Goal: Task Accomplishment & Management: Complete application form

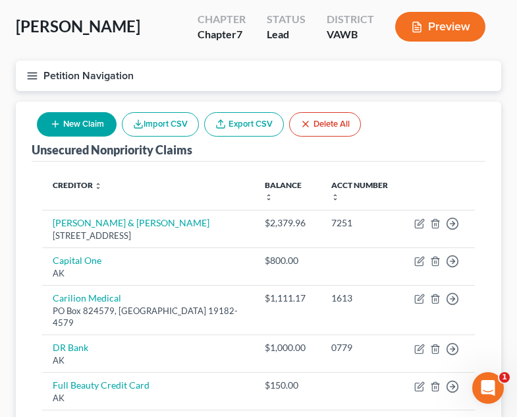
click at [392, 153] on div "Unsecured Nonpriority Claims New Claim Import CSV Export CSV Delete All" at bounding box center [259, 131] width 454 height 60
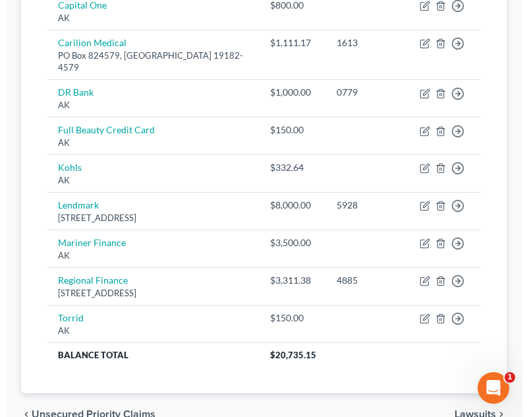
scroll to position [324, 0]
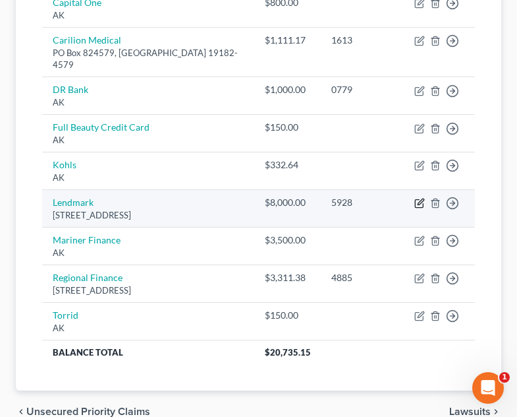
click at [419, 204] on icon "button" at bounding box center [421, 202] width 6 height 6
select select "48"
select select "14"
select select "0"
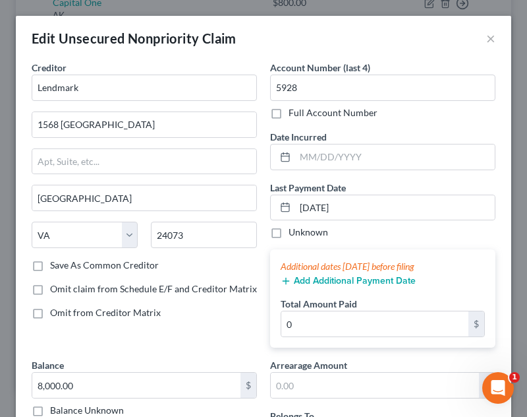
click at [292, 248] on div "Last Payment Date 12/04/2024 Unknown Additional dates within 90 days before fil…" at bounding box center [382, 264] width 225 height 167
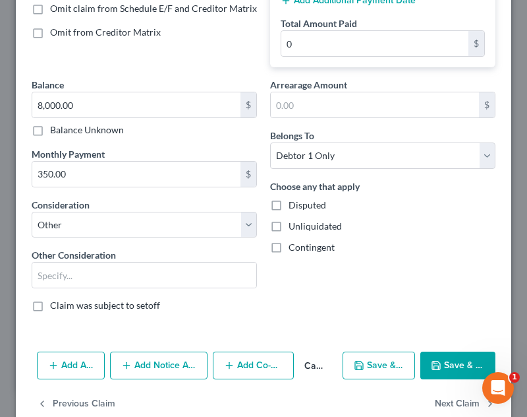
scroll to position [285, 0]
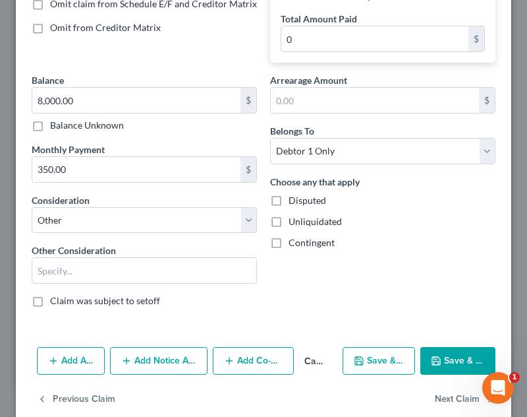
click at [438, 367] on button "Save & Close" at bounding box center [457, 361] width 75 height 28
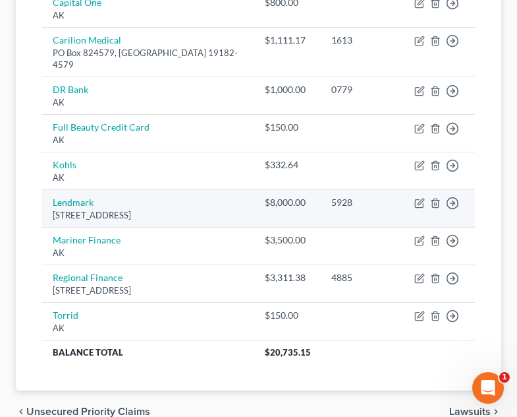
click at [245, 223] on td "Lendmark 1568 North Franklin Street, Christiansburg, VA 24073" at bounding box center [148, 209] width 212 height 38
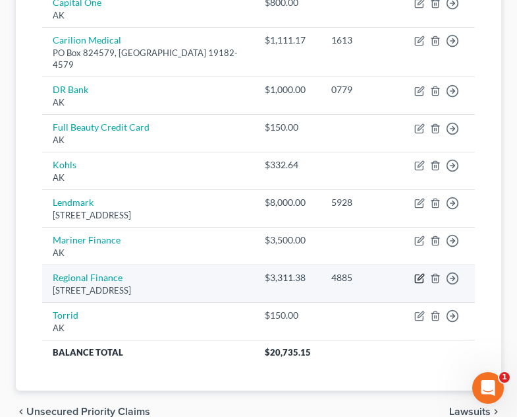
click at [420, 283] on icon "button" at bounding box center [420, 278] width 11 height 11
select select "48"
select select "14"
select select "0"
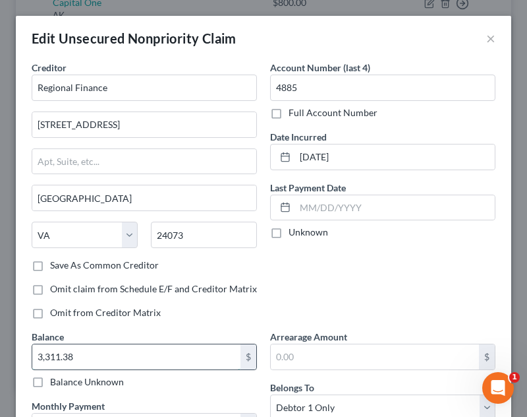
click at [136, 349] on input "3,311.38" at bounding box center [136, 356] width 208 height 25
click at [215, 304] on div "Creditor * Regional Finance 112 Peppers Ferry Road NW Christiansburg State AL A…" at bounding box center [144, 195] width 239 height 269
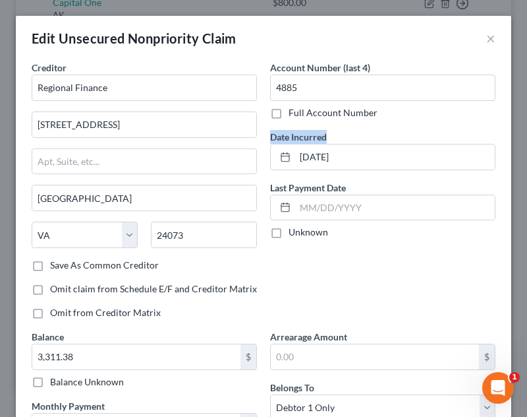
drag, startPoint x: 516, startPoint y: 102, endPoint x: 512, endPoint y: 159, distance: 57.5
click at [512, 159] on div "Edit Unsecured Nonpriority Claim × Creditor * Regional Finance 112 Peppers Ferr…" at bounding box center [263, 208] width 527 height 417
click at [499, 160] on div "Creditor * Regional Finance 112 Peppers Ferry Road NW Christiansburg State AL A…" at bounding box center [264, 329] width 496 height 537
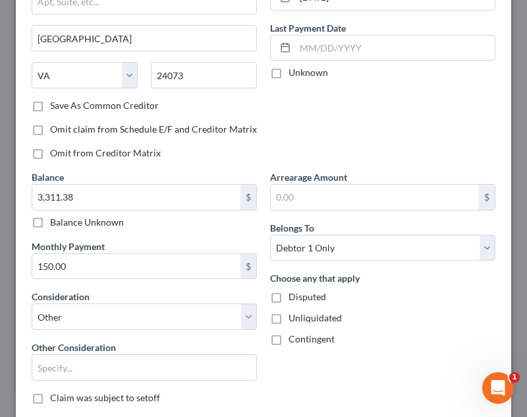
scroll to position [177, 0]
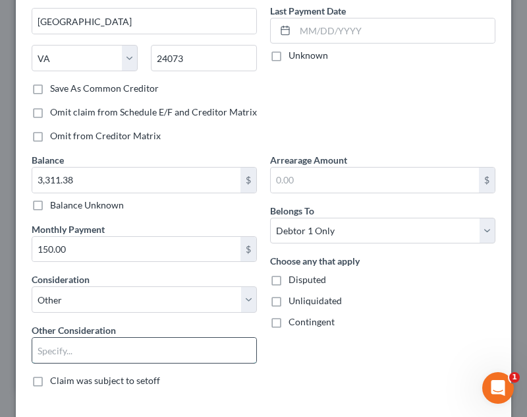
click at [180, 343] on input "text" at bounding box center [144, 349] width 224 height 25
type input "personal loan"
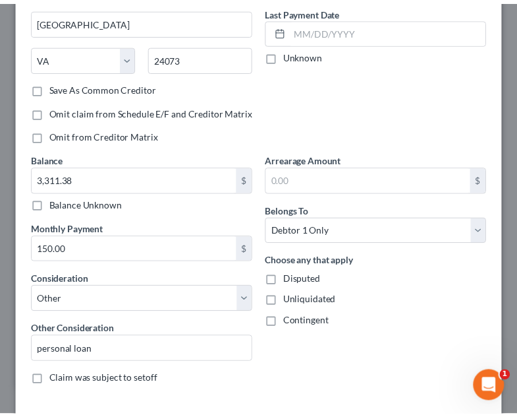
scroll to position [278, 0]
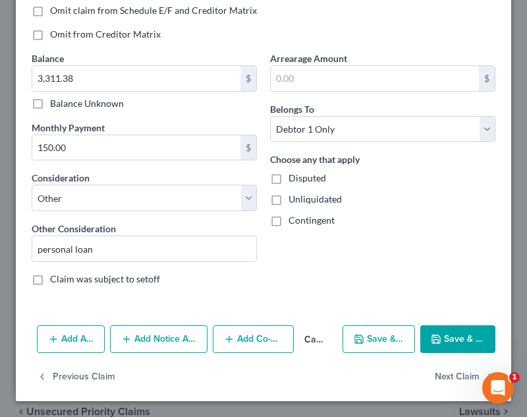
click at [431, 340] on icon "button" at bounding box center [436, 338] width 11 height 11
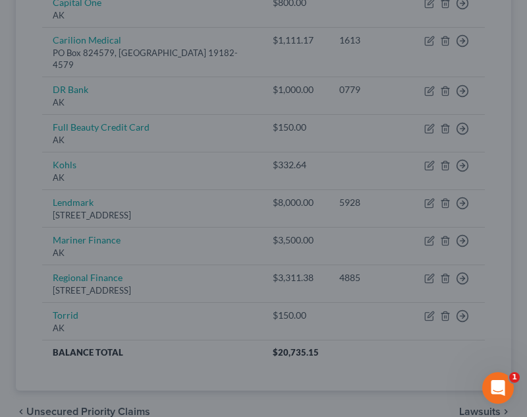
type input "0"
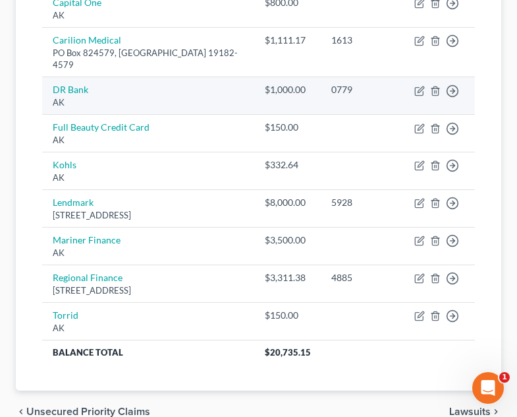
click at [291, 84] on div "$1,000.00" at bounding box center [287, 89] width 45 height 13
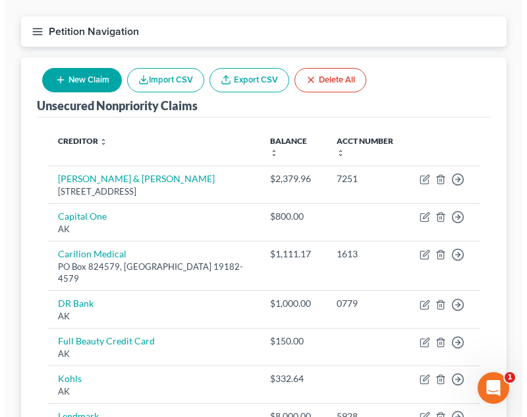
scroll to position [113, 0]
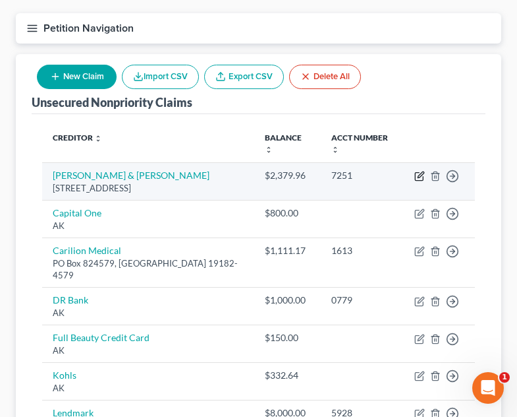
click at [417, 175] on icon "button" at bounding box center [420, 176] width 11 height 11
select select "15"
select select "1"
select select "0"
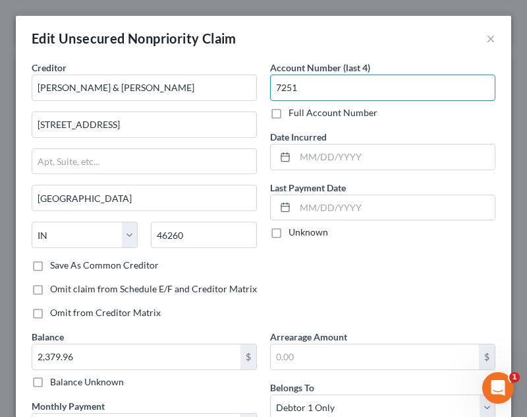
click at [308, 88] on input "7251" at bounding box center [382, 87] width 225 height 26
type input "7942"
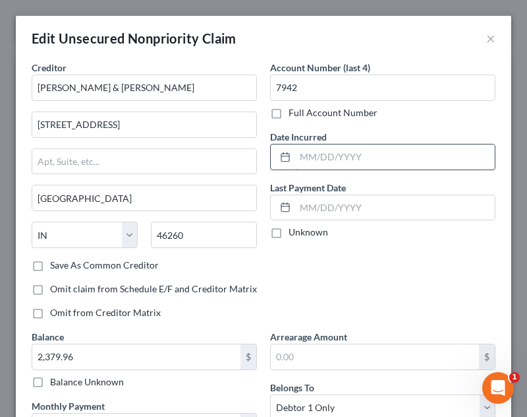
click at [351, 150] on input "text" at bounding box center [395, 156] width 200 height 25
type input "11/29/2024"
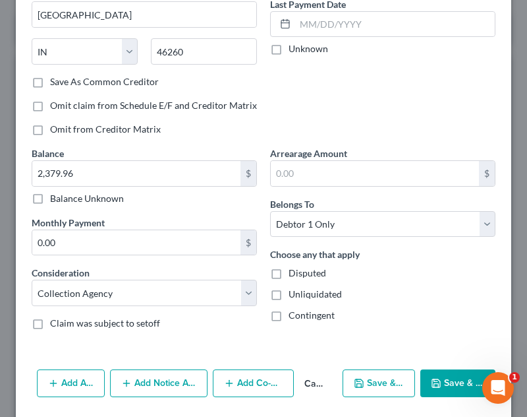
scroll to position [187, 0]
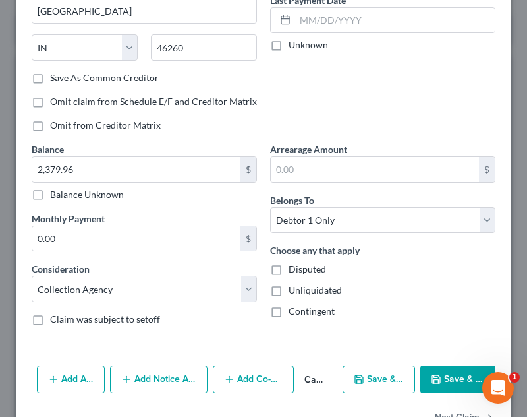
click at [144, 380] on button "Add Notice Address" at bounding box center [159, 379] width 98 height 28
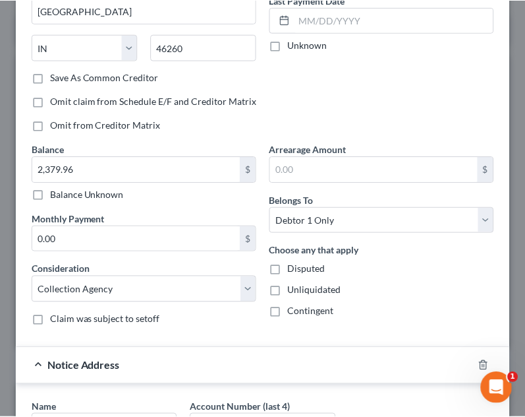
scroll to position [390, 0]
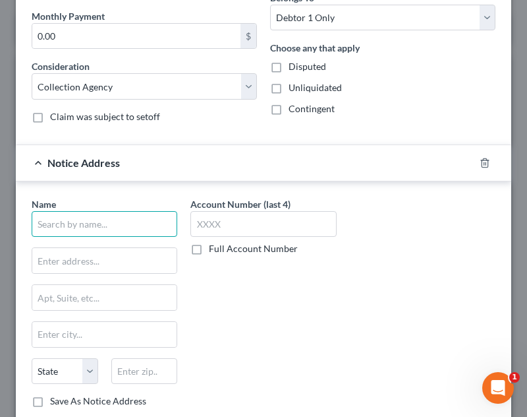
click at [141, 226] on input "text" at bounding box center [105, 224] width 146 height 26
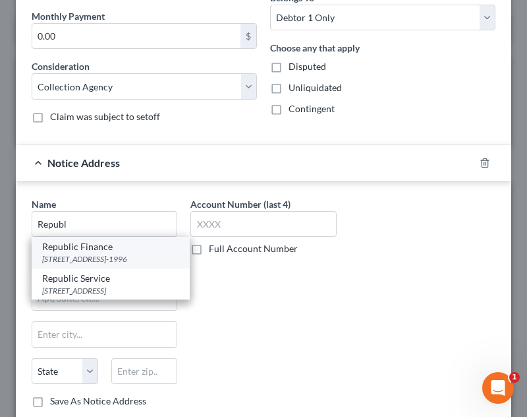
click at [121, 250] on div "Republic Finance" at bounding box center [110, 246] width 137 height 13
type input "Republic Finance"
type input "7031 Commerce Circle"
type input "Suite 100"
type input "Baton Rouge"
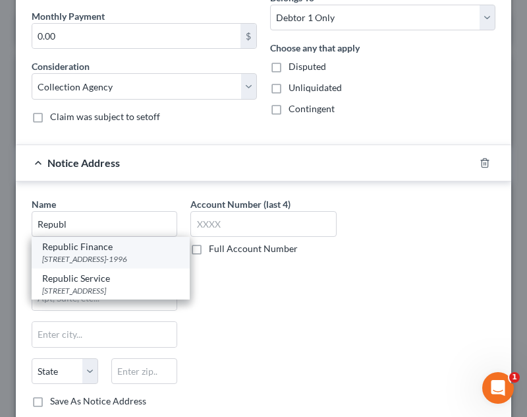
select select "19"
type input "70809-1996"
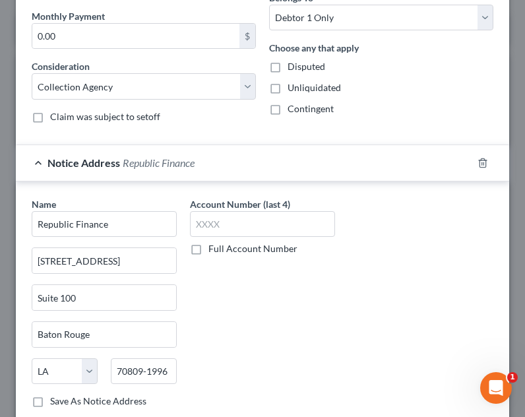
scroll to position [525, 0]
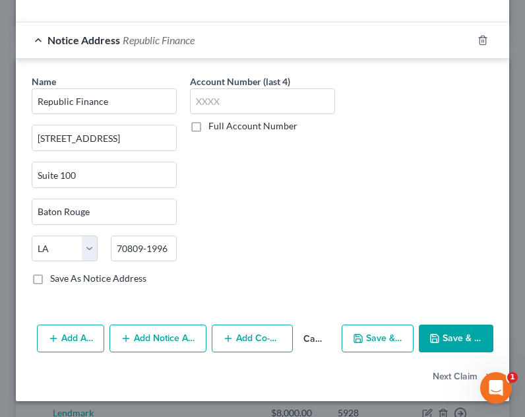
click at [468, 342] on button "Save & Close" at bounding box center [456, 338] width 74 height 28
type input "0"
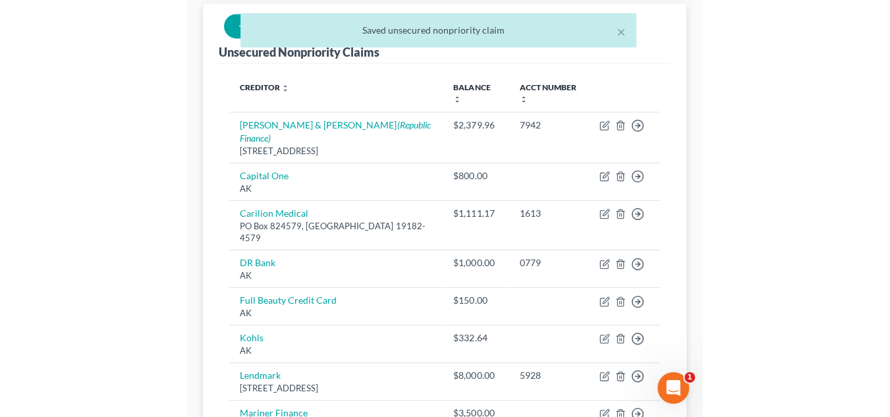
scroll to position [166, 0]
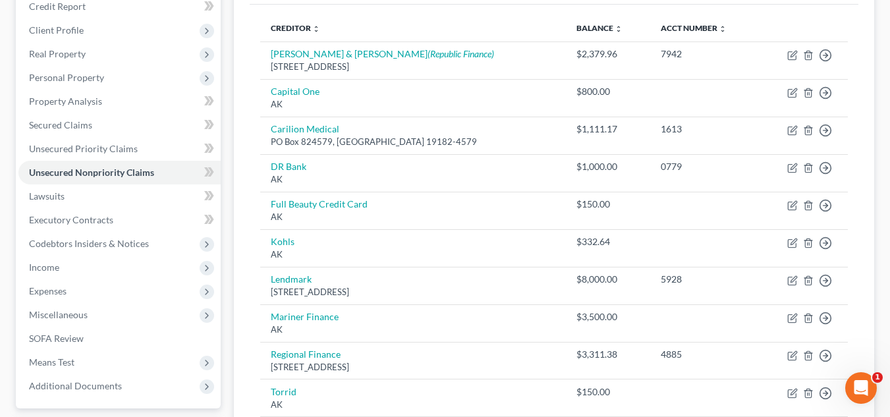
click at [517, 133] on div "[PERSON_NAME] Upgraded Chapter Chapter 7 Status Lead District VAWB Preview Peti…" at bounding box center [445, 211] width 890 height 649
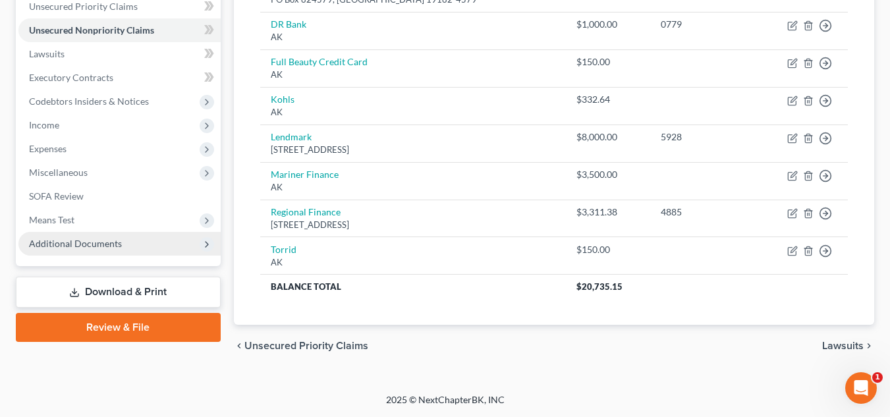
click at [142, 243] on span "Additional Documents" at bounding box center [119, 244] width 202 height 24
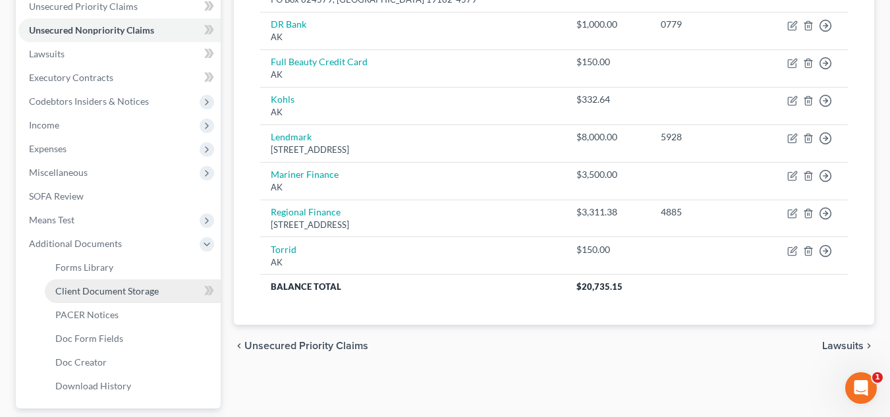
click at [142, 291] on span "Client Document Storage" at bounding box center [106, 290] width 103 height 11
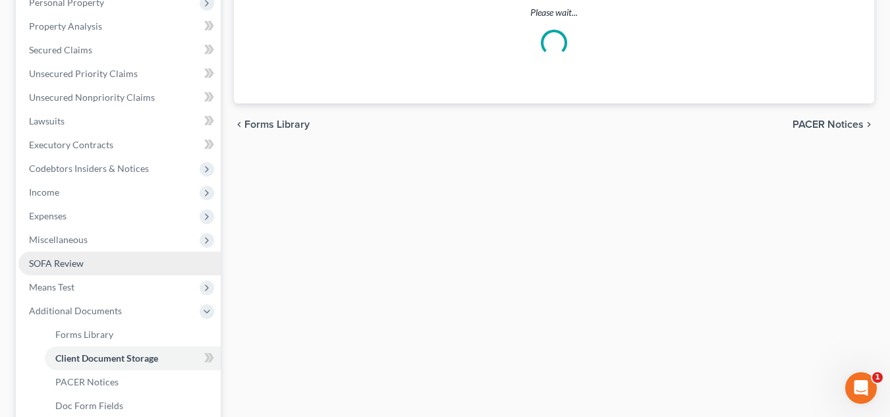
select select "0"
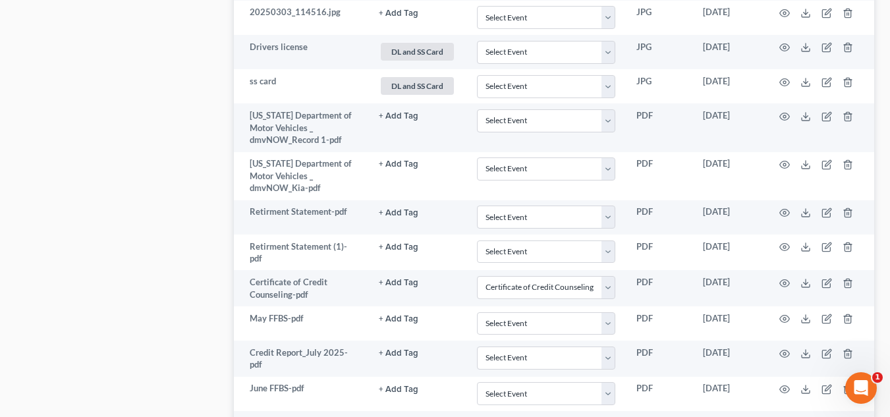
scroll to position [1128, 0]
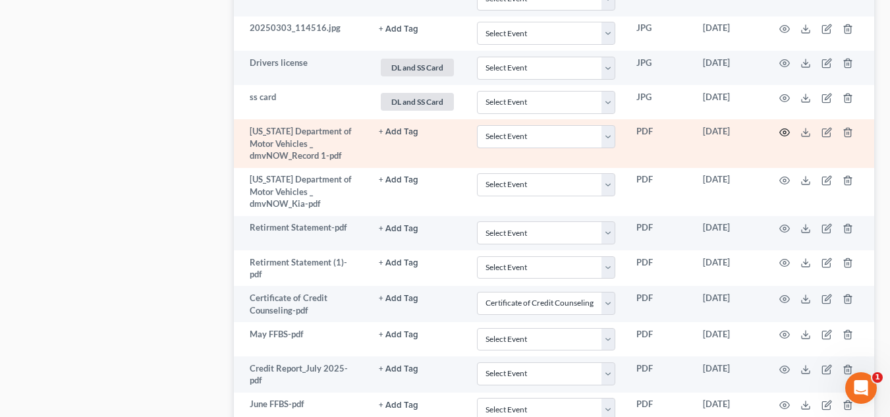
click at [517, 132] on icon "button" at bounding box center [785, 132] width 11 height 11
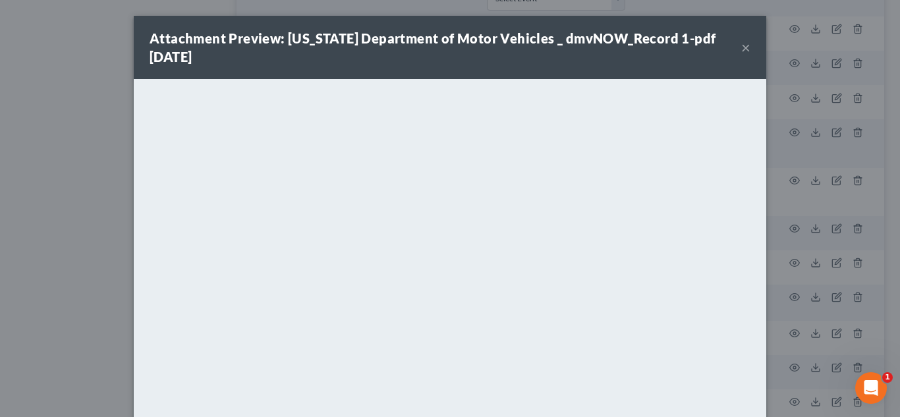
click at [517, 43] on button "×" at bounding box center [745, 48] width 9 height 16
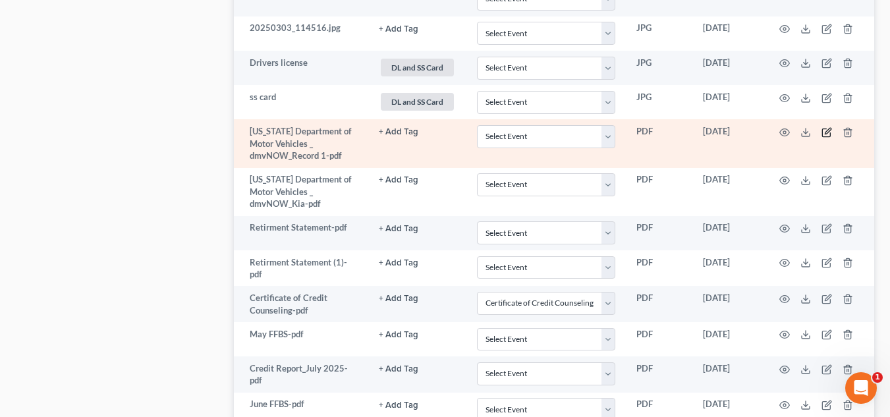
click at [517, 134] on icon "button" at bounding box center [828, 131] width 6 height 6
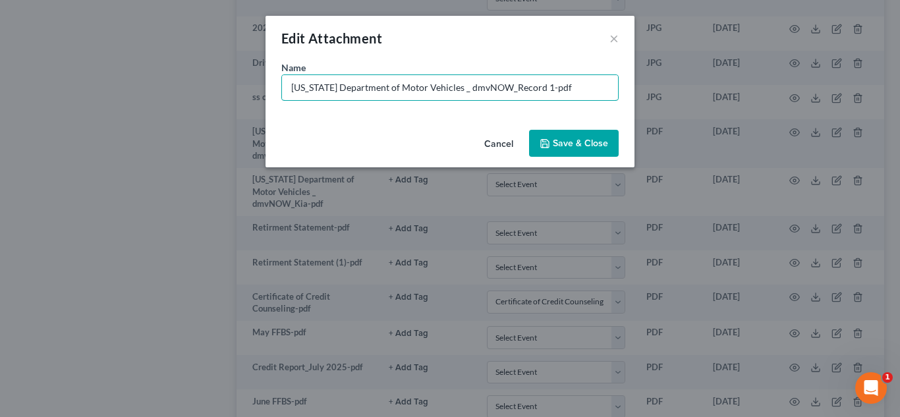
drag, startPoint x: 579, startPoint y: 94, endPoint x: 188, endPoint y: 108, distance: 391.1
click at [188, 108] on div "Edit Attachment × Name * Virginia Department of Motor Vehicles _ dmvNOW_Record …" at bounding box center [450, 208] width 900 height 417
type input "DMV Transcript of Title - 2019 Nissan Altima"
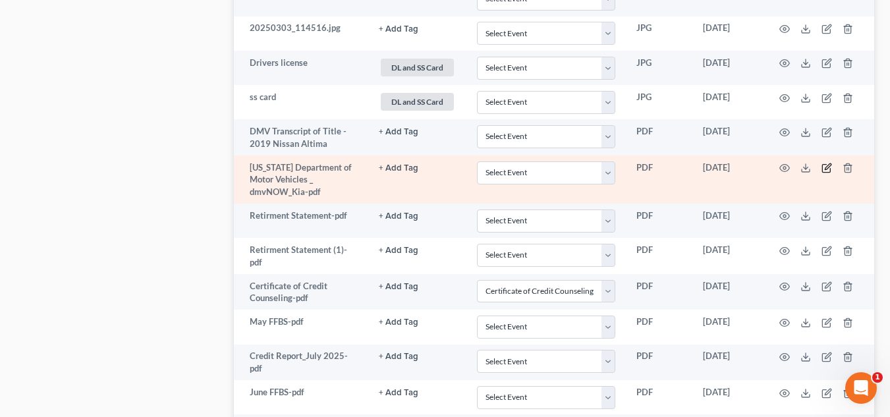
click at [517, 164] on icon "button" at bounding box center [827, 168] width 11 height 11
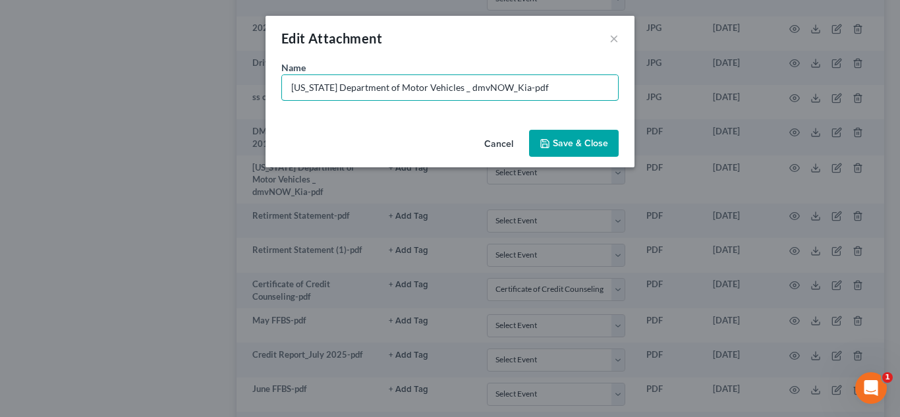
drag, startPoint x: 542, startPoint y: 99, endPoint x: 176, endPoint y: 85, distance: 366.7
click at [176, 85] on div "Edit Attachment × Name * Virginia Department of Motor Vehicles _ dmvNOW_Kia-pdf…" at bounding box center [450, 208] width 900 height 417
type input "DMV Transcript of Title - 20"
type input "DMV Transcript of Title - 2018 Kia Sportage"
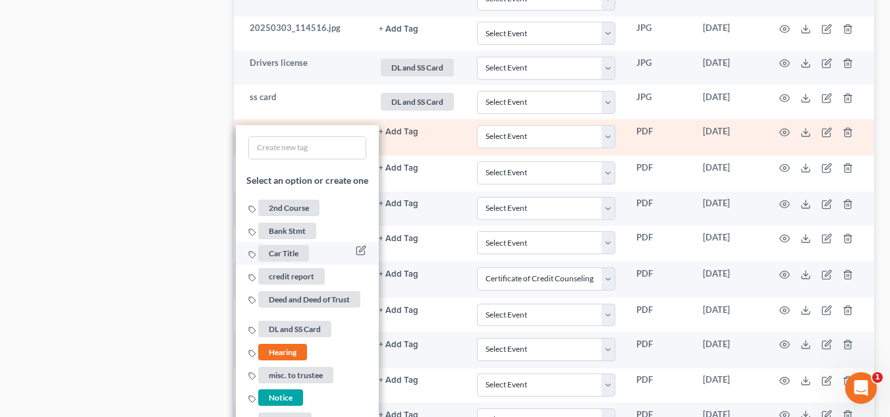
click at [293, 251] on span "Car Title" at bounding box center [283, 254] width 51 height 16
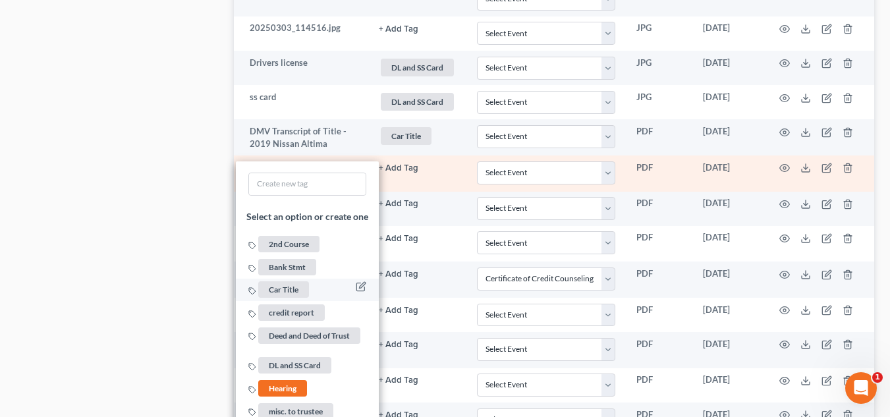
click at [298, 287] on span "Car Title" at bounding box center [283, 289] width 51 height 16
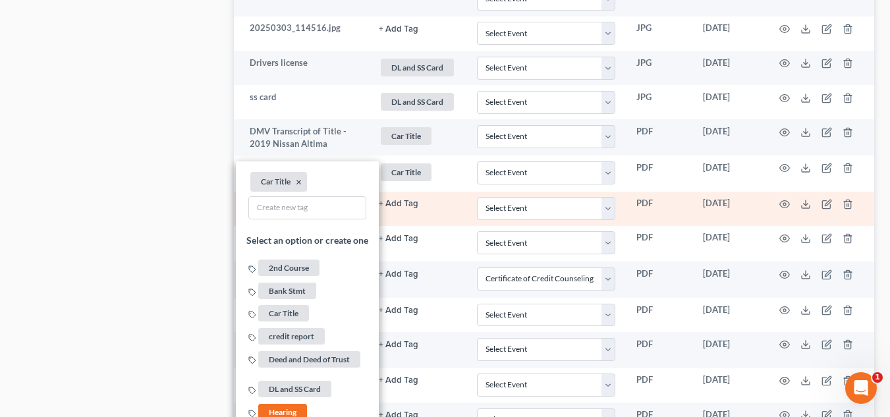
click at [419, 212] on td "+ Add Tag Select an option or create one 2nd Course Bank Stmt Car Title credit …" at bounding box center [417, 209] width 98 height 34
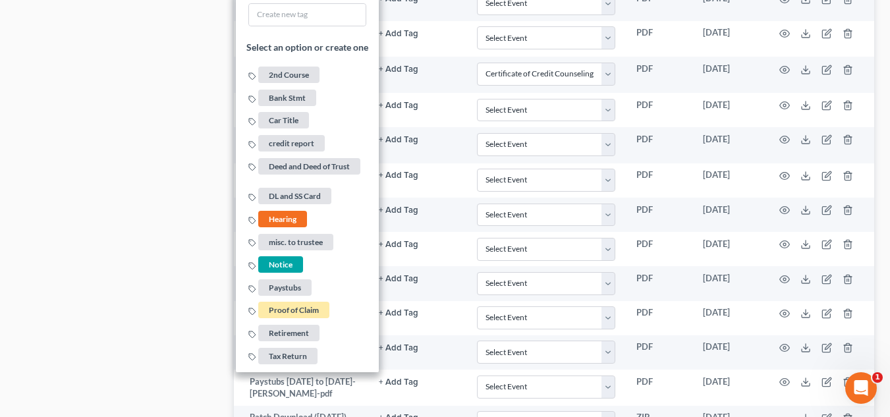
scroll to position [1391, 0]
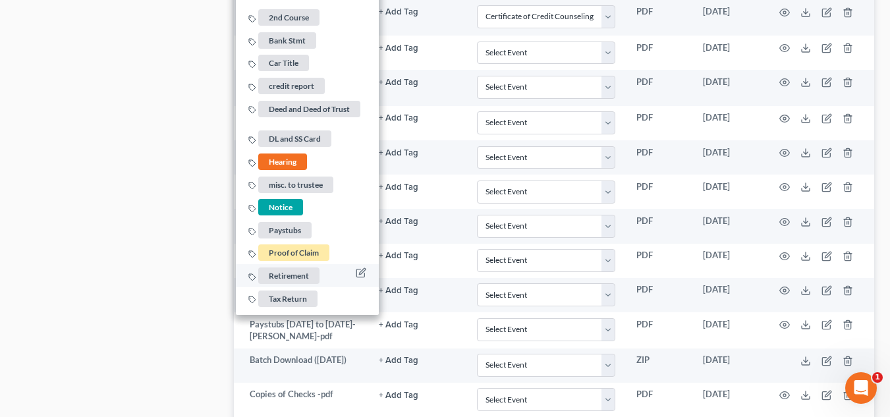
click at [293, 276] on span "Retirement" at bounding box center [288, 276] width 61 height 16
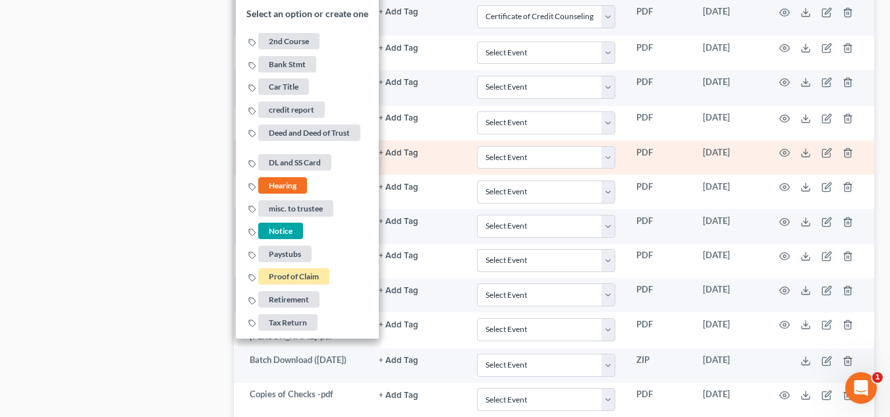
click at [432, 162] on td "+ Add Tag Select an option or create one 2nd Course Bank Stmt Car Title credit …" at bounding box center [417, 157] width 98 height 34
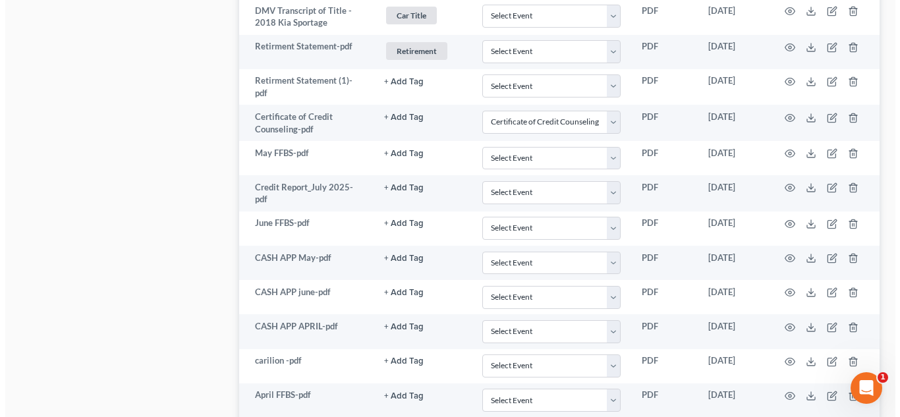
scroll to position [1279, 0]
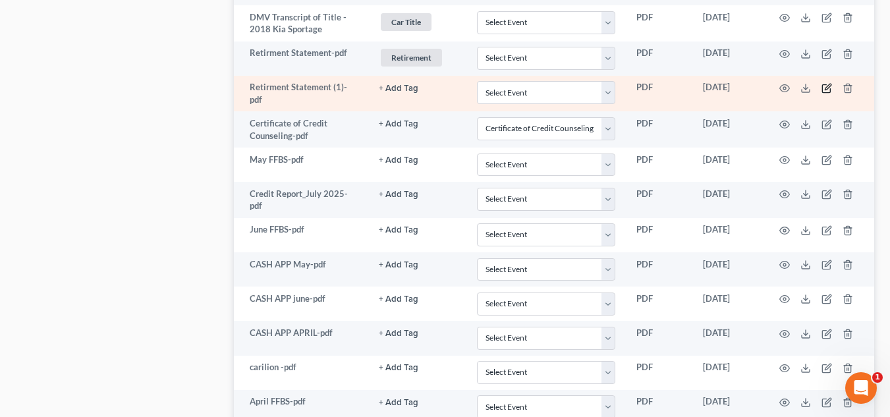
click at [517, 92] on icon "button" at bounding box center [827, 89] width 8 height 8
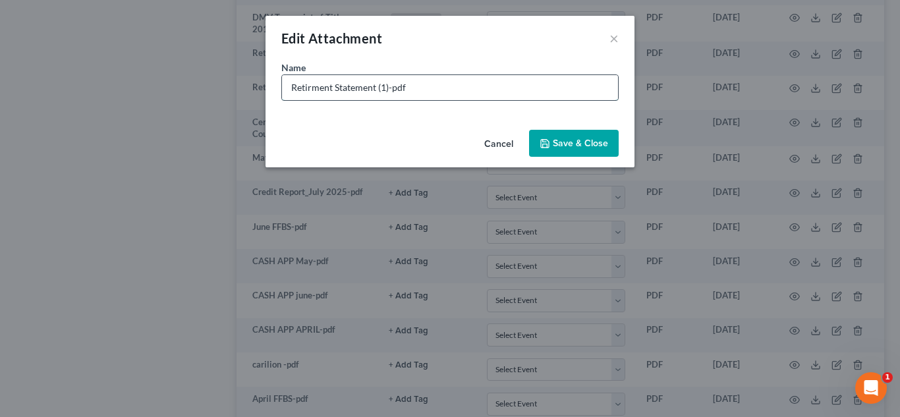
drag, startPoint x: 440, startPoint y: 96, endPoint x: 378, endPoint y: 98, distance: 61.3
click at [378, 98] on input "Retirment Statement (1)-pdf" at bounding box center [450, 87] width 336 height 25
type input "Retirment Statement -duplicate"
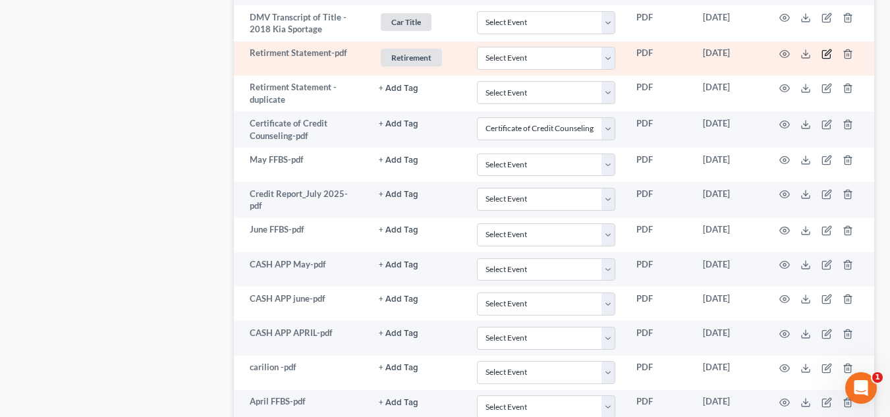
click at [517, 55] on icon "button" at bounding box center [827, 54] width 11 height 11
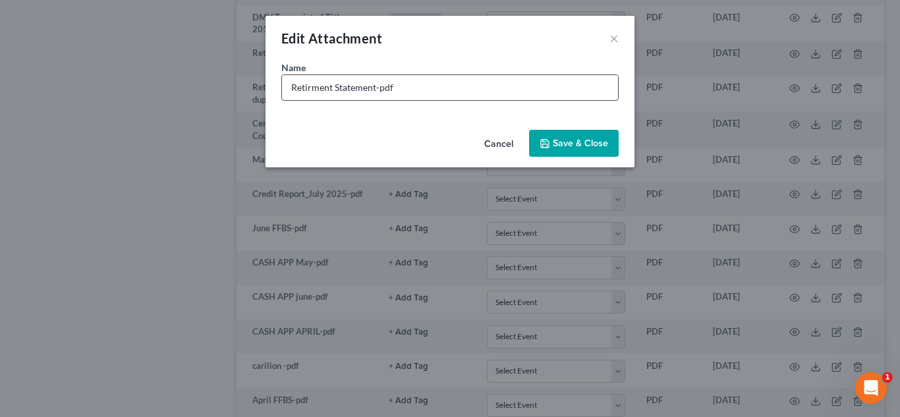
click at [313, 90] on input "Retirment Statement-pdf" at bounding box center [450, 87] width 336 height 25
type input "Retirement Statement-pdf"
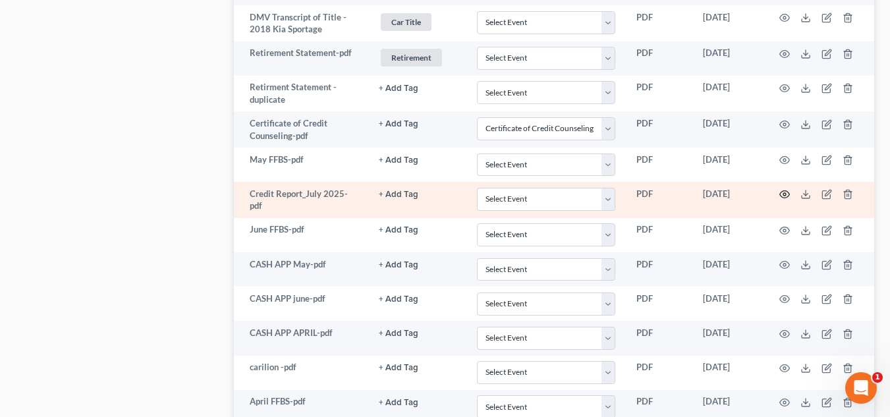
click at [517, 192] on icon "button" at bounding box center [785, 194] width 11 height 11
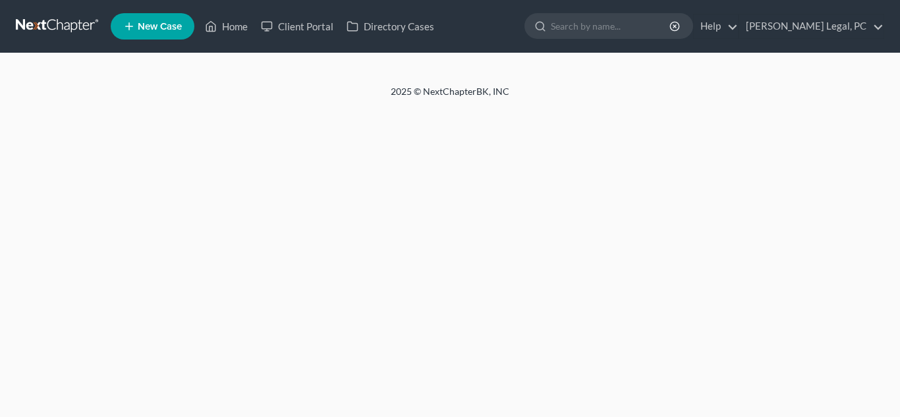
select select "0"
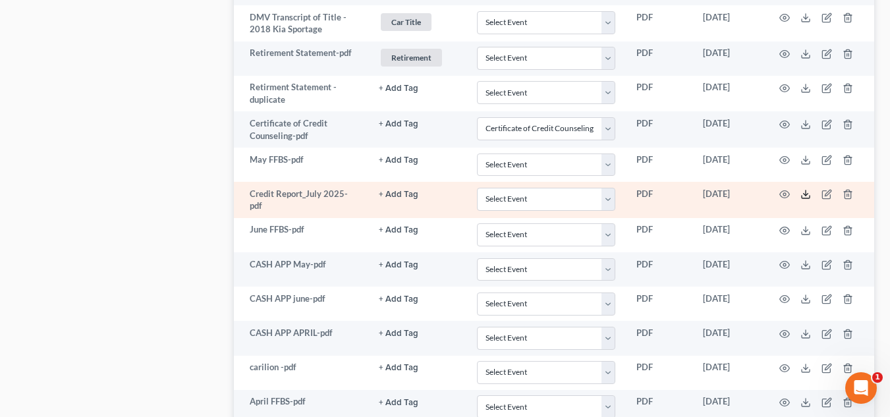
click at [801, 198] on icon at bounding box center [806, 194] width 11 height 11
click at [785, 196] on circle "button" at bounding box center [785, 194] width 3 height 3
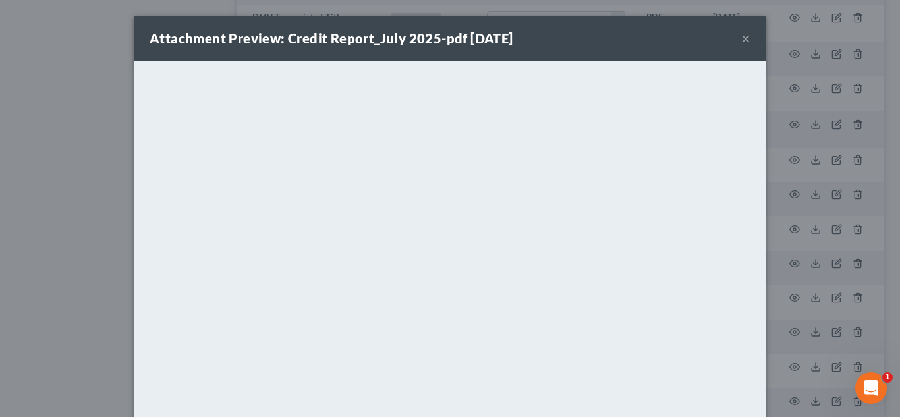
click at [742, 36] on button "×" at bounding box center [745, 38] width 9 height 16
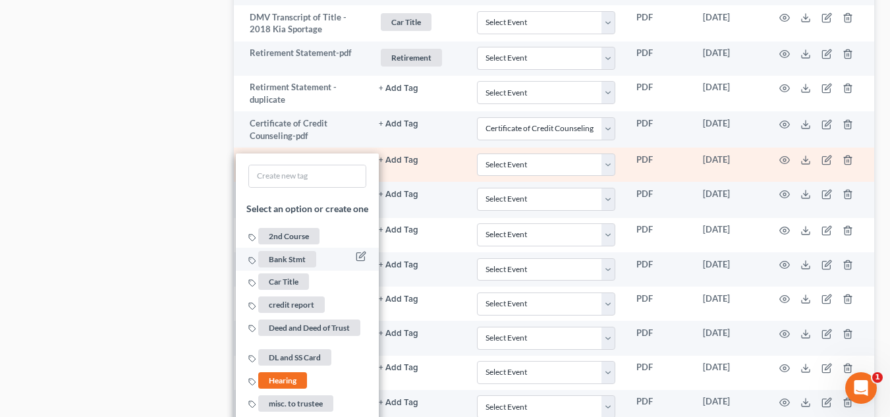
click at [301, 254] on span "Bank Stmt" at bounding box center [287, 258] width 58 height 16
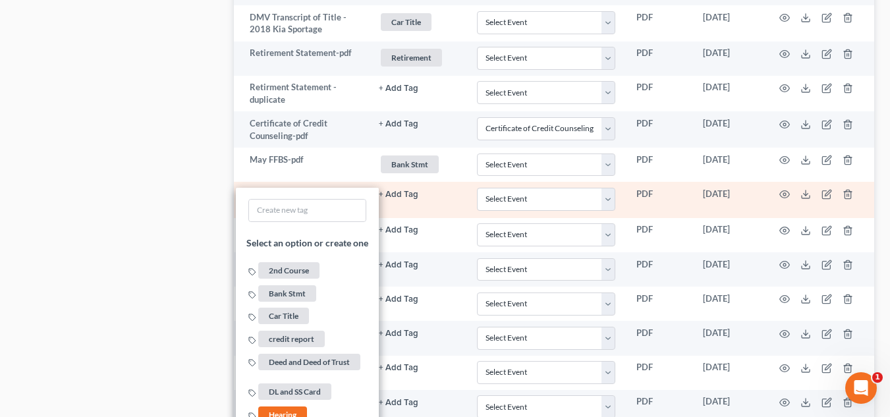
click at [448, 204] on td "+ Add Tag Select an option or create one 2nd Course Bank Stmt Car Title credit …" at bounding box center [417, 200] width 98 height 36
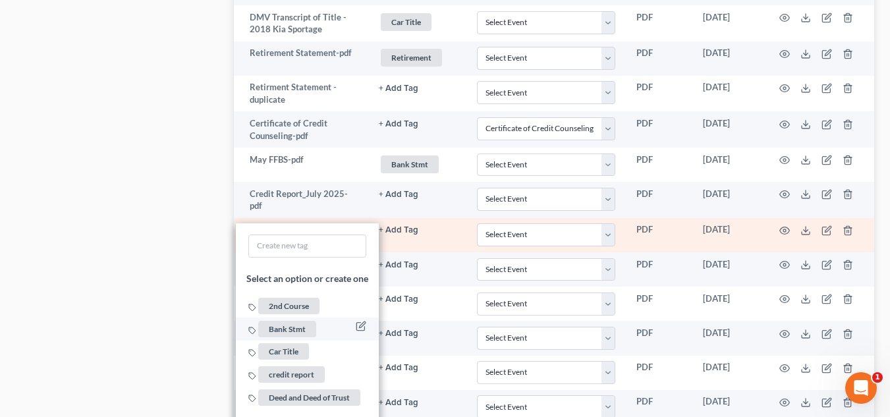
click at [283, 325] on span "Bank Stmt" at bounding box center [287, 329] width 58 height 16
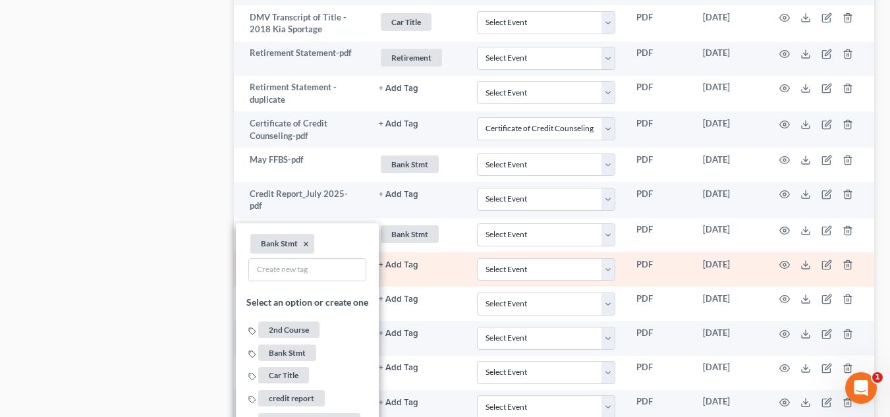
click at [444, 272] on td "+ Add Tag Select an option or create one 2nd Course Bank Stmt Car Title credit …" at bounding box center [417, 269] width 98 height 34
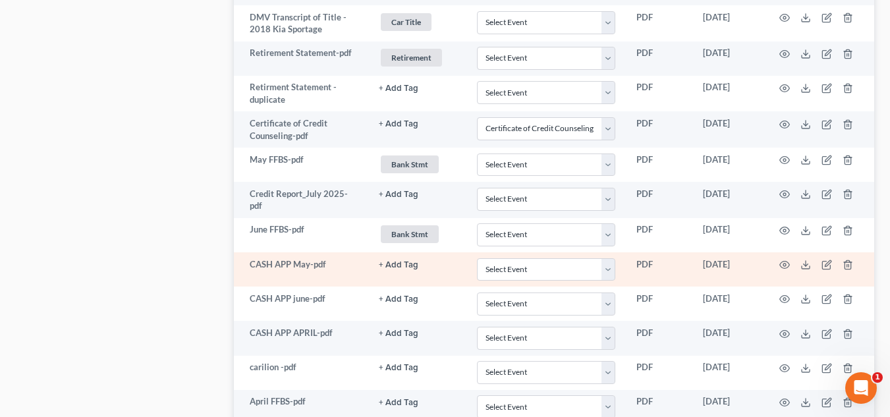
scroll to position [1345, 0]
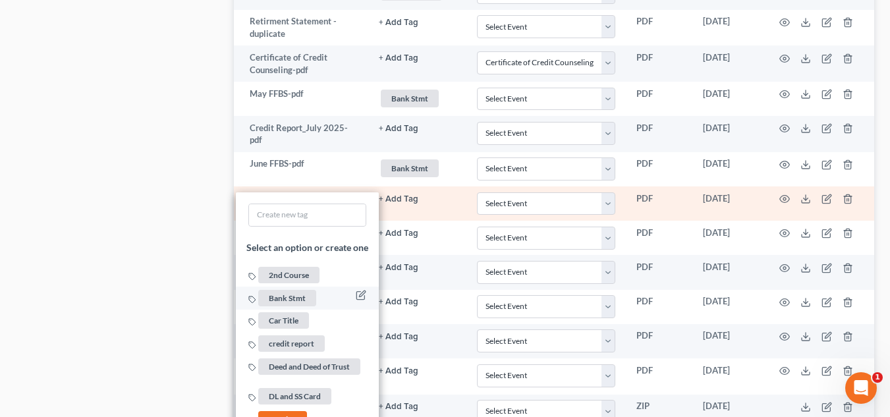
click at [291, 291] on span "Bank Stmt" at bounding box center [287, 297] width 58 height 16
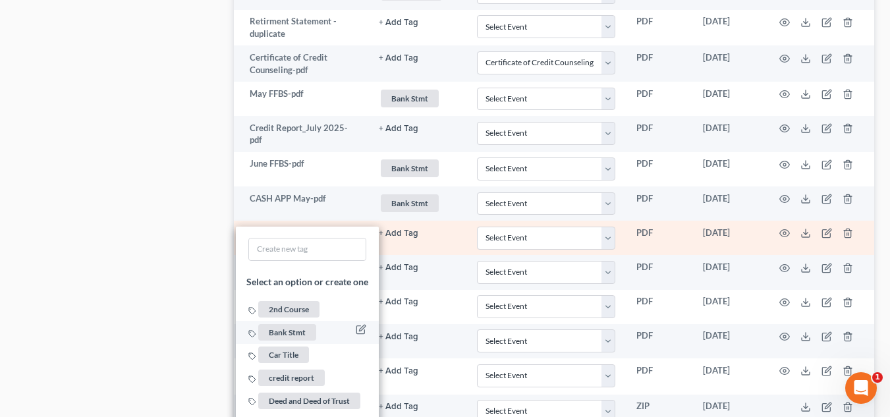
click at [271, 330] on span "Bank Stmt" at bounding box center [287, 332] width 58 height 16
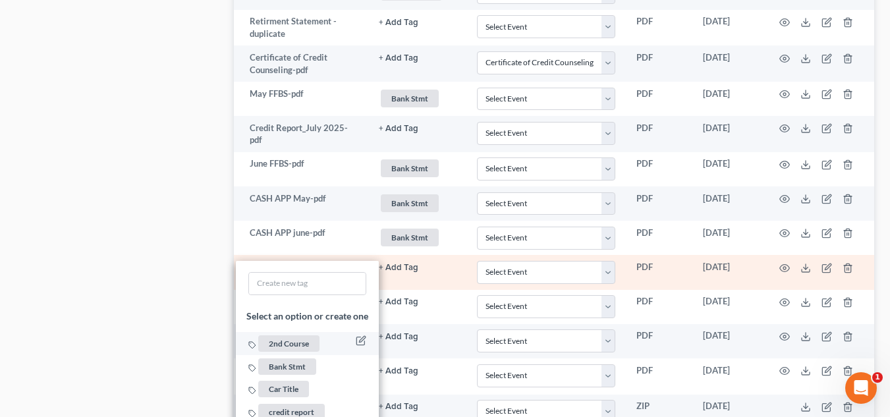
click at [284, 361] on span "Bank Stmt" at bounding box center [287, 367] width 58 height 16
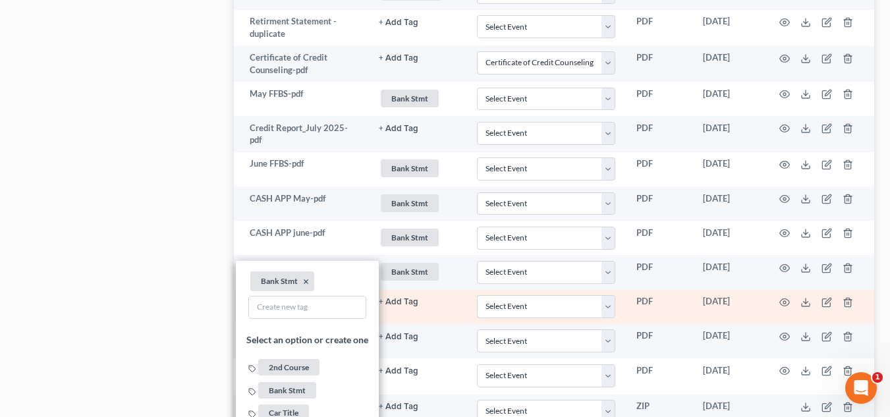
click at [432, 317] on td "+ Add Tag Select an option or create one 2nd Course Bank Stmt Car Title credit …" at bounding box center [417, 307] width 98 height 34
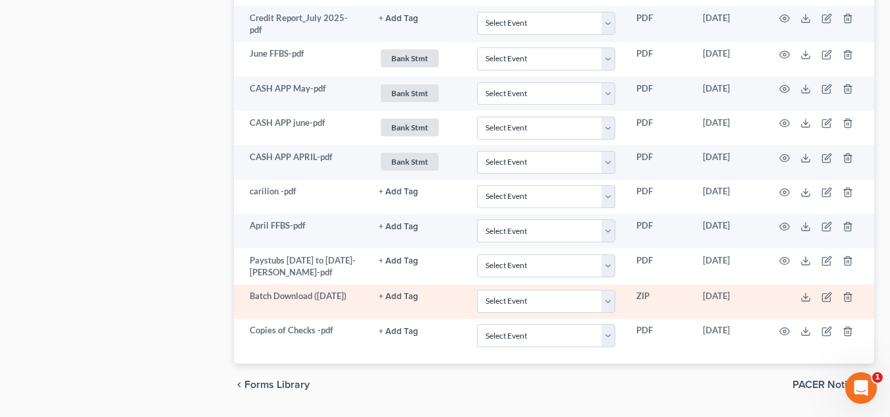
scroll to position [1476, 0]
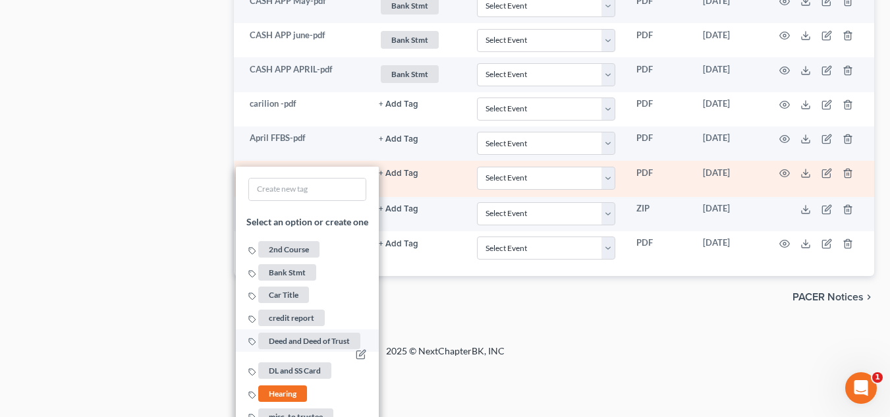
scroll to position [1672, 0]
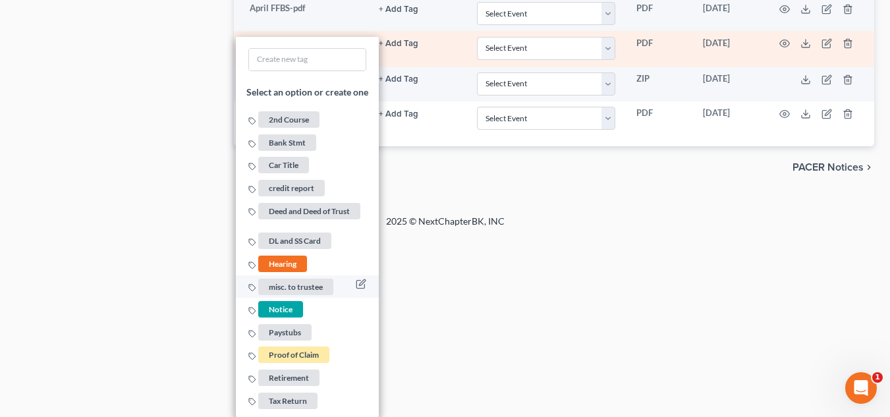
click at [291, 331] on span "Paystubs" at bounding box center [284, 332] width 53 height 16
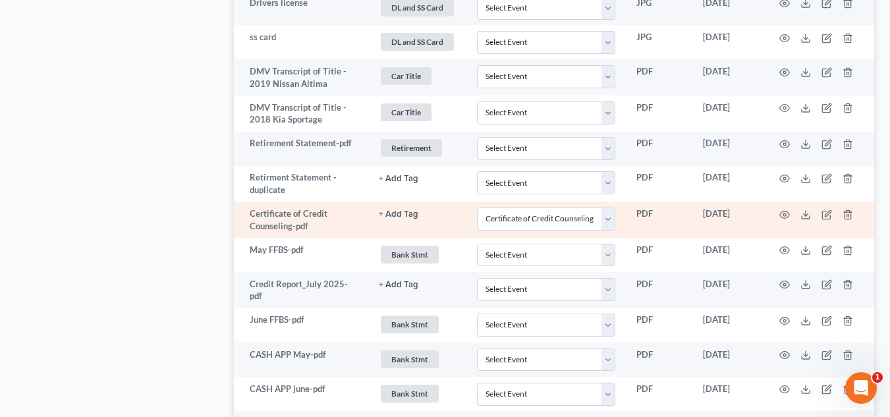
scroll to position [1165, 0]
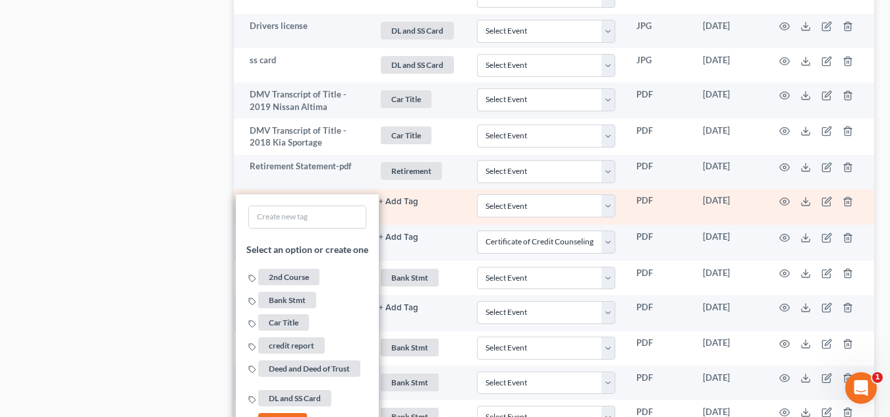
click at [419, 210] on td "+ Add Tag Select an option or create one 2nd Course Bank Stmt Car Title credit …" at bounding box center [417, 207] width 98 height 36
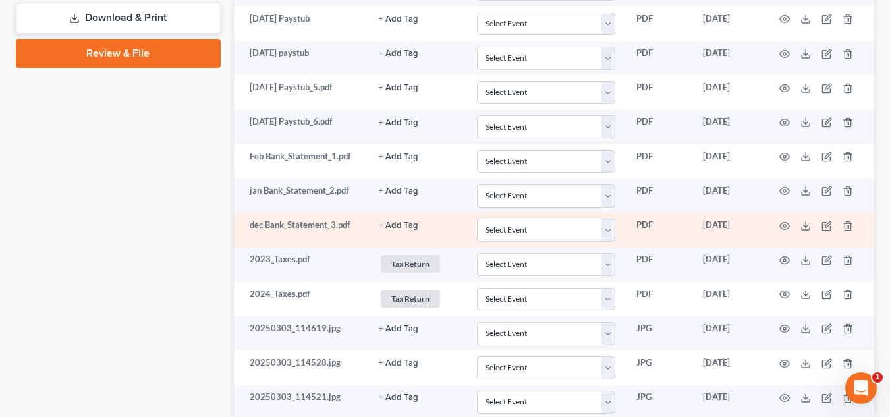
scroll to position [704, 0]
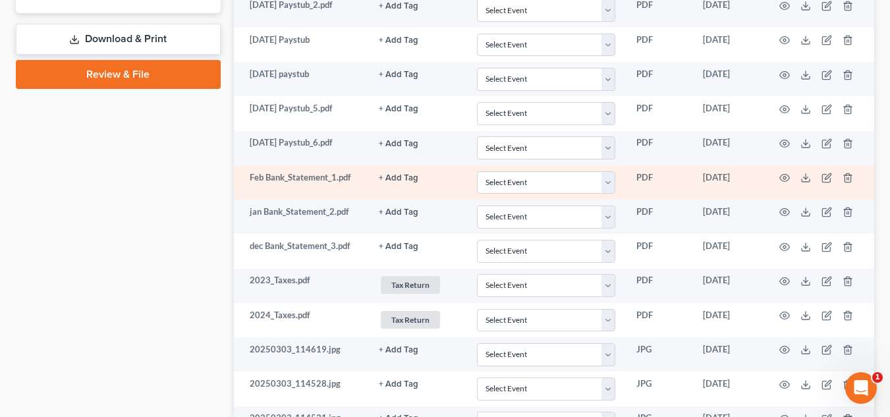
click at [778, 185] on td at bounding box center [819, 182] width 111 height 34
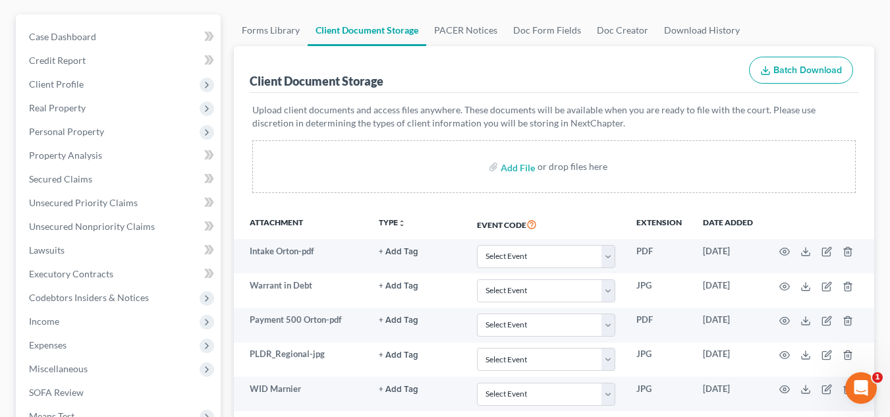
scroll to position [111, 0]
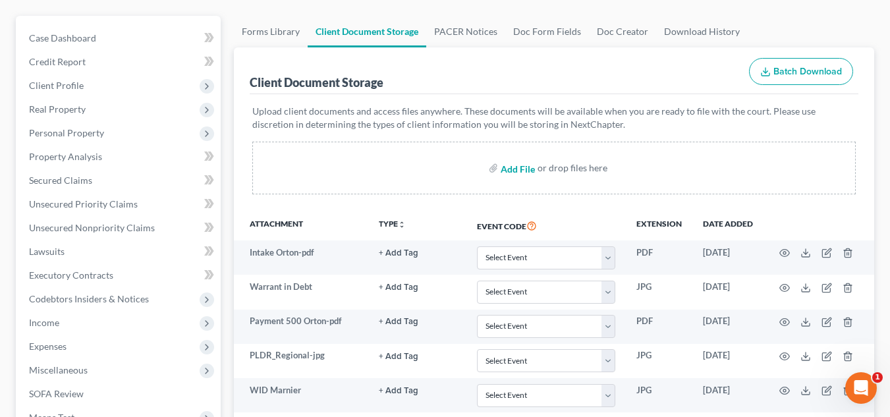
click at [525, 165] on input "file" at bounding box center [517, 168] width 32 height 24
type input "C:\fakepath\KBB 2019 Nissan Altima.pdf"
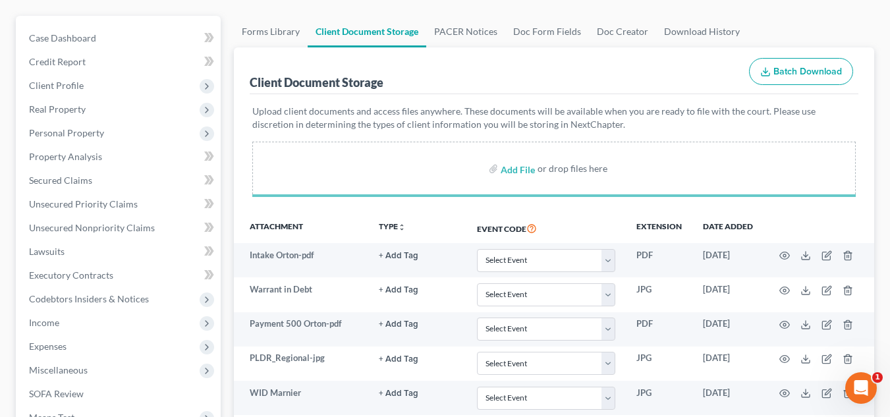
select select "0"
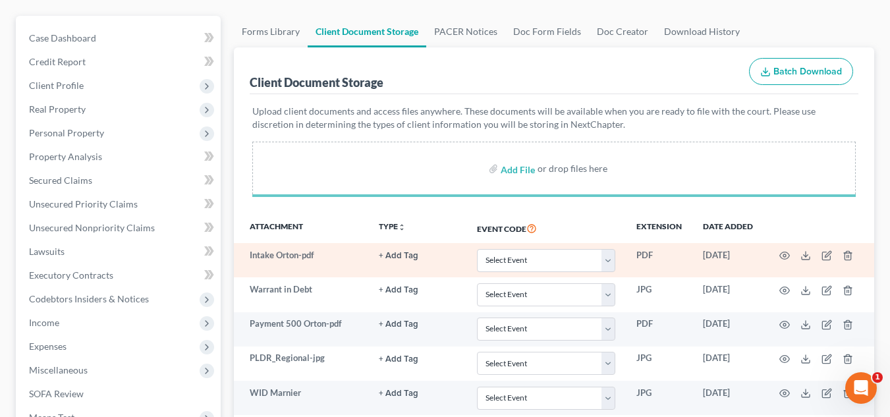
select select "0"
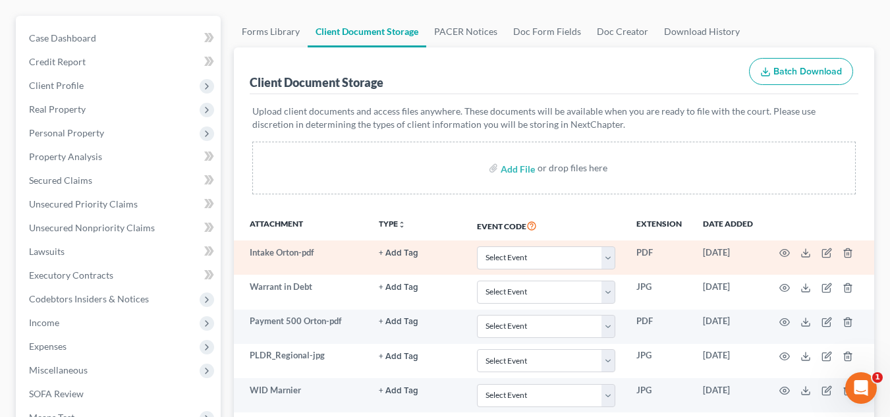
select select "0"
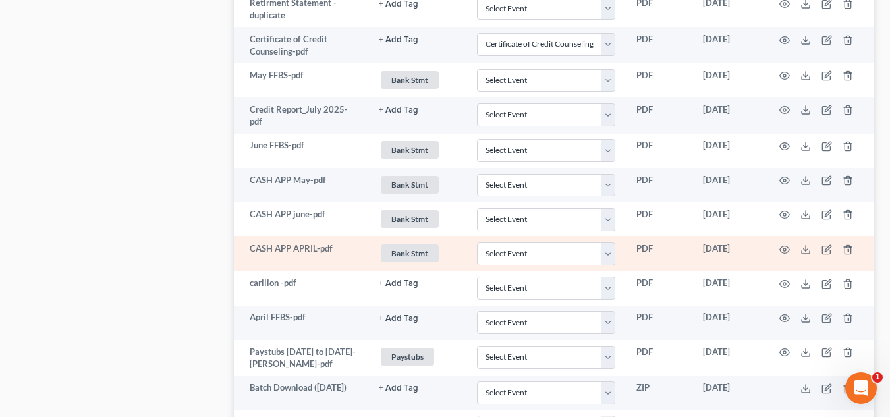
scroll to position [1600, 0]
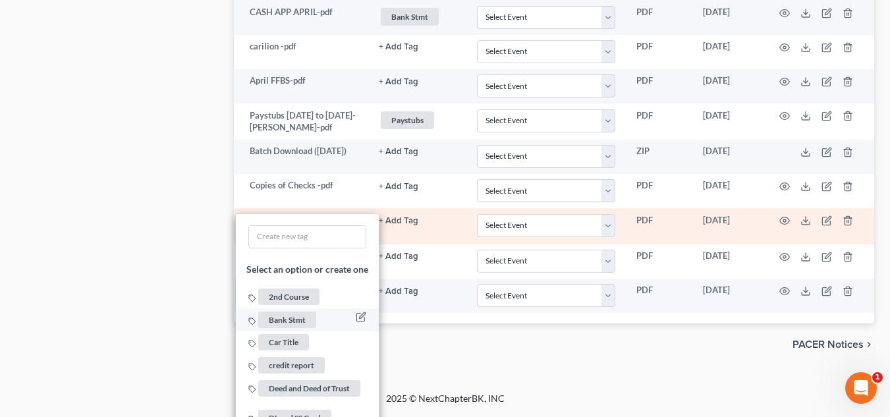
click at [289, 346] on span "Car Title" at bounding box center [283, 342] width 51 height 16
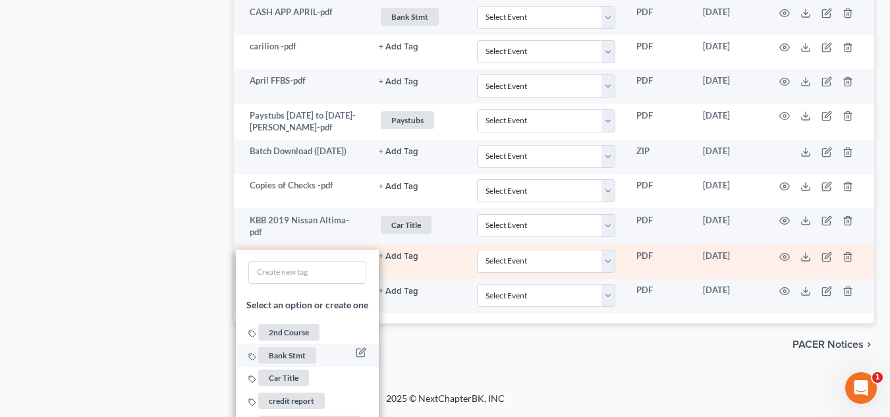
click at [293, 355] on span "Bank Stmt" at bounding box center [287, 355] width 58 height 16
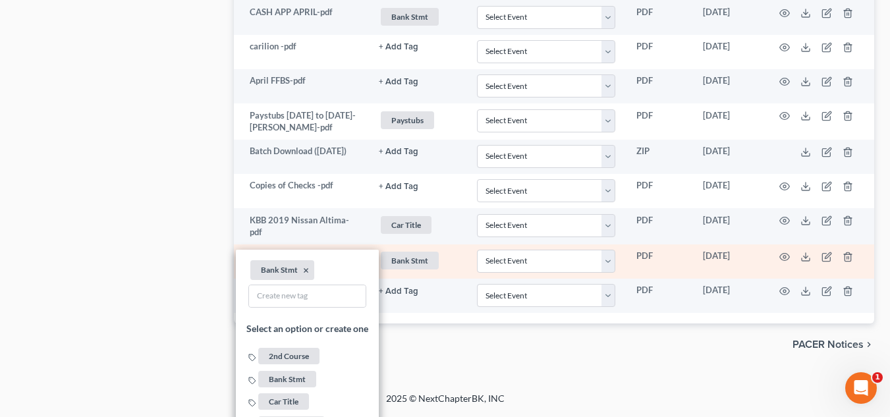
click at [306, 271] on li "Bank Stmt ×" at bounding box center [282, 270] width 64 height 20
click at [306, 272] on button "×" at bounding box center [306, 271] width 6 height 12
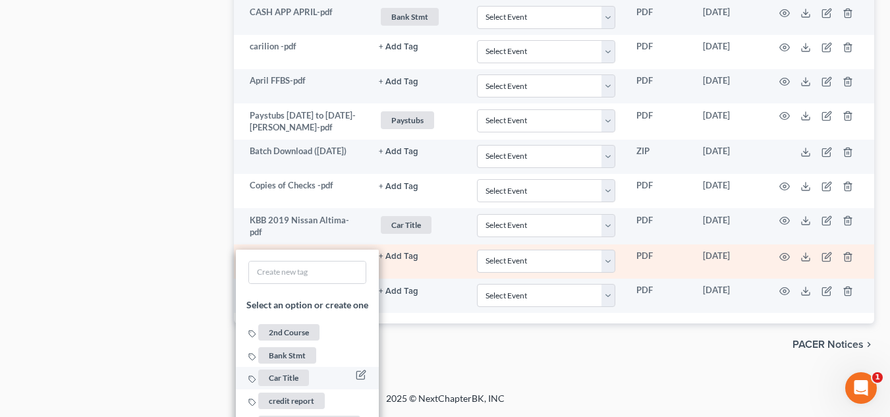
click at [302, 380] on span "Car Title" at bounding box center [283, 378] width 51 height 16
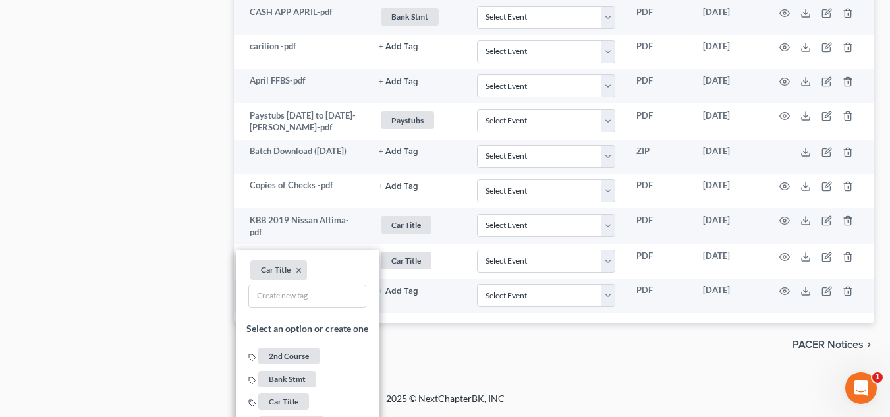
click at [394, 332] on div "chevron_left Forms Library PACER Notices chevron_right" at bounding box center [554, 345] width 641 height 42
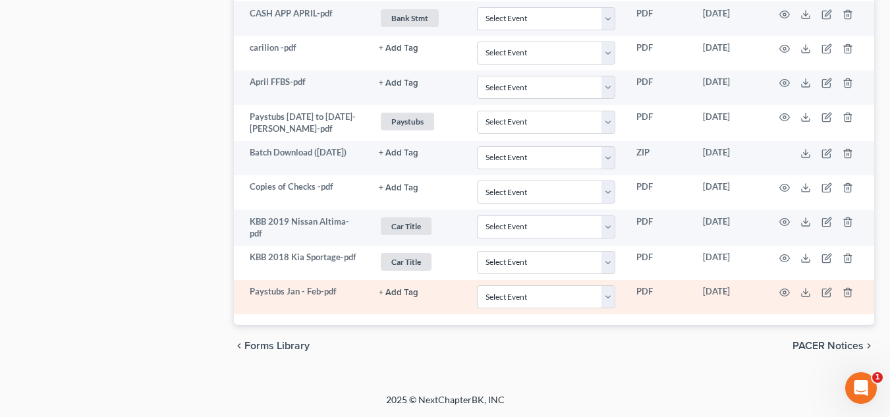
click at [395, 299] on td "+ Add Tag Select an option or create one 2nd Course Bank Stmt Car Title credit …" at bounding box center [417, 297] width 98 height 34
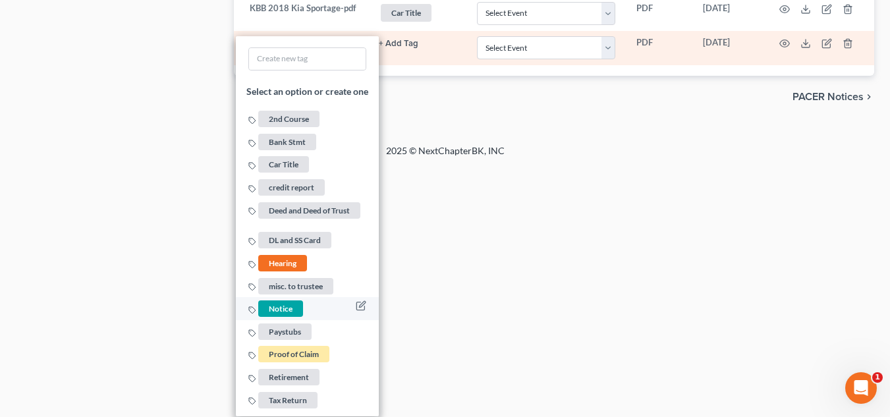
click at [290, 327] on span "Paystubs" at bounding box center [284, 332] width 53 height 16
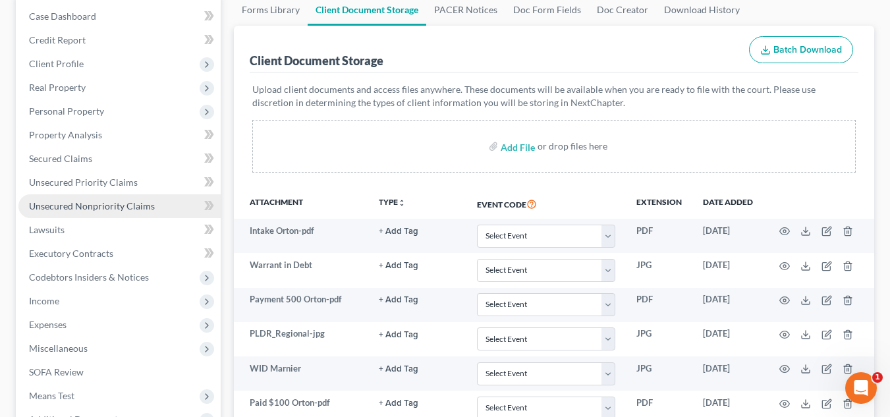
scroll to position [132, 0]
click at [101, 208] on span "Unsecured Nonpriority Claims" at bounding box center [92, 206] width 126 height 11
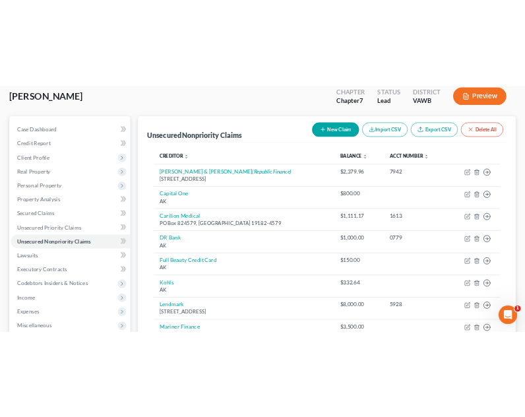
scroll to position [198, 0]
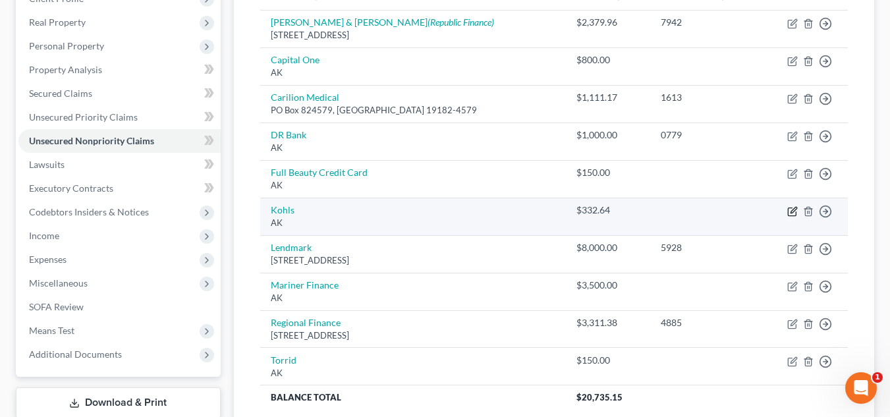
click at [789, 209] on icon "button" at bounding box center [792, 212] width 8 height 8
select select "1"
select select "2"
select select "0"
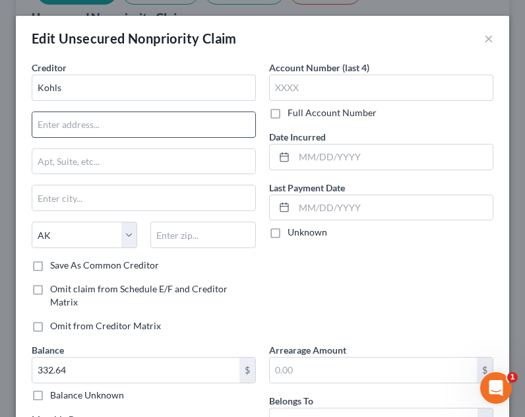
click at [187, 126] on input "text" at bounding box center [143, 124] width 223 height 25
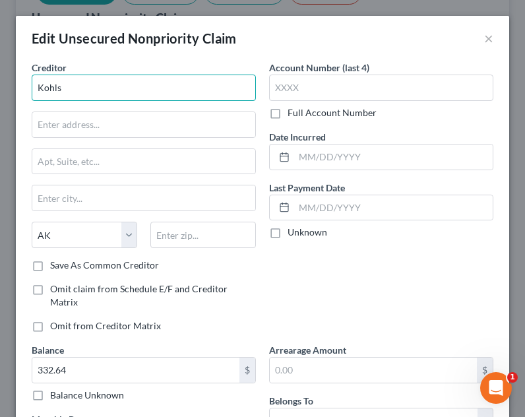
click at [179, 87] on input "Kohls" at bounding box center [144, 87] width 224 height 26
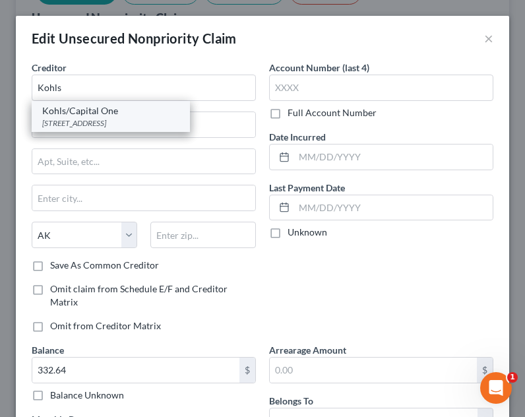
click at [128, 113] on div "Kohls/Capital One" at bounding box center [110, 110] width 137 height 13
type input "Kohls/Capital One"
type input "PO Box 3115"
type input "[GEOGRAPHIC_DATA]"
select select "52"
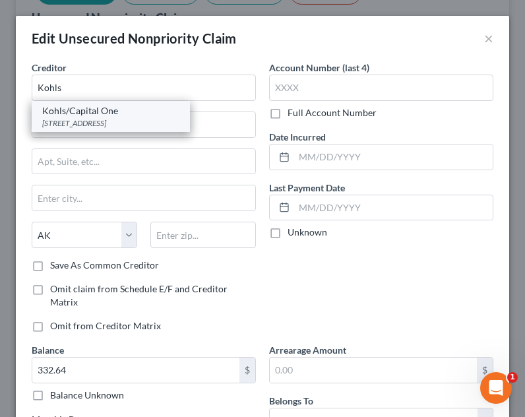
type input "53201-3115"
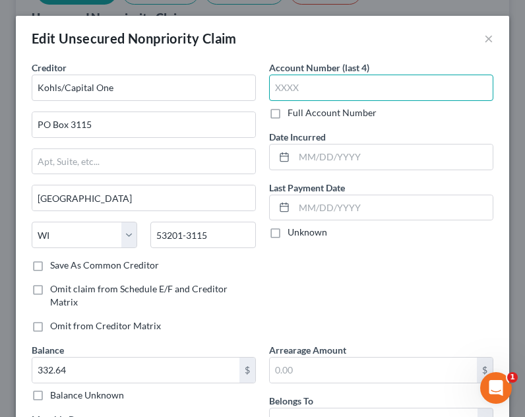
click at [318, 79] on input "text" at bounding box center [381, 87] width 224 height 26
type input "9210"
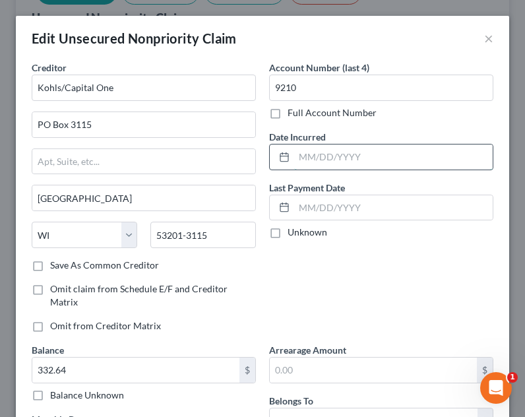
click at [335, 156] on input "text" at bounding box center [393, 156] width 198 height 25
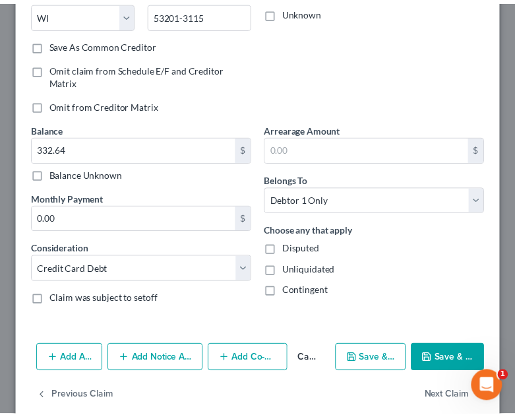
scroll to position [241, 0]
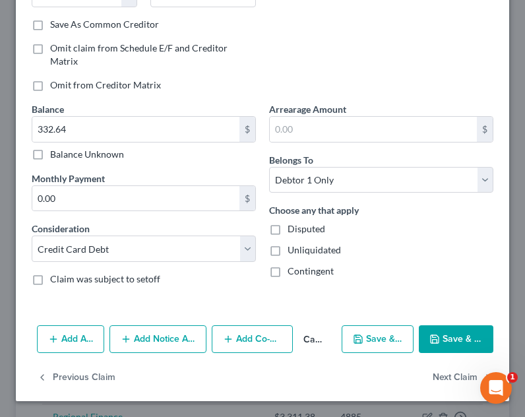
type input "[DATE]"
click at [461, 333] on button "Save & Close" at bounding box center [456, 339] width 74 height 28
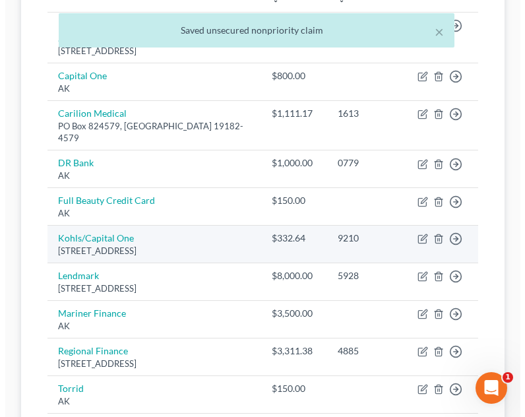
scroll to position [330, 0]
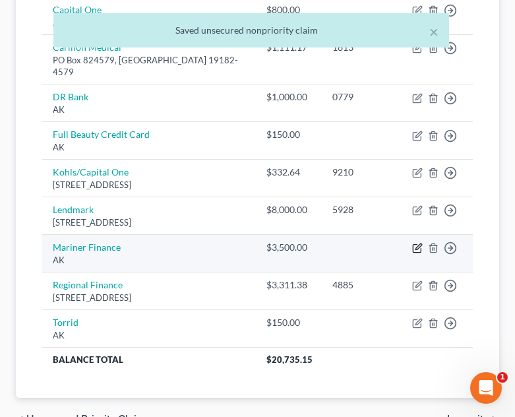
click at [414, 245] on icon "button" at bounding box center [417, 248] width 11 height 11
select select "1"
select select "2"
select select "0"
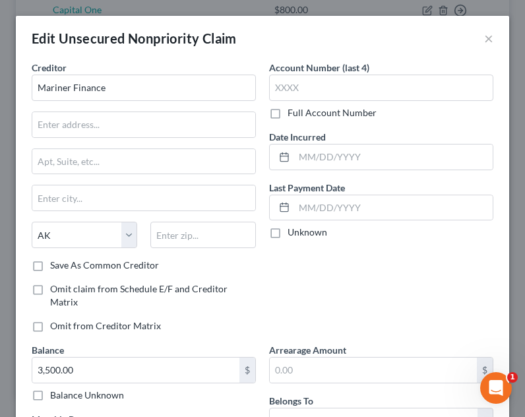
click at [154, 105] on div "Creditor * Mariner Finance State [US_STATE] AK AR AZ CA CO CT DE DC [GEOGRAPHIC…" at bounding box center [144, 160] width 224 height 198
click at [154, 95] on input "Mariner Finance" at bounding box center [144, 87] width 224 height 26
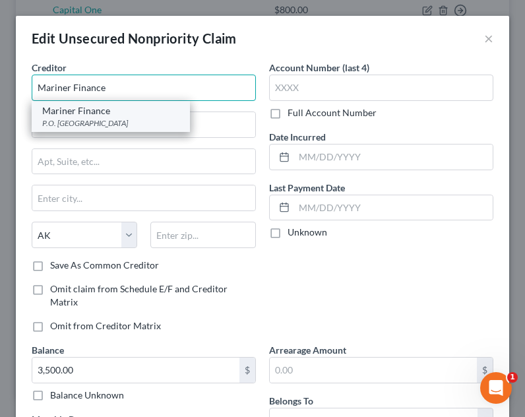
type input "Mariner Finance"
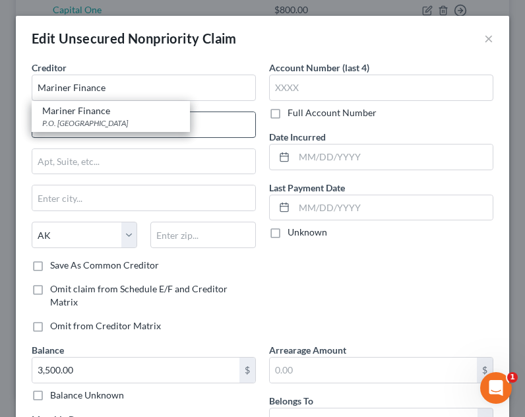
drag, startPoint x: 129, startPoint y: 117, endPoint x: 138, endPoint y: 121, distance: 9.8
click at [129, 117] on div "P.O. [GEOGRAPHIC_DATA]" at bounding box center [110, 122] width 137 height 11
type input "P.O. Box 44490"
type input "[GEOGRAPHIC_DATA]"
select select "21"
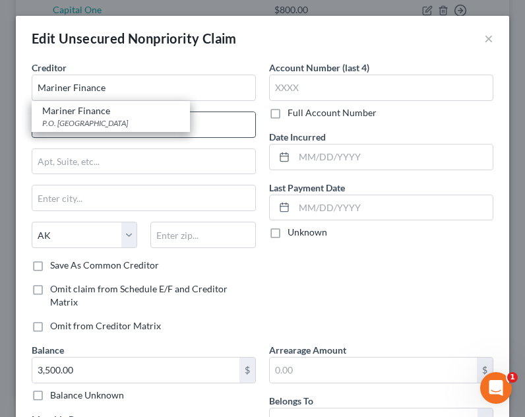
type input "21236"
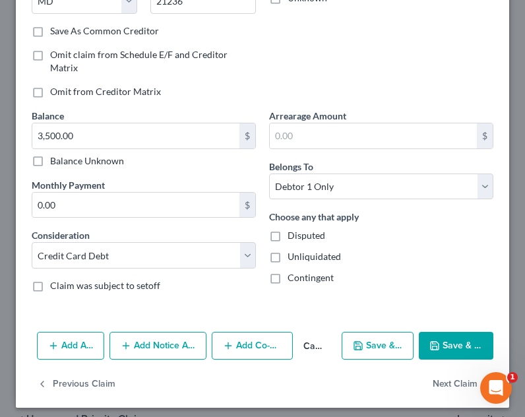
scroll to position [241, 0]
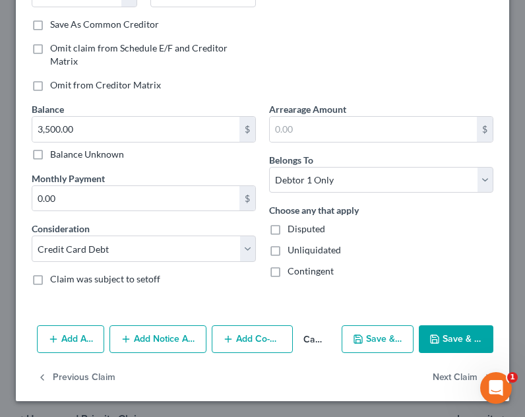
click at [444, 337] on button "Save & Close" at bounding box center [456, 339] width 74 height 28
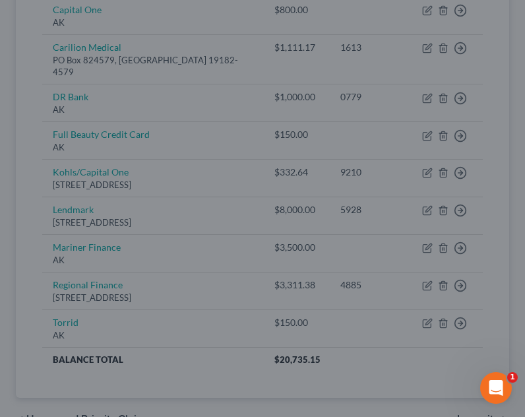
type input "0"
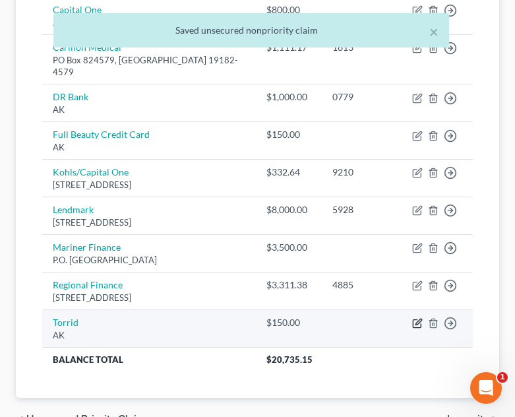
click at [419, 328] on icon "button" at bounding box center [417, 323] width 11 height 11
select select "1"
select select "2"
select select "0"
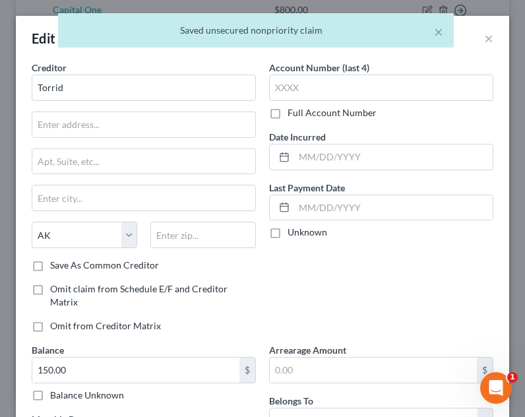
click at [157, 103] on div "Creditor * Torrid State [US_STATE] AK AR AZ CA CO [GEOGRAPHIC_DATA] DE DC [GEOG…" at bounding box center [144, 160] width 224 height 198
click at [152, 89] on input "Torrid" at bounding box center [144, 87] width 224 height 26
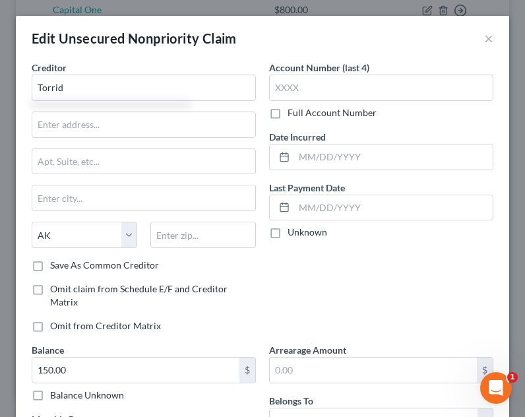
type input "Torrid"
click at [386, 303] on div "Account Number (last 4) Full Account Number Date Incurred Last Payment Date Unk…" at bounding box center [380, 202] width 237 height 282
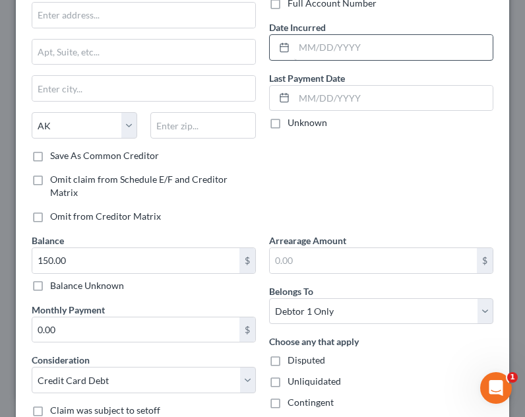
scroll to position [0, 0]
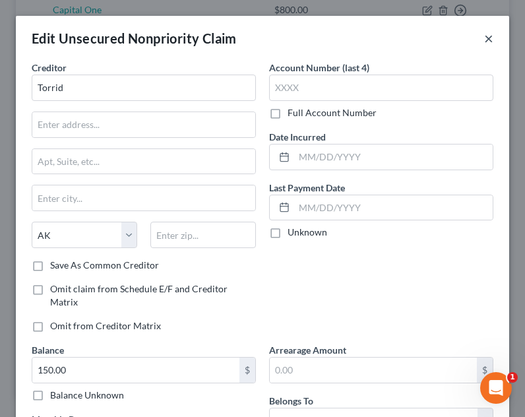
click at [484, 43] on button "×" at bounding box center [488, 38] width 9 height 16
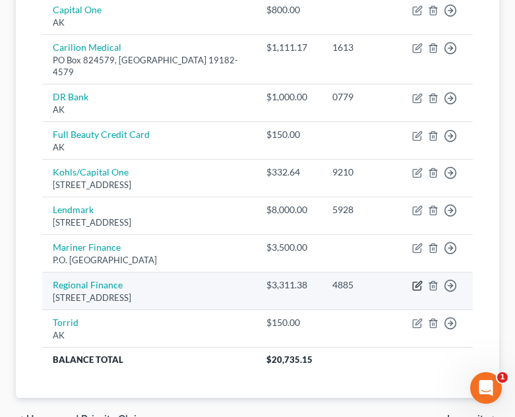
click at [417, 283] on icon "button" at bounding box center [418, 284] width 6 height 6
select select "48"
select select "14"
select select "0"
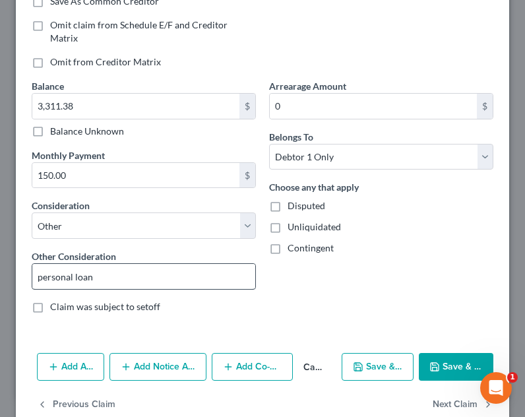
scroll to position [291, 0]
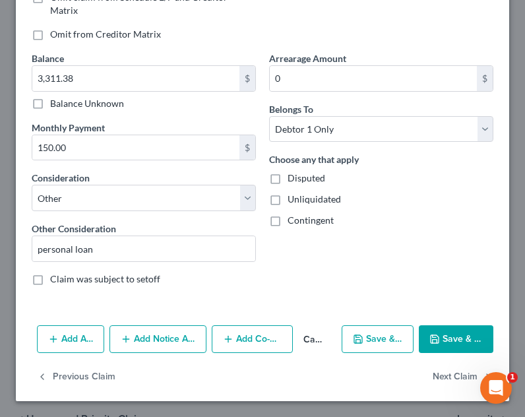
click at [176, 337] on button "Add Notice Address" at bounding box center [157, 339] width 97 height 28
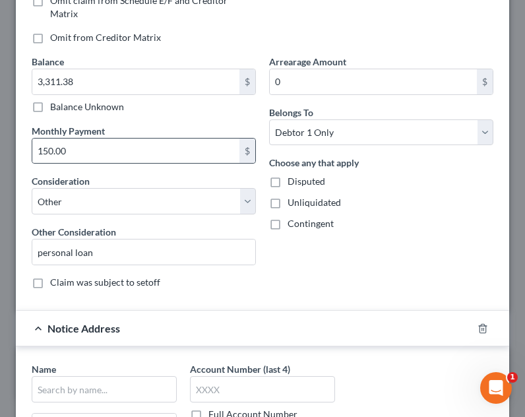
scroll to position [287, 0]
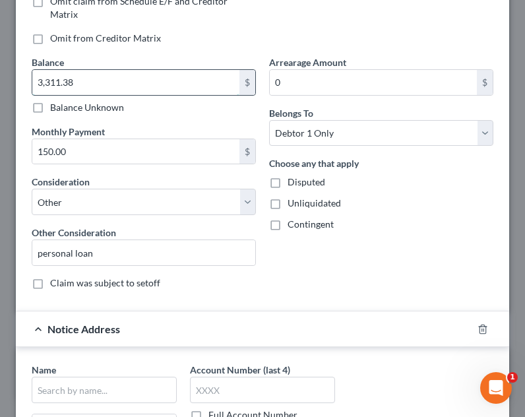
click at [112, 77] on input "3,311.38" at bounding box center [135, 82] width 207 height 25
type input "3,385.63"
click at [455, 247] on div "Arrearage Amount 0 $ Belongs To * Select Debtor 1 Only Debtor 2 Only Debtor 1 A…" at bounding box center [380, 177] width 237 height 245
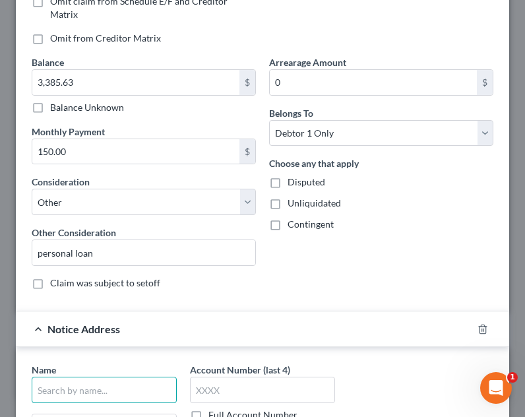
click at [71, 398] on input "text" at bounding box center [104, 389] width 145 height 26
type input "PLDR Law"
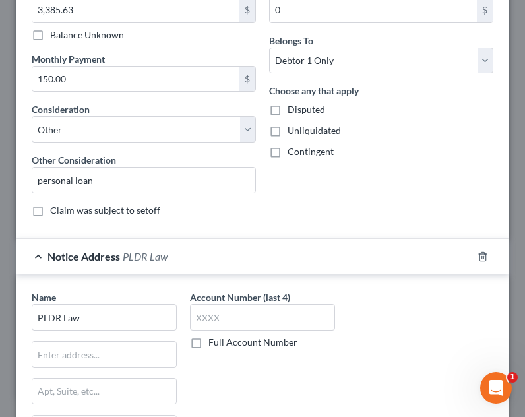
scroll to position [485, 0]
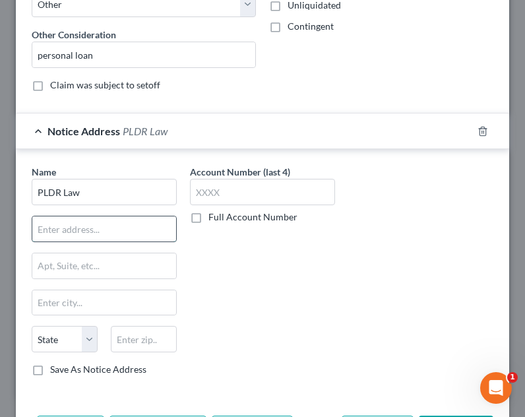
click at [87, 229] on input "text" at bounding box center [104, 228] width 144 height 25
type input "{"
click at [98, 235] on input "PO Box" at bounding box center [104, 228] width 144 height 25
type input "PO Box 1080"
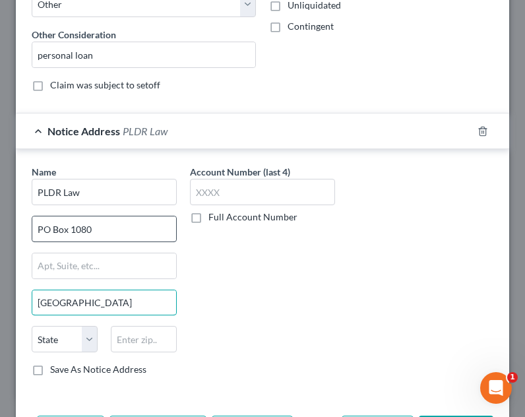
type input "[GEOGRAPHIC_DATA]"
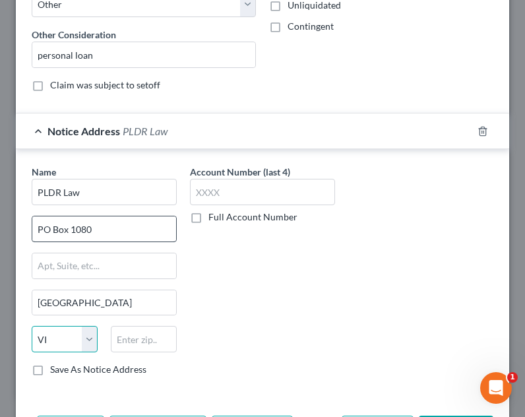
select select "48"
type input "24505"
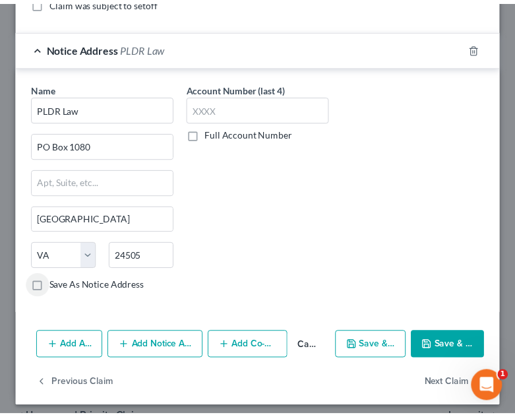
scroll to position [575, 0]
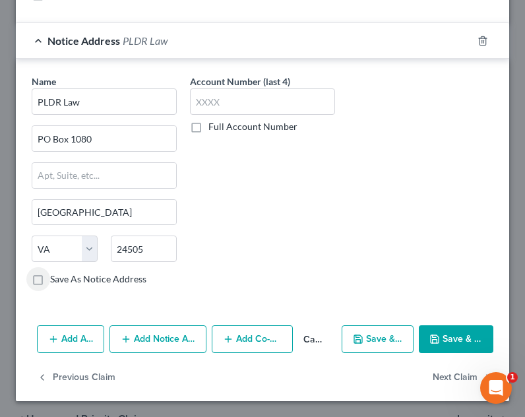
click at [463, 337] on button "Save & Close" at bounding box center [456, 339] width 74 height 28
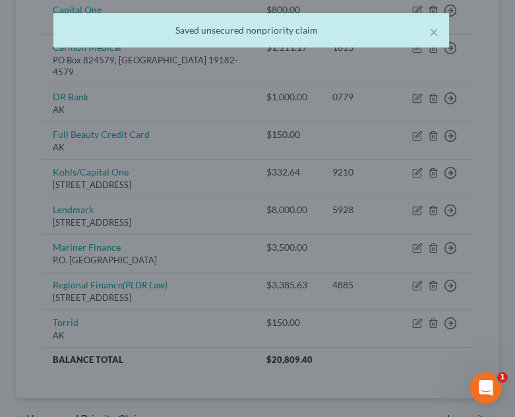
scroll to position [0, 0]
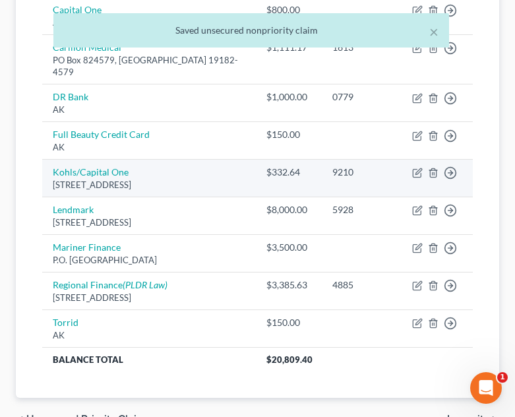
click at [214, 159] on td "Kohls/Capital One [STREET_ADDRESS]" at bounding box center [149, 178] width 214 height 38
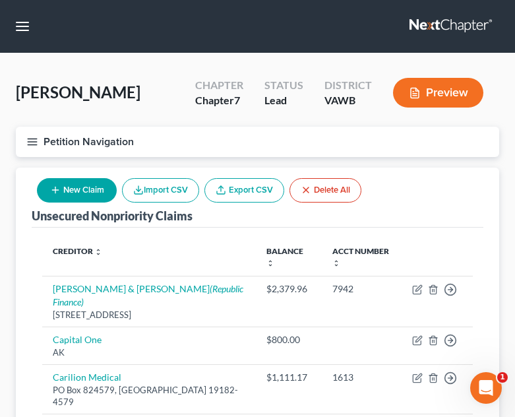
click at [25, 139] on button "Petition Navigation" at bounding box center [257, 142] width 483 height 30
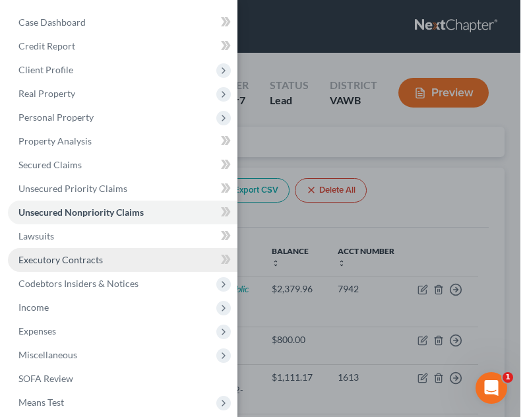
scroll to position [79, 0]
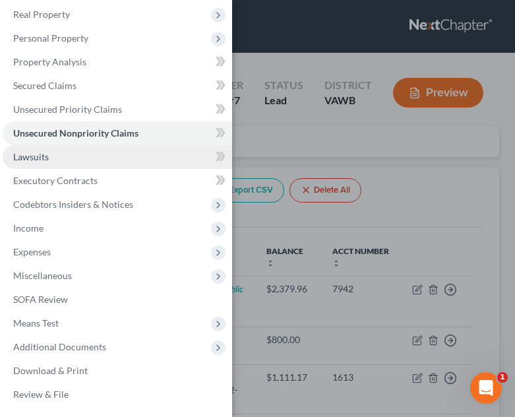
click at [81, 158] on link "Lawsuits" at bounding box center [117, 157] width 229 height 24
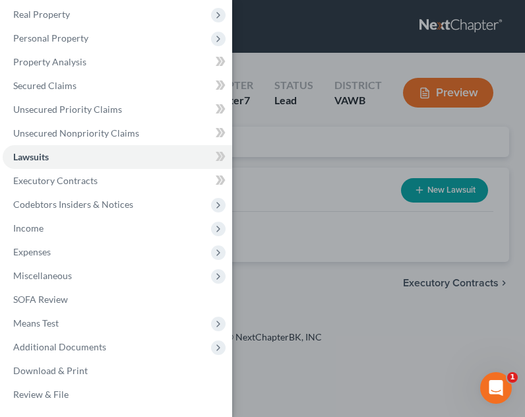
click at [353, 223] on div "Case Dashboard Payments Invoices Payments Payments Credit Report Client Profile" at bounding box center [262, 208] width 525 height 417
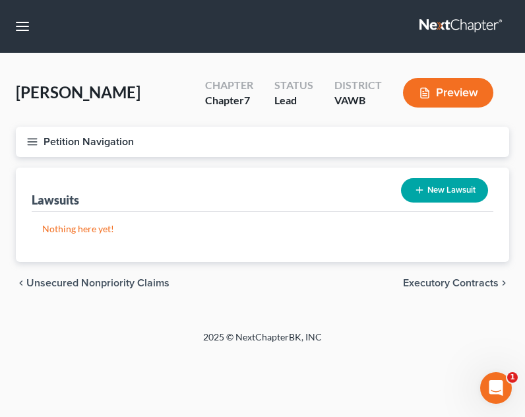
click at [459, 181] on button "New Lawsuit" at bounding box center [444, 190] width 87 height 24
select select "0"
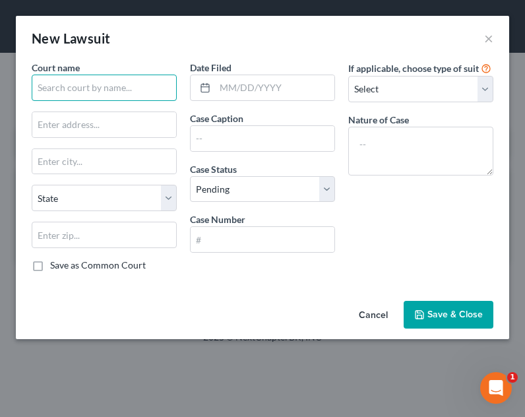
click at [153, 88] on input "text" at bounding box center [104, 87] width 145 height 26
click at [120, 90] on input "text" at bounding box center [104, 87] width 145 height 26
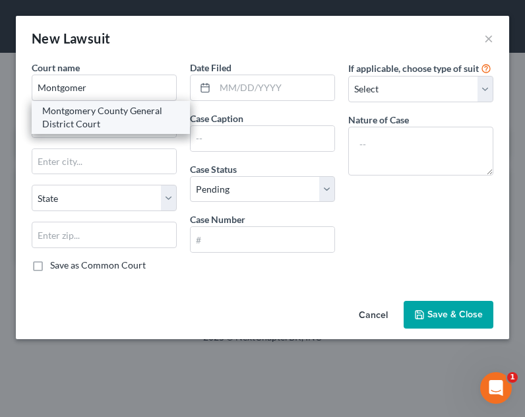
click at [119, 121] on div "Montgomery County General District Court" at bounding box center [110, 117] width 137 height 26
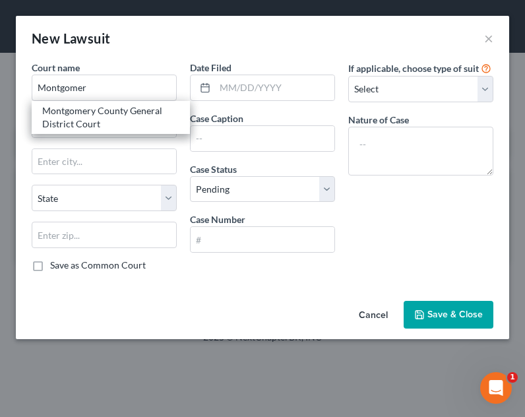
type input "Montgomery County General District Court"
type input "[STREET_ADDRESS]"
type input "[GEOGRAPHIC_DATA]"
select select "48"
type input "24073"
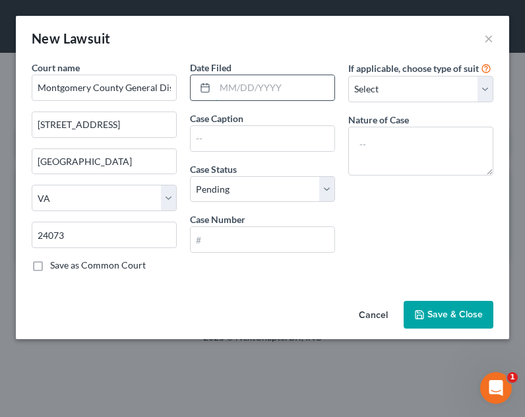
click at [268, 82] on input "text" at bounding box center [274, 87] width 119 height 25
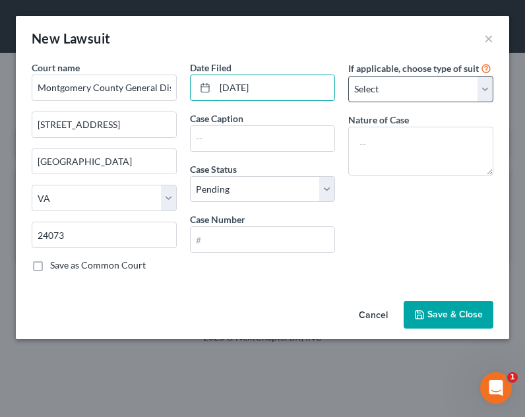
type input "[DATE]"
click at [397, 100] on select "Select Repossession Garnishment Foreclosure Attached, Seized, Or Levied Other" at bounding box center [420, 89] width 145 height 26
select select "4"
click at [348, 89] on select "Select Repossession Garnishment Foreclosure Attached, Seized, Or Levied Other" at bounding box center [420, 89] width 145 height 26
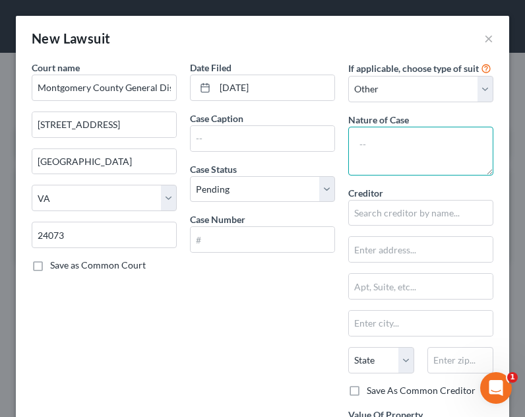
click at [394, 152] on textarea at bounding box center [420, 151] width 145 height 49
click at [403, 160] on textarea "Warrant in Debt" at bounding box center [420, 151] width 145 height 49
click at [403, 171] on textarea "Warrant in Debt" at bounding box center [420, 151] width 145 height 49
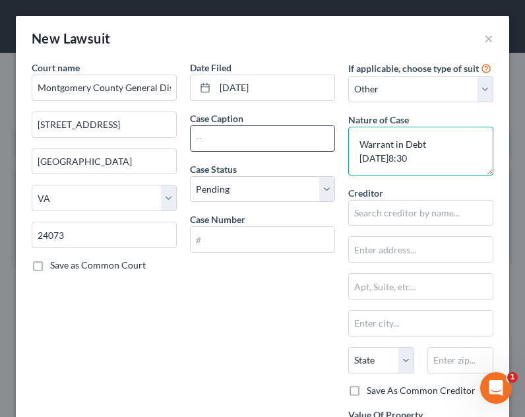
type textarea "Warrant in Debt [DATE]8:30"
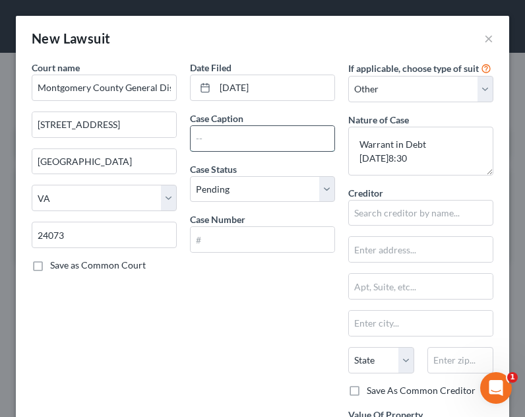
click at [295, 150] on input "text" at bounding box center [262, 138] width 144 height 25
type input "Republic Finance v. [PERSON_NAME]"
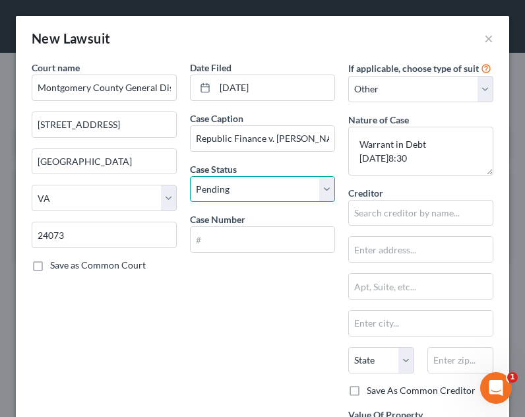
click at [278, 184] on select "Select Pending On Appeal Concluded" at bounding box center [262, 189] width 145 height 26
select select "2"
click at [190, 176] on select "Select Pending On Appeal Concluded" at bounding box center [262, 189] width 145 height 26
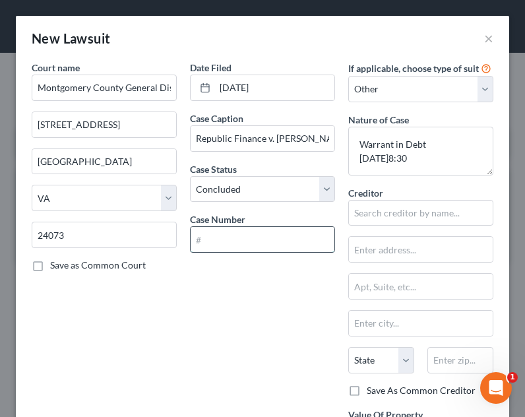
click at [266, 240] on input "text" at bounding box center [262, 239] width 144 height 25
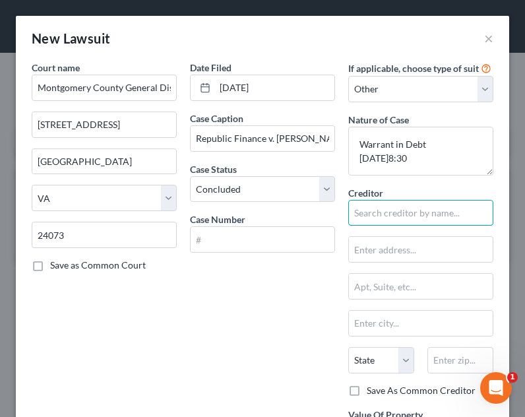
click at [374, 226] on input "text" at bounding box center [420, 213] width 145 height 26
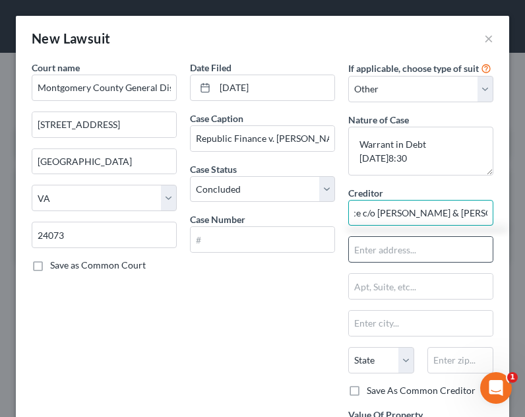
scroll to position [0, 68]
type input "Republic Finance c/o [PERSON_NAME] & [PERSON_NAME]"
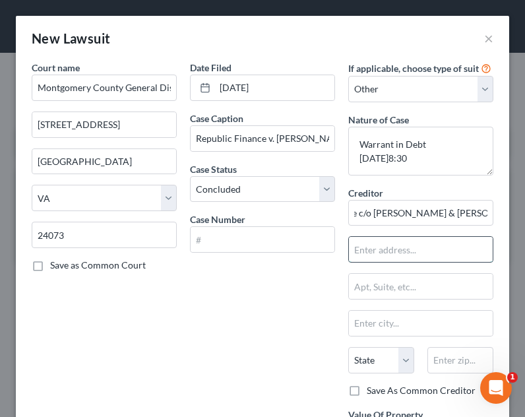
scroll to position [0, 0]
type input "[STREET_ADDRESS]"
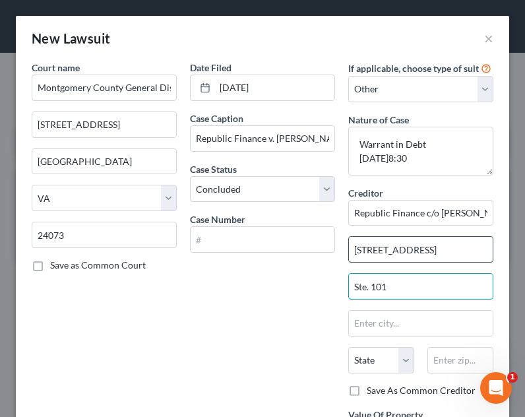
type input "Ste. 101"
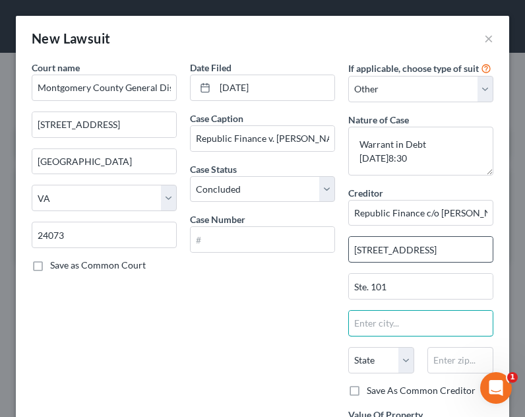
type input "i"
type input "[GEOGRAPHIC_DATA]"
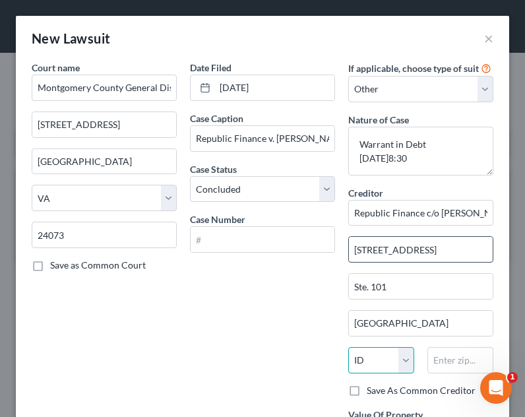
select select "15"
type input "46260"
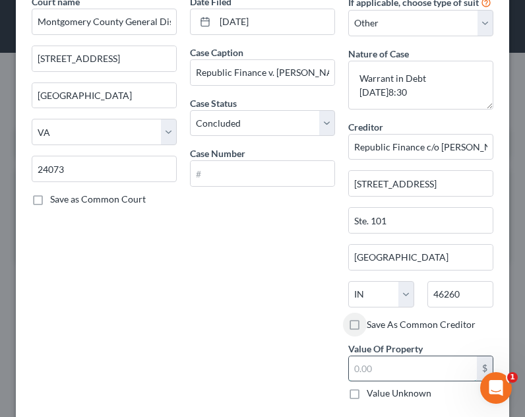
click at [395, 381] on input "text" at bounding box center [413, 368] width 128 height 25
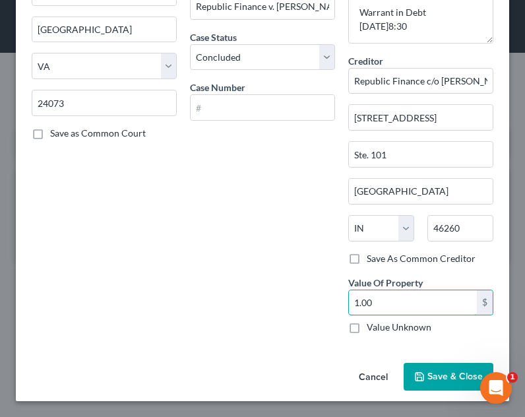
scroll to position [146, 0]
drag, startPoint x: 394, startPoint y: 304, endPoint x: 322, endPoint y: 310, distance: 72.7
click at [322, 310] on div "Court name * [GEOGRAPHIC_DATA] [STREET_ADDRESS][GEOGRAPHIC_DATA] [GEOGRAPHIC_DA…" at bounding box center [262, 136] width 475 height 415
type input "3,200.00"
click at [429, 366] on button "Save & Close" at bounding box center [448, 376] width 90 height 28
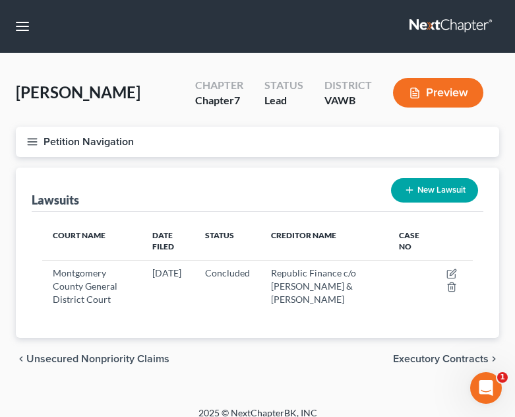
click at [397, 176] on div "New Lawsuit" at bounding box center [435, 190] width 98 height 35
click at [401, 185] on button "New Lawsuit" at bounding box center [434, 190] width 87 height 24
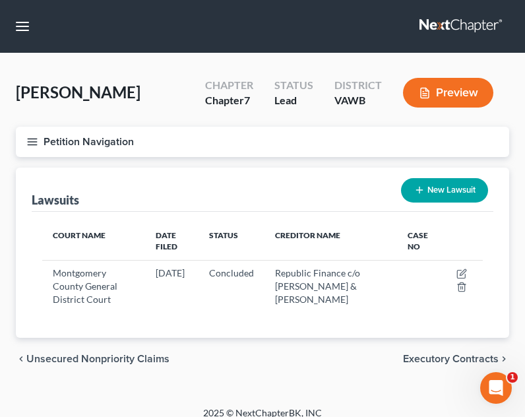
select select "0"
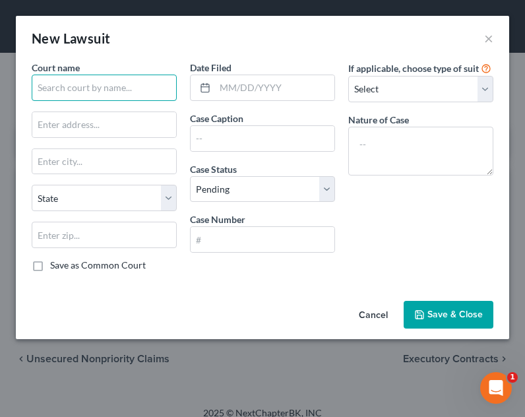
click at [102, 89] on input "text" at bounding box center [104, 87] width 145 height 26
type input "City of Roanoke General District Court"
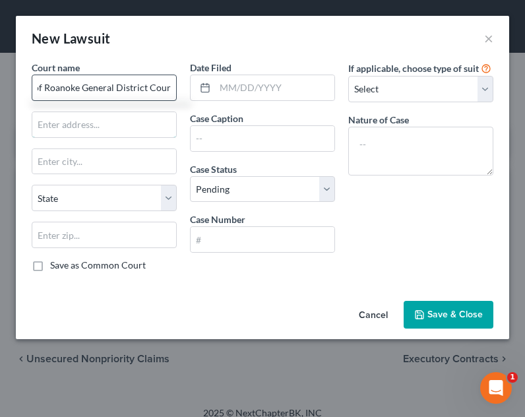
scroll to position [0, 0]
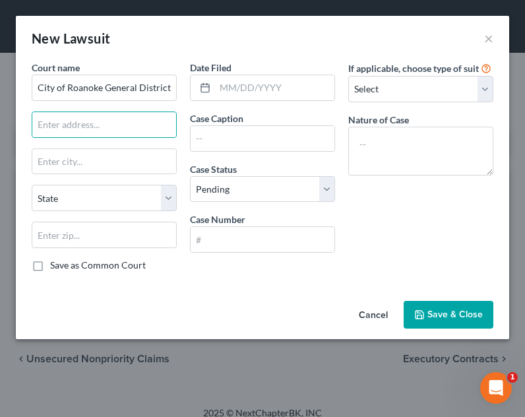
click at [82, 138] on div "Court name * City of Roanoke General District Court State [US_STATE] AK AR AZ C…" at bounding box center [104, 171] width 158 height 221
click at [80, 130] on input "text" at bounding box center [104, 124] width 144 height 25
type input "[GEOGRAPHIC_DATA], [STREET_ADDRESS]"
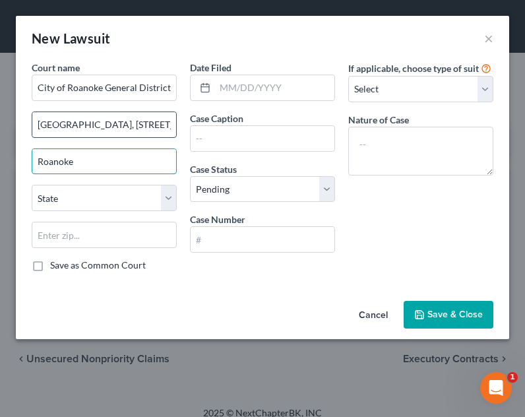
type input "Roanoke"
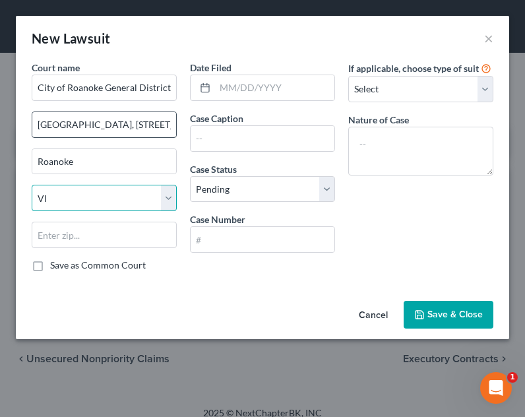
select select "48"
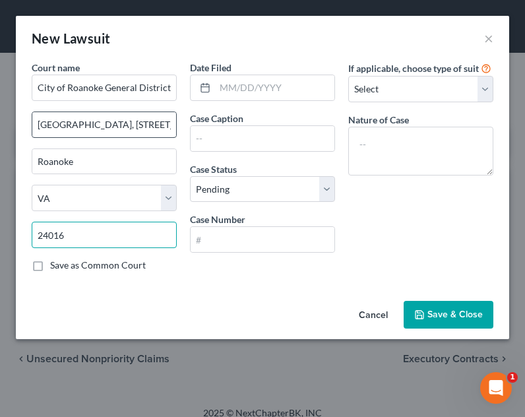
type input "24016"
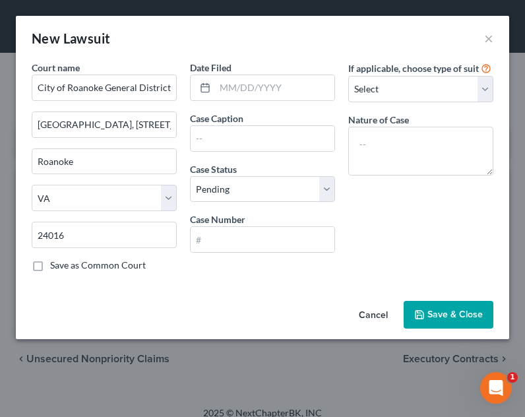
click at [90, 266] on label "Save as Common Court" at bounding box center [98, 264] width 96 height 13
click at [64, 266] on input "Save as Common Court" at bounding box center [59, 262] width 9 height 9
checkbox input "true"
click at [249, 239] on input "text" at bounding box center [262, 239] width 144 height 25
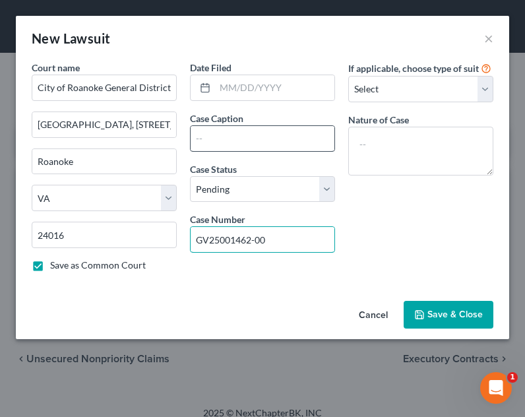
type input "GV25001462-00"
click at [267, 144] on input "text" at bounding box center [262, 138] width 144 height 25
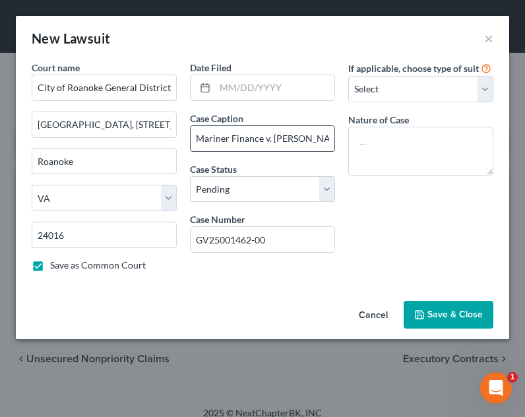
type input "Mariner Finance v. [PERSON_NAME]"
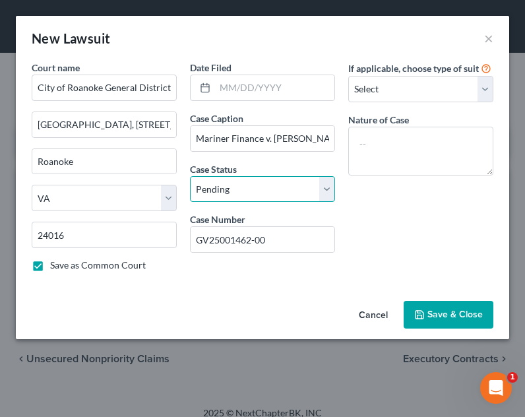
click at [303, 190] on select "Select Pending On Appeal Concluded" at bounding box center [262, 189] width 145 height 26
click at [190, 176] on select "Select Pending On Appeal Concluded" at bounding box center [262, 189] width 145 height 26
drag, startPoint x: 275, startPoint y: 189, endPoint x: 275, endPoint y: 196, distance: 7.2
click at [275, 192] on select "Select Pending On Appeal Concluded" at bounding box center [262, 189] width 145 height 26
select select "2"
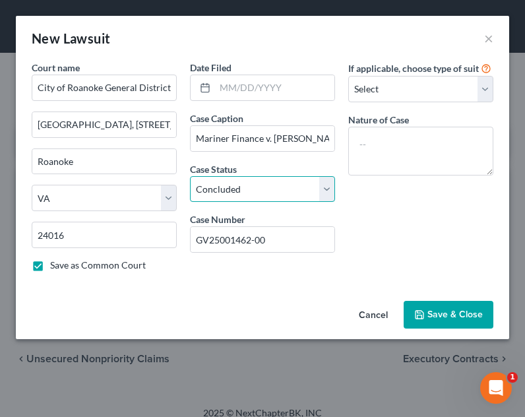
click at [190, 176] on select "Select Pending On Appeal Concluded" at bounding box center [262, 189] width 145 height 26
click at [411, 105] on div "If applicable, choose type of suit Select Repossession Garnishment Foreclosure …" at bounding box center [420, 171] width 158 height 221
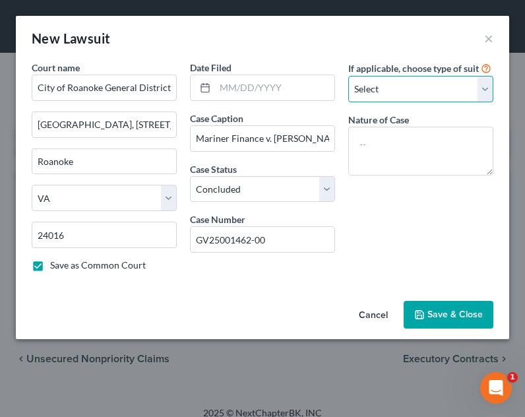
click at [414, 97] on select "Select Repossession Garnishment Foreclosure Attached, Seized, Or Levied Other" at bounding box center [420, 89] width 145 height 26
select select "4"
click at [348, 89] on select "Select Repossession Garnishment Foreclosure Attached, Seized, Or Levied Other" at bounding box center [420, 89] width 145 height 26
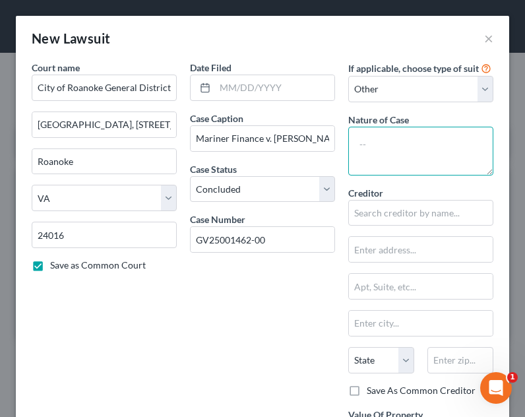
click at [394, 159] on textarea at bounding box center [420, 151] width 145 height 49
type textarea "Warrant in Debt [DATE]9am"
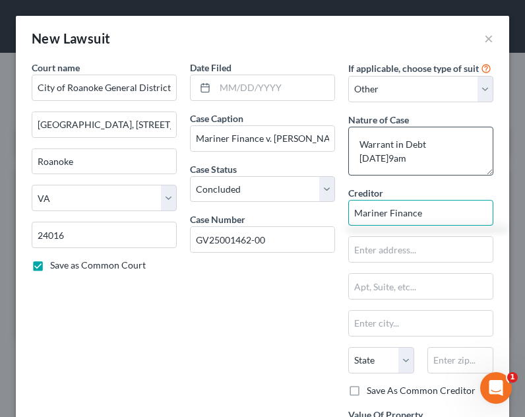
type input "Mariner Finance"
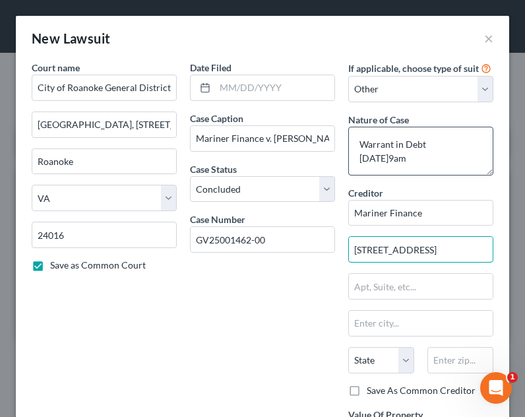
type input "[STREET_ADDRESS]"
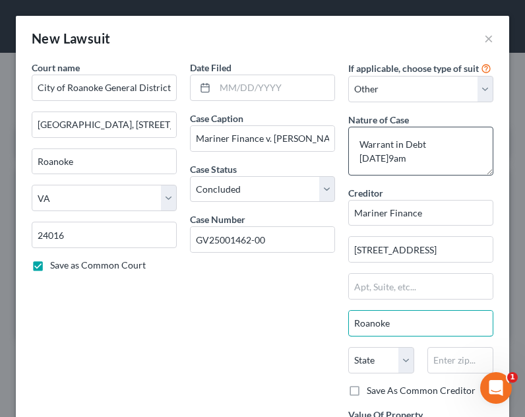
type input "Roanoke"
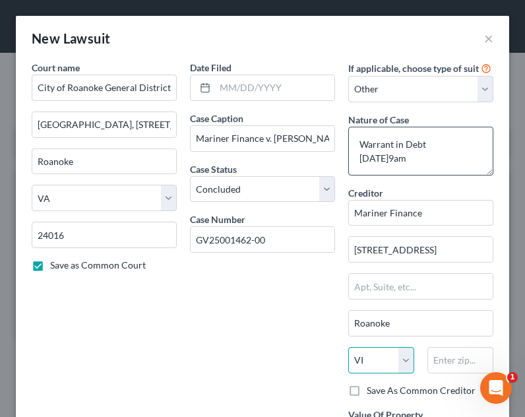
select select "48"
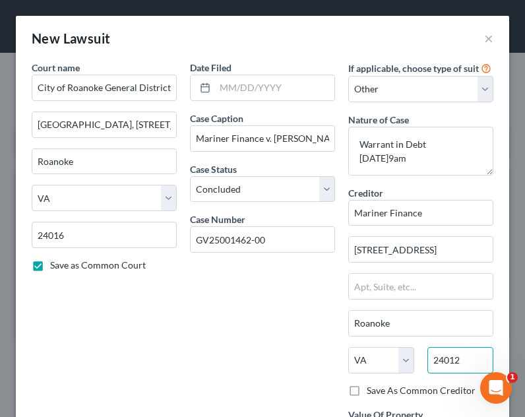
type input "24012"
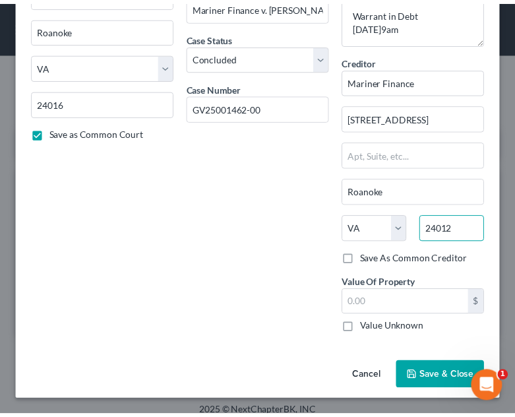
scroll to position [146, 0]
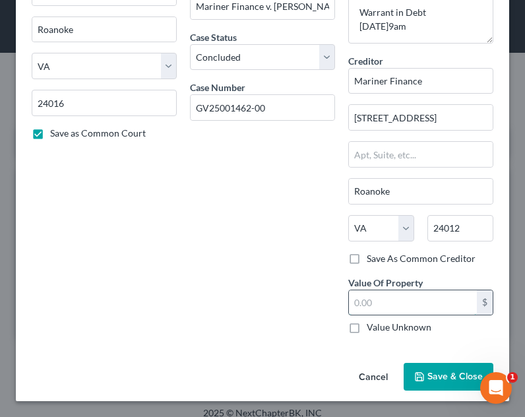
click at [419, 306] on input "text" at bounding box center [413, 302] width 128 height 25
click at [403, 302] on input "text" at bounding box center [413, 302] width 128 height 25
type input "1.00"
click at [441, 360] on div "Cancel Save & Close" at bounding box center [262, 378] width 493 height 43
click at [434, 366] on button "Save & Close" at bounding box center [448, 376] width 90 height 28
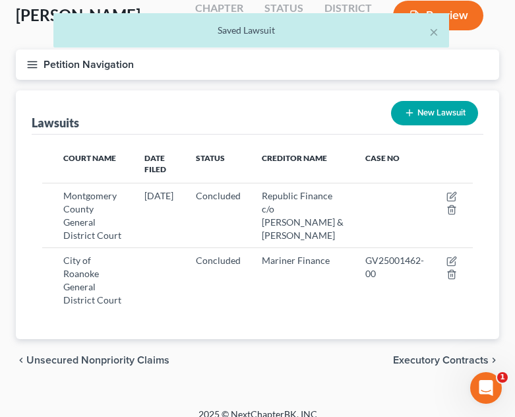
scroll to position [92, 0]
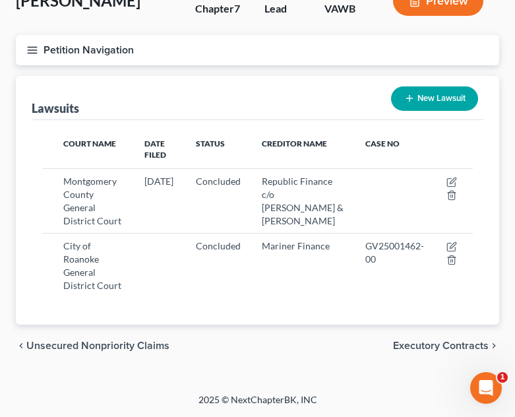
click at [363, 101] on div "Lawsuits New Lawsuit" at bounding box center [257, 98] width 451 height 44
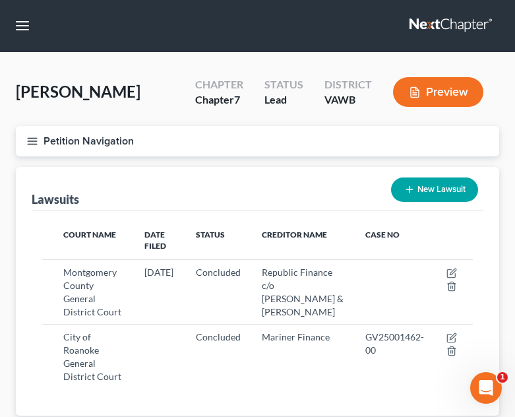
scroll to position [0, 0]
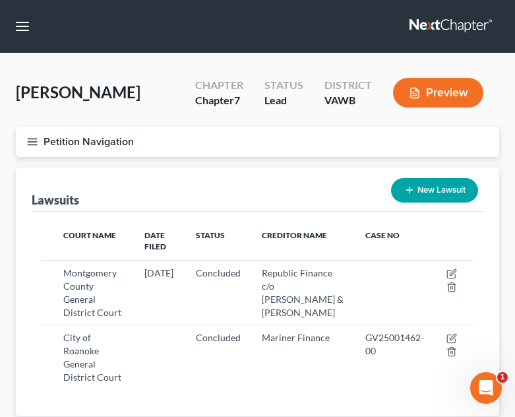
click at [24, 135] on button "Petition Navigation" at bounding box center [257, 142] width 483 height 30
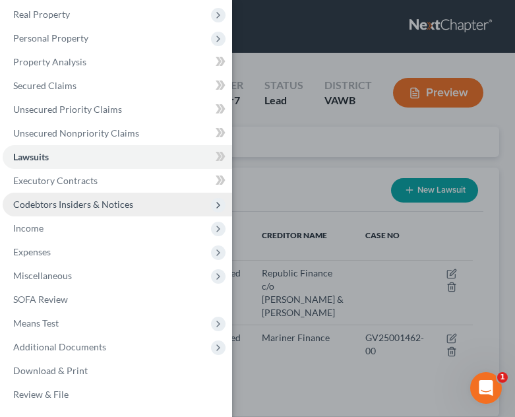
scroll to position [66, 0]
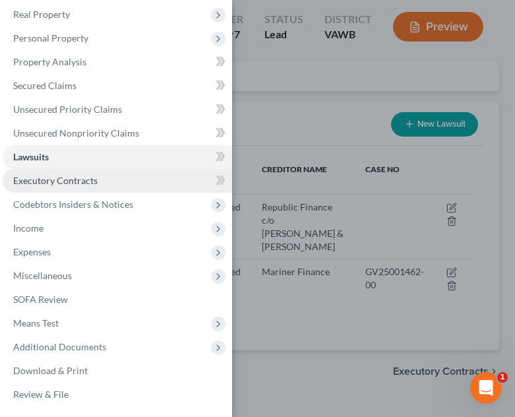
click at [139, 181] on link "Executory Contracts" at bounding box center [117, 181] width 229 height 24
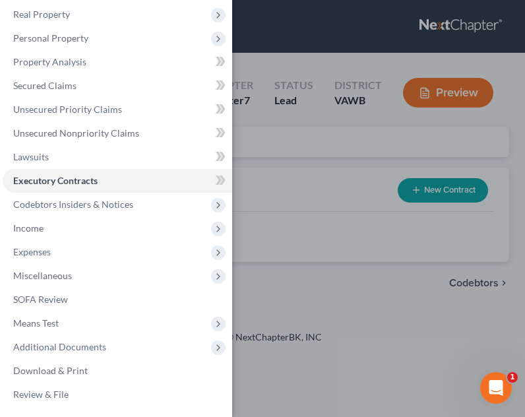
click at [319, 235] on div "Case Dashboard Payments Invoices Payments Payments Credit Report Client Profile" at bounding box center [262, 208] width 525 height 417
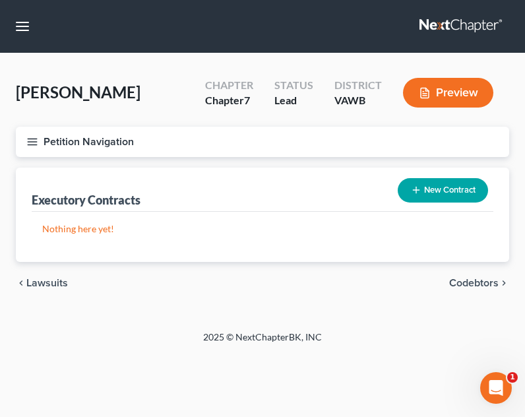
click at [478, 181] on button "New Contract" at bounding box center [442, 190] width 90 height 24
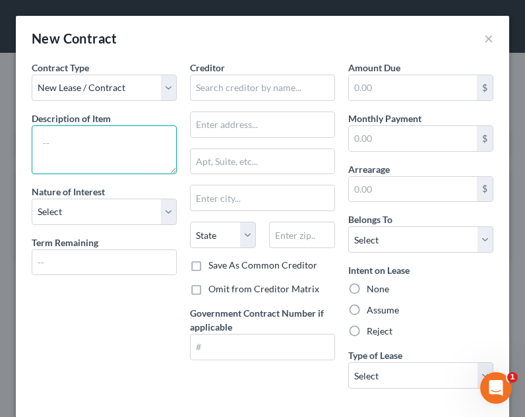
click at [104, 142] on textarea at bounding box center [104, 149] width 145 height 49
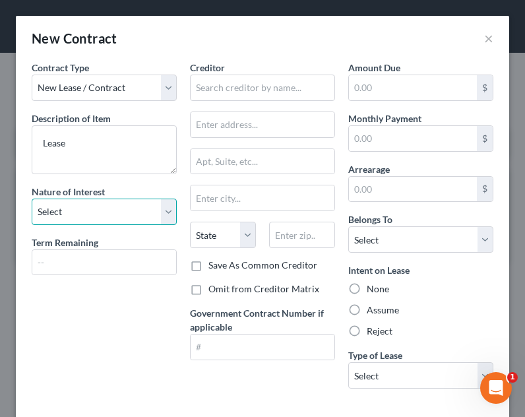
click at [107, 217] on select "Select Purchaser Agent Lessor Lessee" at bounding box center [104, 211] width 145 height 26
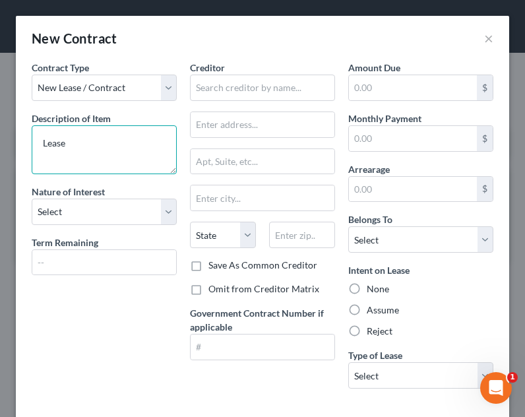
click at [142, 164] on textarea "Lease" at bounding box center [104, 149] width 145 height 49
type textarea "Lease"
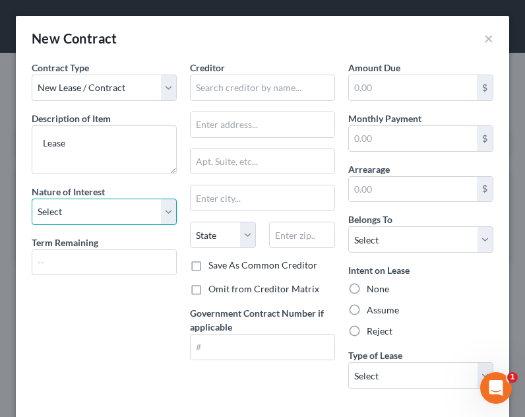
click at [146, 202] on select "Select Purchaser Agent Lessor Lessee" at bounding box center [104, 211] width 145 height 26
select select "3"
click at [32, 198] on select "Select Purchaser Agent Lessor Lessee" at bounding box center [104, 211] width 145 height 26
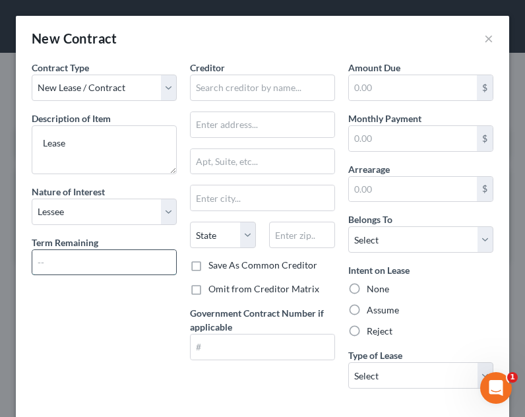
click at [120, 259] on input "text" at bounding box center [104, 262] width 144 height 25
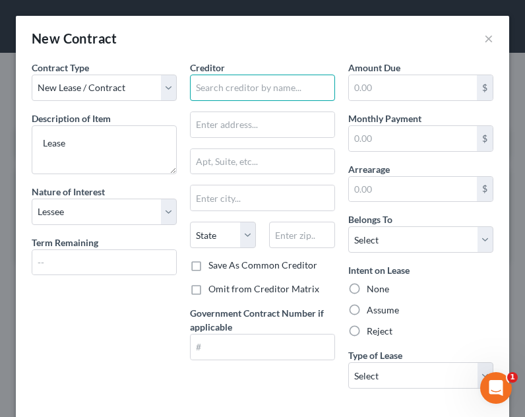
click at [262, 92] on input "text" at bounding box center [262, 87] width 145 height 26
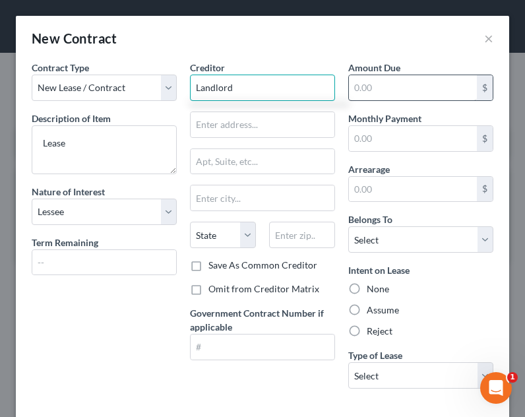
type input "Landlord"
click at [391, 96] on input "text" at bounding box center [413, 87] width 128 height 25
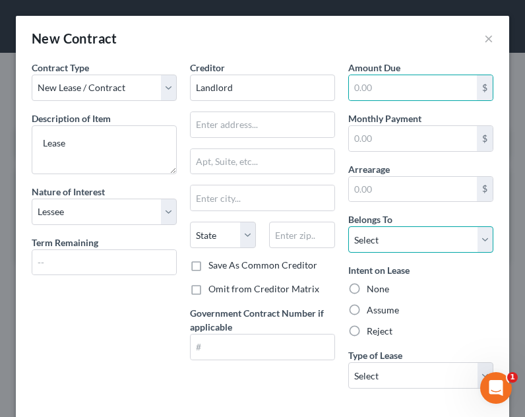
click at [372, 248] on select "Select Debtor 1 Only Debtor 2 Only Debtor 1 And Debtor 2 Only At Least One Of T…" at bounding box center [420, 239] width 145 height 26
select select "0"
click at [348, 226] on select "Select Debtor 1 Only Debtor 2 Only Debtor 1 And Debtor 2 Only At Least One Of T…" at bounding box center [420, 239] width 145 height 26
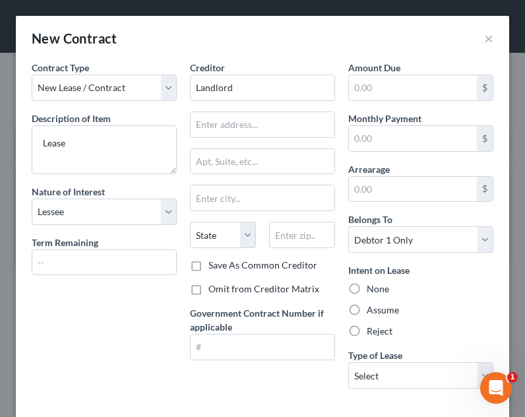
click at [368, 312] on label "Assume" at bounding box center [382, 309] width 32 height 13
click at [372, 312] on input "Assume" at bounding box center [376, 307] width 9 height 9
radio input "true"
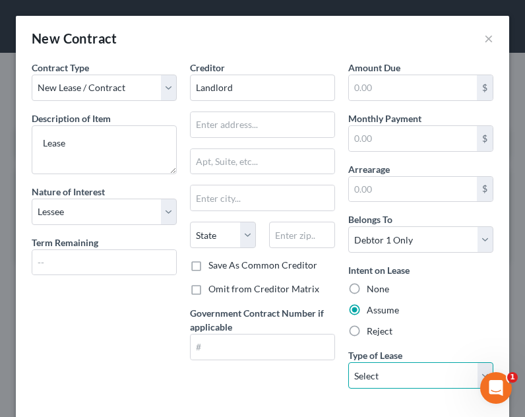
click at [378, 368] on select "Select Real Estate Car Other" at bounding box center [420, 375] width 145 height 26
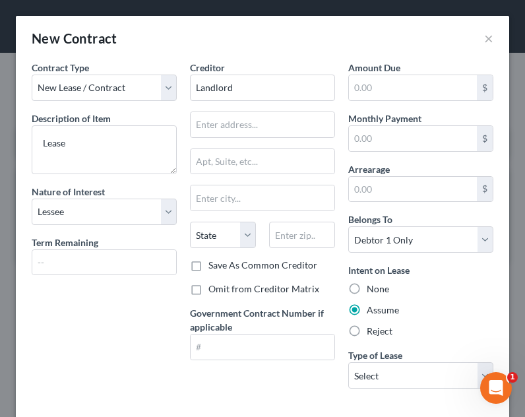
click at [295, 285] on label "Omit from Creditor Matrix" at bounding box center [263, 288] width 111 height 13
click at [222, 285] on input "Omit from Creditor Matrix" at bounding box center [218, 286] width 9 height 9
checkbox input "true"
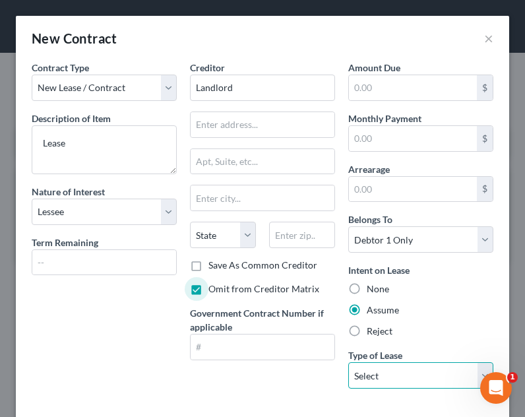
click at [380, 368] on select "Select Real Estate Car Other" at bounding box center [420, 375] width 145 height 26
click at [348, 362] on select "Select Real Estate Car Other" at bounding box center [420, 375] width 145 height 26
click at [382, 366] on select "Select Real Estate Car Other" at bounding box center [420, 375] width 145 height 26
select select "0"
click at [348, 362] on select "Select Real Estate Car Other" at bounding box center [420, 375] width 145 height 26
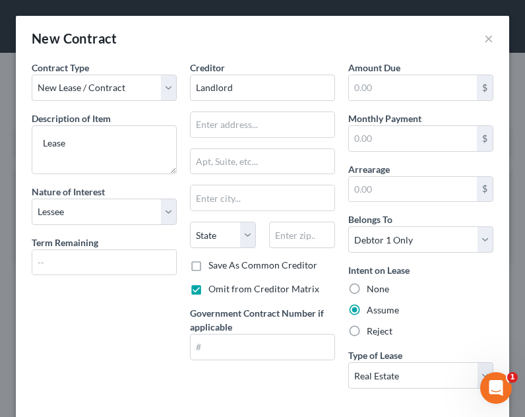
click at [301, 380] on div "Creditor * Landlord State [US_STATE] AK AR AZ CA CO [GEOGRAPHIC_DATA] DE DC [GE…" at bounding box center [262, 230] width 158 height 338
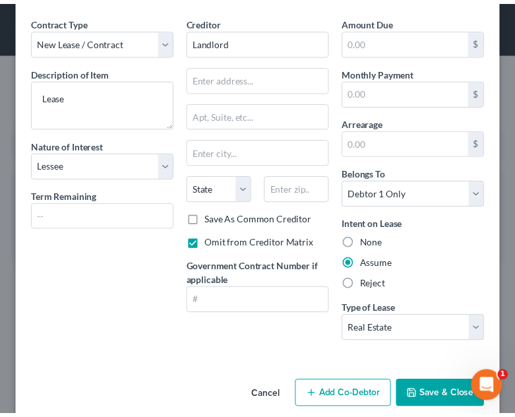
scroll to position [65, 0]
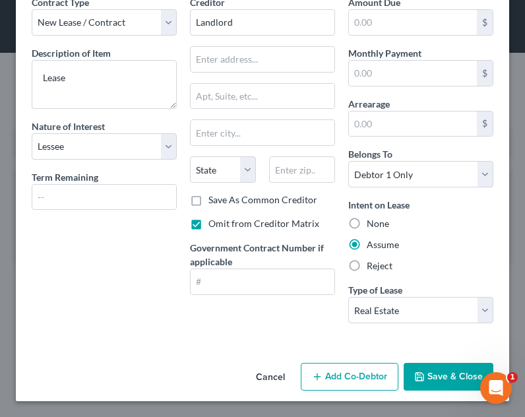
click at [427, 366] on button "Save & Close" at bounding box center [448, 376] width 90 height 28
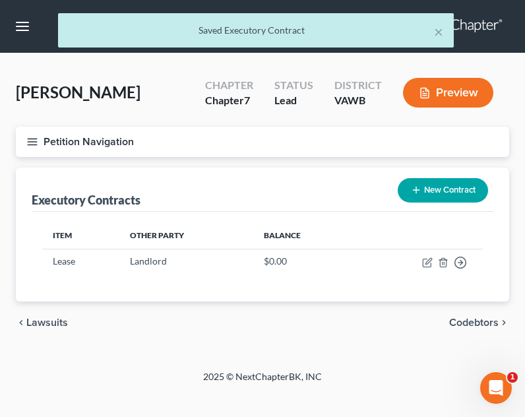
click at [26, 136] on button "Petition Navigation" at bounding box center [262, 142] width 493 height 30
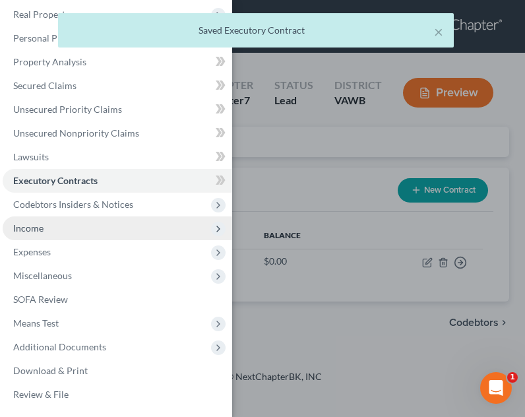
click at [72, 223] on span "Income" at bounding box center [117, 228] width 229 height 24
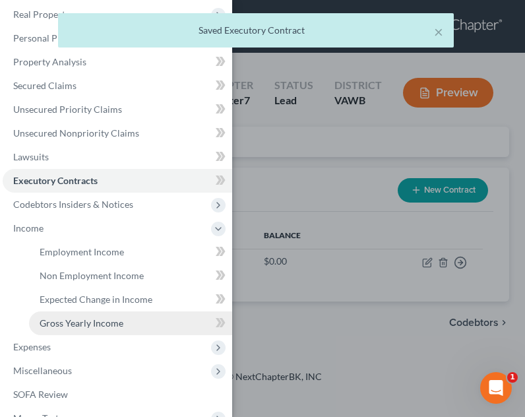
click at [78, 325] on span "Gross Yearly Income" at bounding box center [82, 322] width 84 height 11
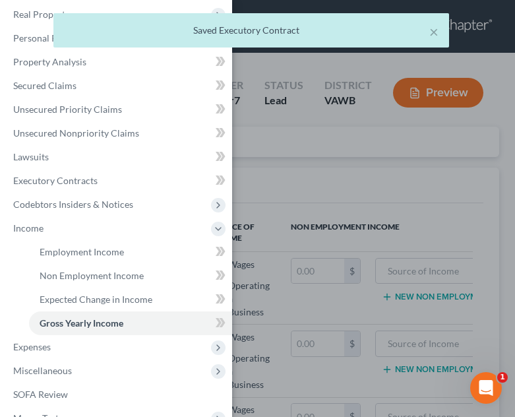
click at [351, 225] on div "Case Dashboard Payments Invoices Payments Payments Credit Report Client Profile" at bounding box center [257, 208] width 515 height 417
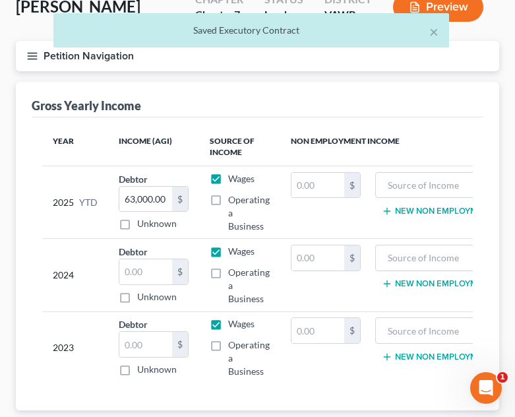
scroll to position [181, 0]
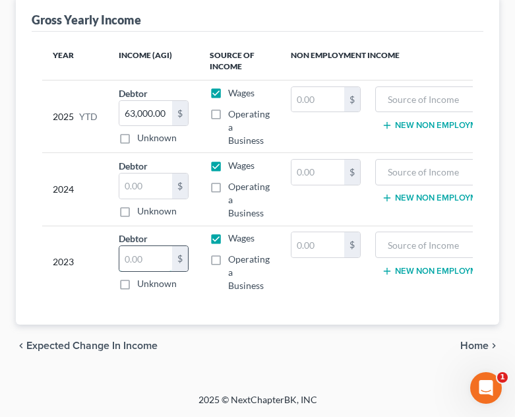
click at [151, 256] on input "text" at bounding box center [145, 258] width 53 height 25
type input "50,871.00"
click at [143, 181] on input "text" at bounding box center [145, 185] width 53 height 25
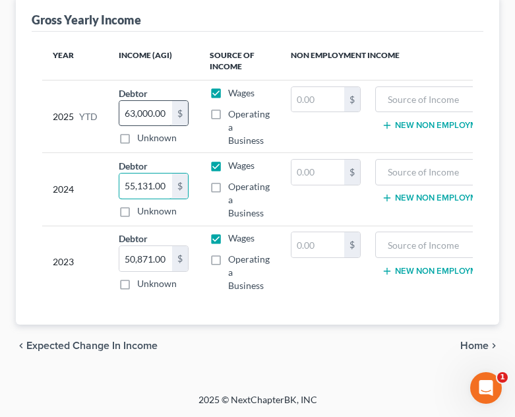
type input "55,131.00"
click at [199, 82] on td "Wages Operating a Business" at bounding box center [239, 116] width 81 height 72
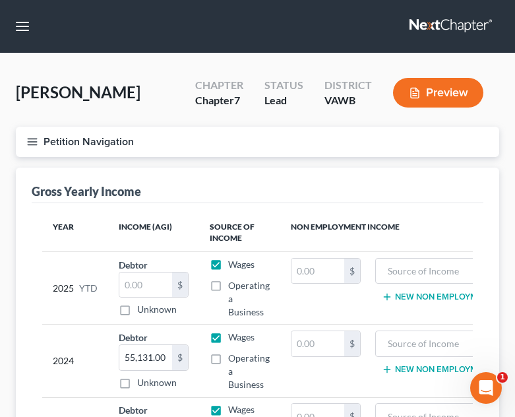
click at [2, 121] on div "[PERSON_NAME] Upgraded Chapter Chapter 7 Status Lead District VAWB Preview Peti…" at bounding box center [257, 308] width 515 height 511
click at [27, 132] on button "Petition Navigation" at bounding box center [257, 142] width 483 height 30
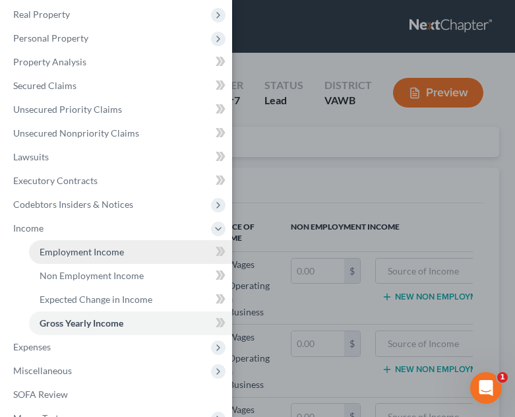
drag, startPoint x: 75, startPoint y: 254, endPoint x: 82, endPoint y: 254, distance: 6.6
click at [75, 254] on span "Employment Income" at bounding box center [82, 251] width 84 height 11
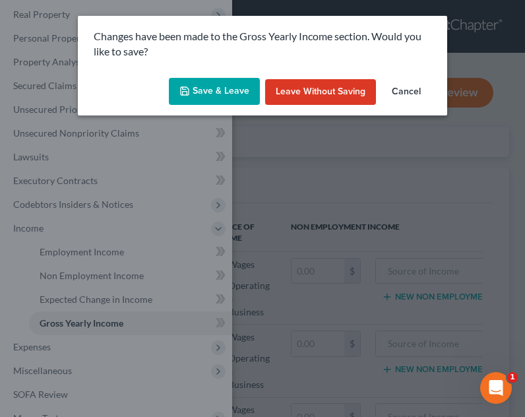
click at [237, 96] on button "Save & Leave" at bounding box center [214, 92] width 91 height 28
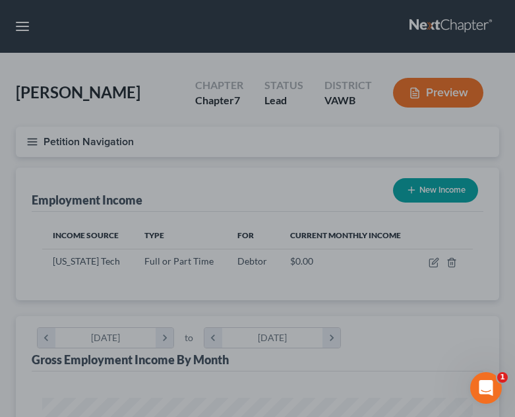
scroll to position [215, 457]
click at [279, 215] on div at bounding box center [257, 208] width 515 height 417
click at [140, 303] on div at bounding box center [257, 208] width 515 height 417
click at [440, 264] on div at bounding box center [257, 208] width 515 height 417
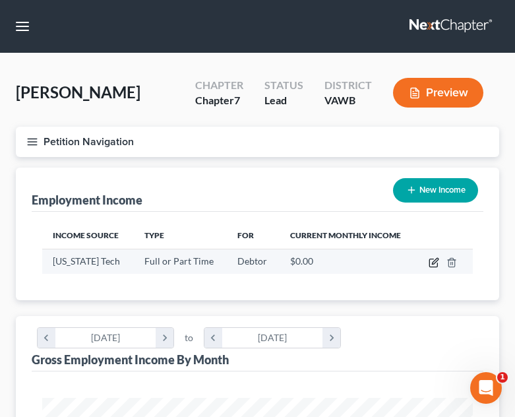
click at [433, 262] on icon "button" at bounding box center [435, 261] width 6 height 6
select select "0"
select select "48"
select select "1"
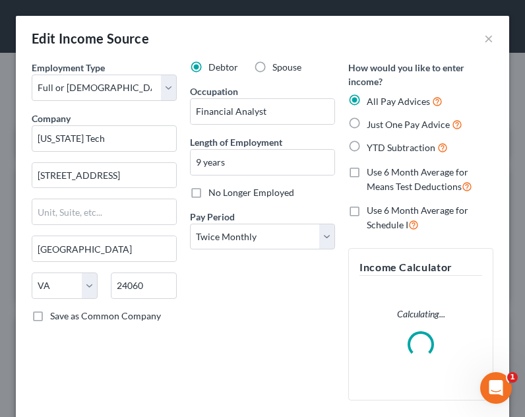
scroll to position [220, 467]
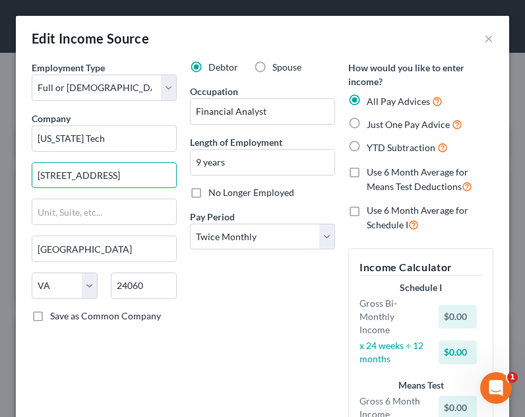
drag, startPoint x: 142, startPoint y: 177, endPoint x: 1, endPoint y: 159, distance: 142.2
click at [1, 159] on div "Edit Income Source × Employment Type * Select Full or Part Time Employment Self…" at bounding box center [262, 208] width 525 height 417
click at [153, 173] on input "880 West Campus Drive" at bounding box center [104, 175] width 144 height 25
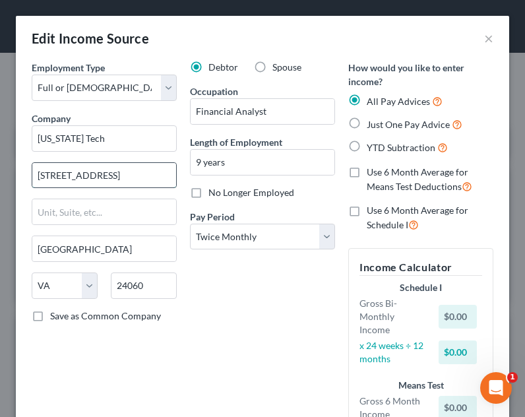
click at [153, 173] on input "880 West Campus Drive" at bounding box center [104, 175] width 144 height 25
type input "300 Turner Street NW"
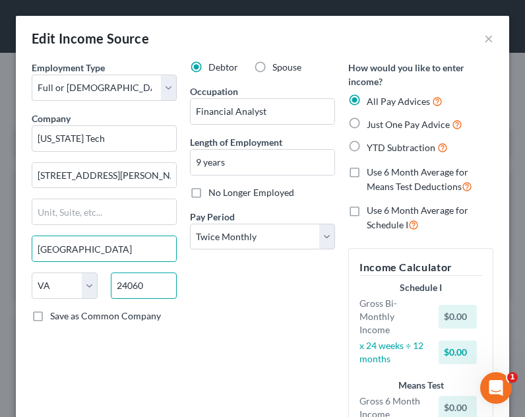
click at [154, 286] on input "24060" at bounding box center [144, 285] width 66 height 26
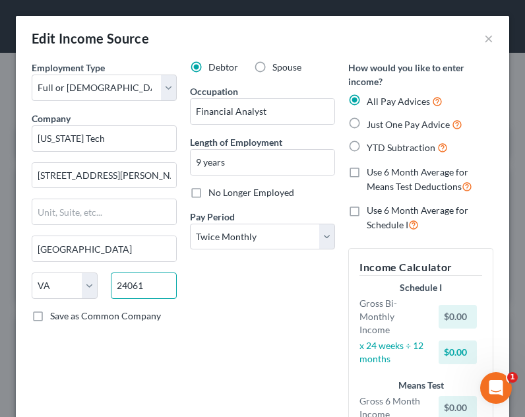
type input "24061"
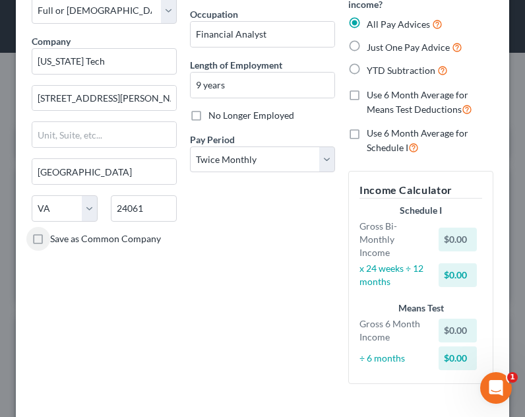
scroll to position [149, 0]
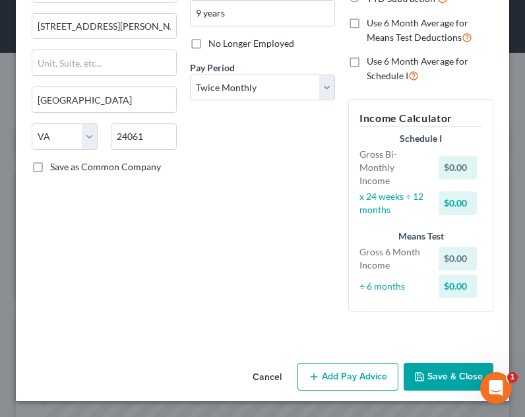
click at [343, 382] on button "Add Pay Advice" at bounding box center [347, 376] width 101 height 28
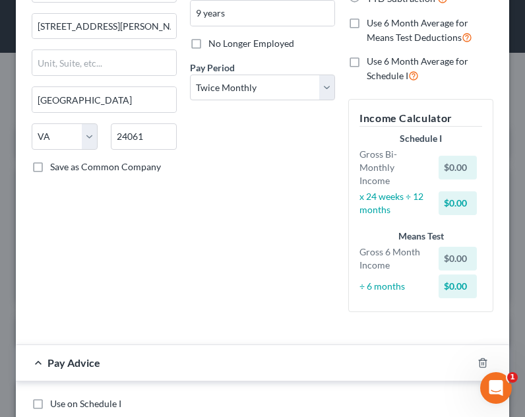
drag, startPoint x: 217, startPoint y: 230, endPoint x: 248, endPoint y: 248, distance: 35.7
click at [217, 230] on div "Debtor Spouse Occupation Financial Analyst Length of Employment 9 years No Long…" at bounding box center [262, 117] width 158 height 411
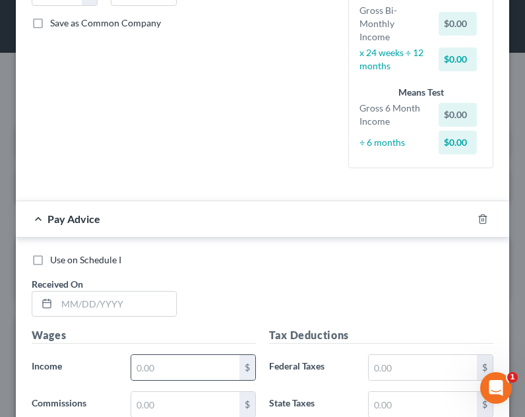
scroll to position [413, 0]
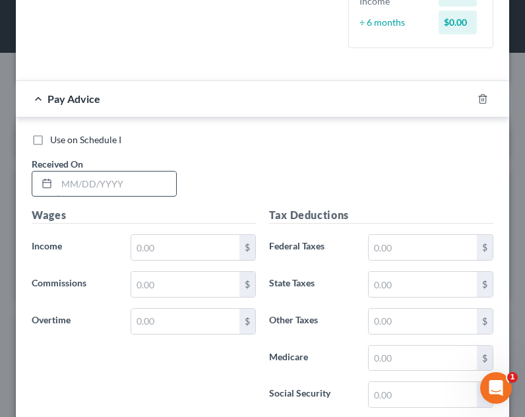
click at [127, 175] on input "text" at bounding box center [116, 183] width 119 height 25
type input "01/16/2025"
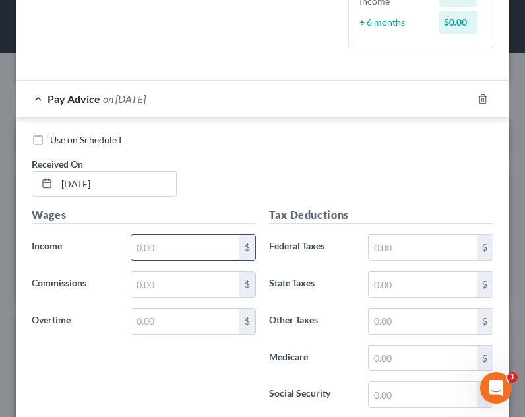
click at [186, 254] on input "text" at bounding box center [185, 247] width 108 height 25
click at [178, 253] on input "text" at bounding box center [185, 247] width 108 height 25
type input "2,814.88"
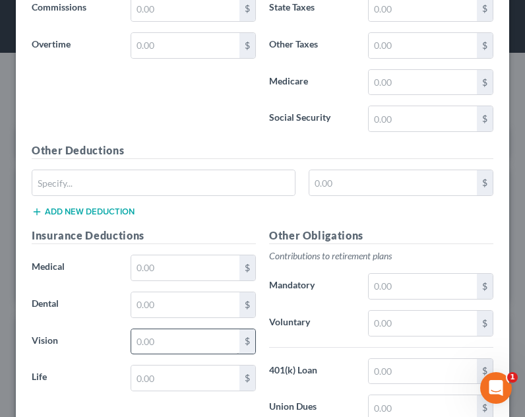
scroll to position [808, 0]
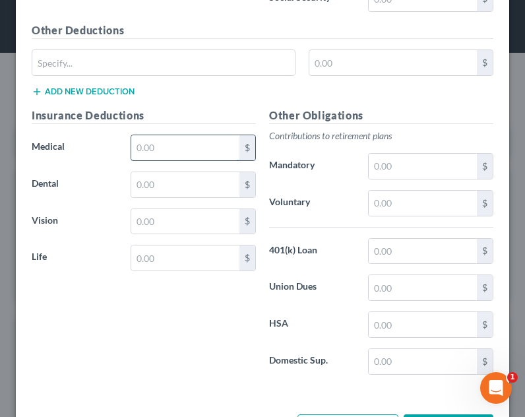
click at [158, 154] on input "text" at bounding box center [185, 147] width 108 height 25
type input "232.50"
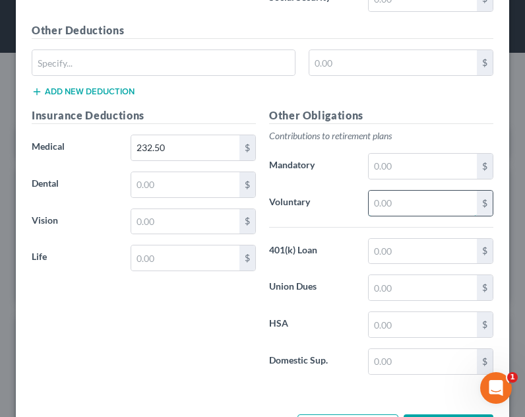
click at [384, 202] on input "text" at bounding box center [422, 202] width 108 height 25
type input "137.99"
click at [224, 45] on div "Other Deductions $ Add new deduction" at bounding box center [262, 64] width 475 height 85
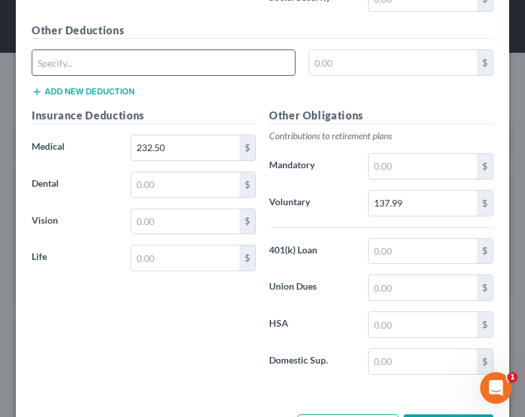
click at [228, 51] on div "Other Deductions $ Add new deduction" at bounding box center [262, 64] width 475 height 85
click at [232, 52] on input "text" at bounding box center [163, 62] width 262 height 25
type input "Parking"
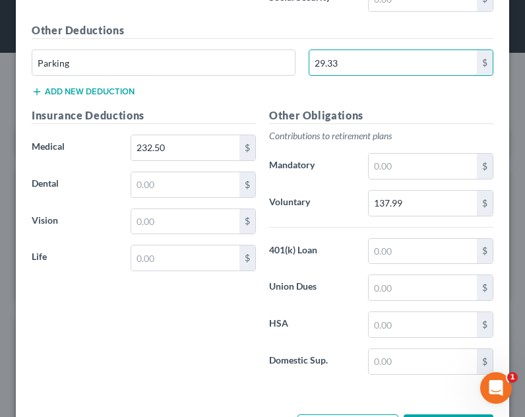
type input "29.33"
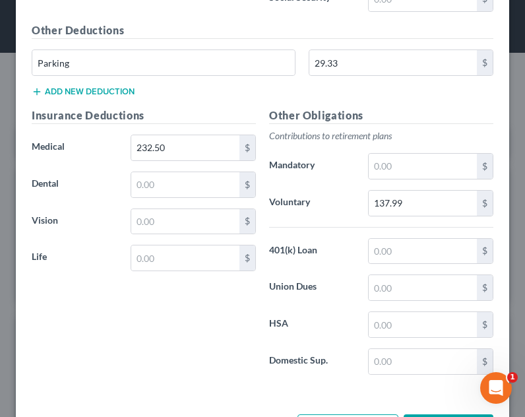
scroll to position [742, 0]
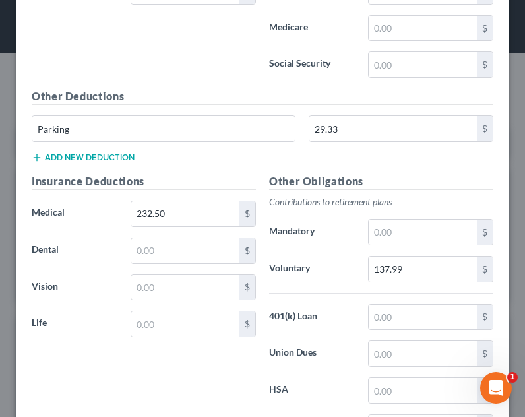
click at [98, 150] on div "Parking 29.33 $" at bounding box center [262, 133] width 475 height 37
click at [103, 162] on button "Add new deduction" at bounding box center [83, 157] width 103 height 11
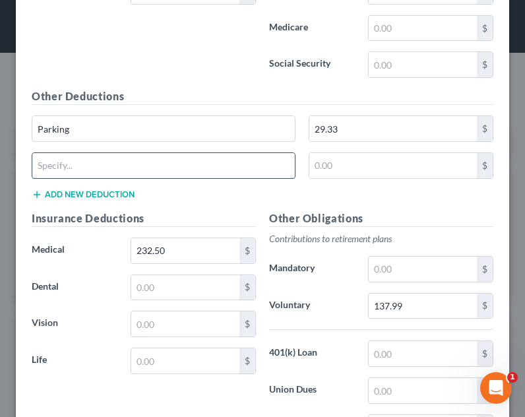
click at [114, 155] on input "text" at bounding box center [163, 165] width 262 height 25
type input "VOYA"
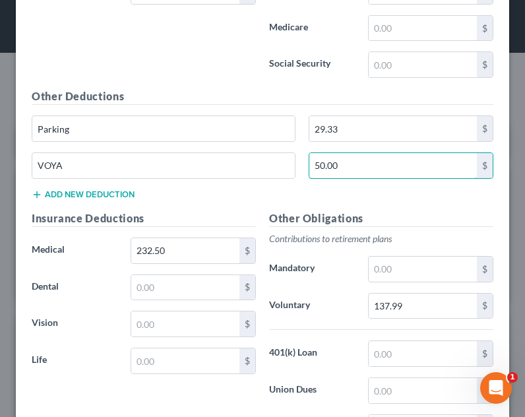
type input "50.00"
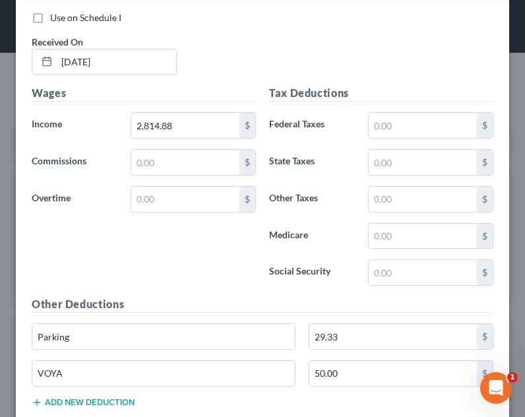
scroll to position [413, 0]
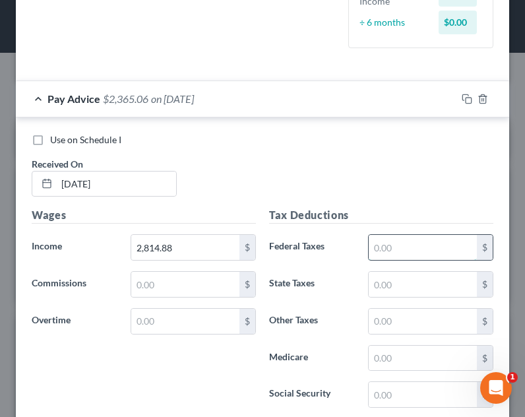
click at [406, 245] on input "text" at bounding box center [422, 247] width 108 height 25
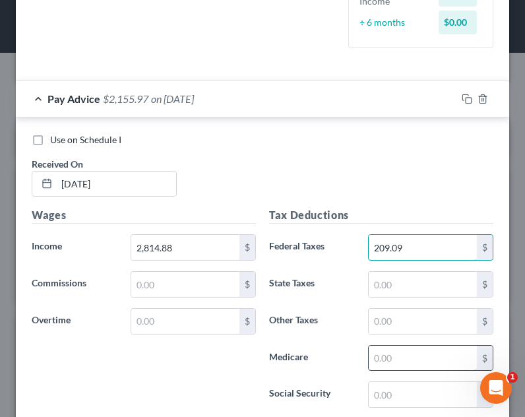
type input "209.09"
click at [405, 364] on input "text" at bounding box center [422, 357] width 108 height 25
type input "36.74"
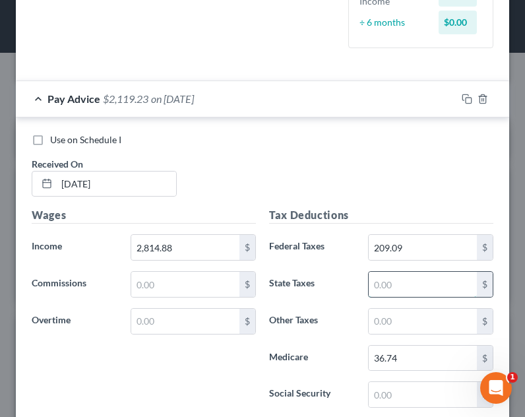
click at [401, 283] on input "text" at bounding box center [422, 284] width 108 height 25
type input "142.75"
click at [377, 404] on input "text" at bounding box center [422, 394] width 108 height 25
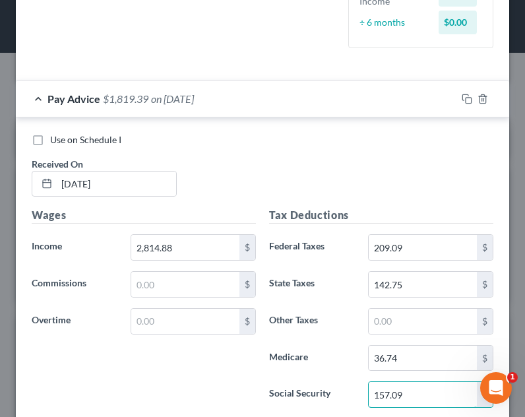
type input "157.09"
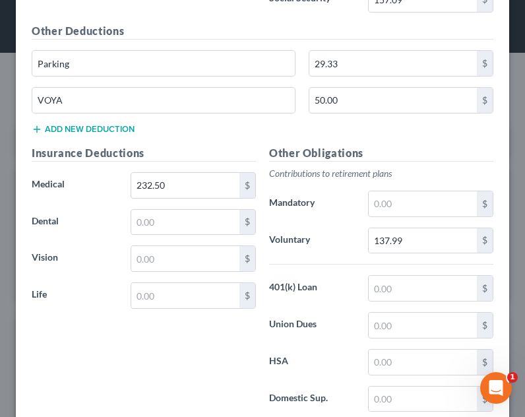
scroll to position [808, 0]
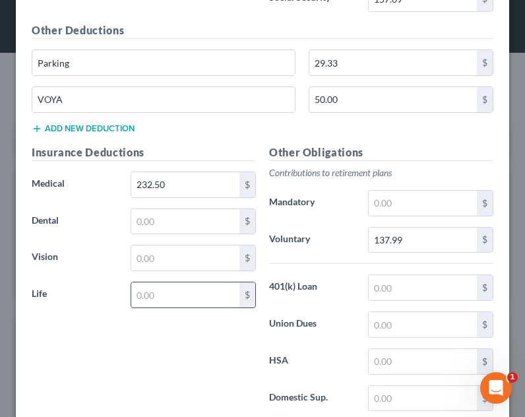
click at [167, 300] on input "text" at bounding box center [185, 294] width 108 height 25
click at [221, 292] on input "28.34" at bounding box center [185, 294] width 108 height 25
type input "28.34"
click at [231, 272] on div "Insurance Deductions Medical 232.50 $ Dental $ Vision $ Life 28.34 $" at bounding box center [143, 282] width 237 height 277
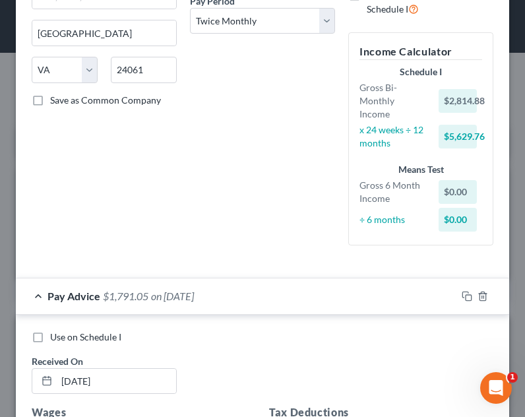
scroll to position [347, 0]
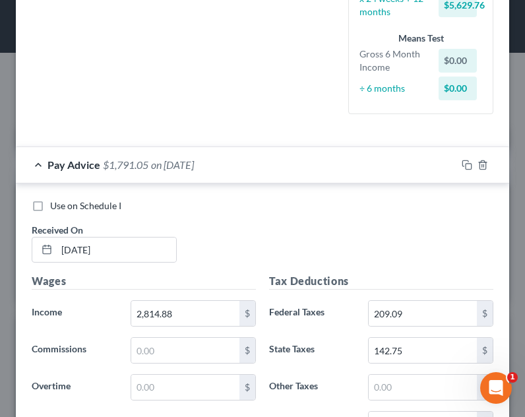
drag, startPoint x: 260, startPoint y: 169, endPoint x: 262, endPoint y: 183, distance: 14.6
click at [260, 169] on div "Pay Advice $1,791.05 on 01/16/2025" at bounding box center [236, 164] width 440 height 35
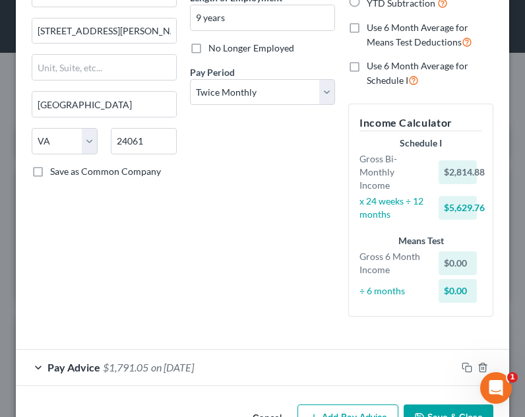
scroll to position [53, 0]
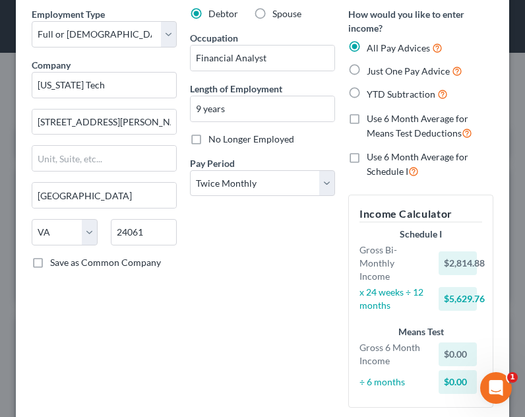
click at [387, 73] on span "Just One Pay Advice" at bounding box center [407, 70] width 83 height 11
click at [380, 72] on input "Just One Pay Advice" at bounding box center [376, 67] width 9 height 9
radio input "true"
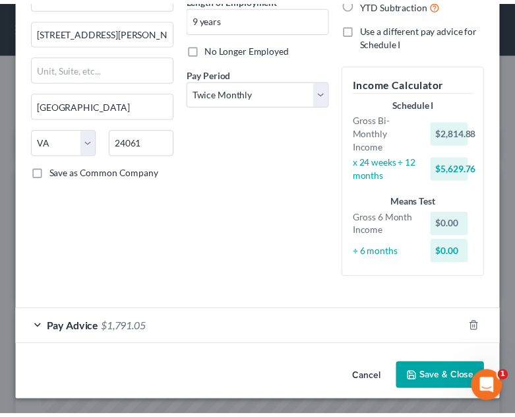
scroll to position [144, 0]
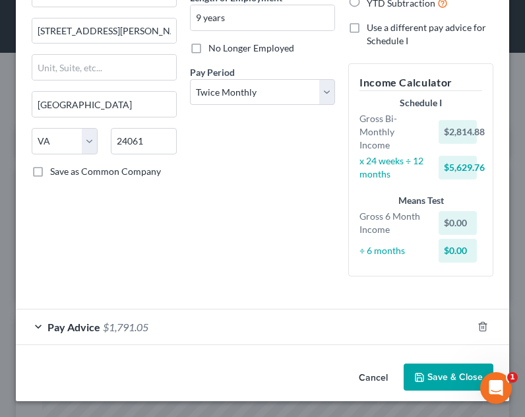
click at [436, 379] on button "Save & Close" at bounding box center [448, 377] width 90 height 28
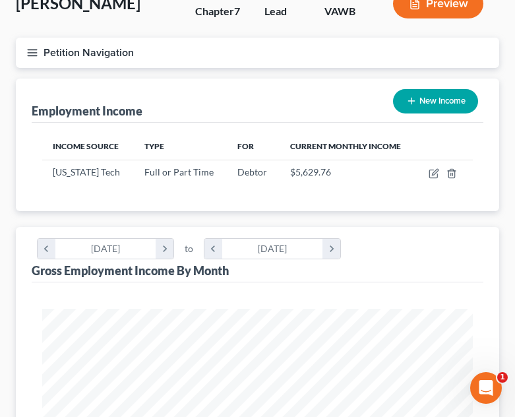
scroll to position [0, 0]
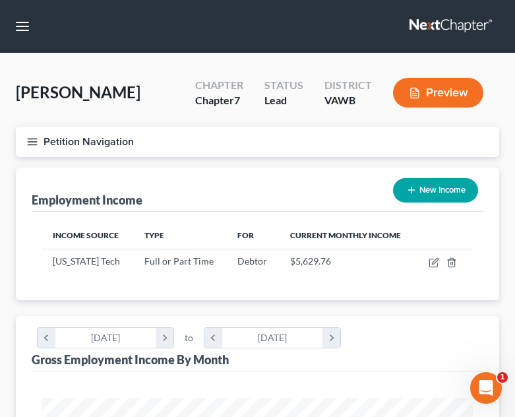
drag, startPoint x: 20, startPoint y: 145, endPoint x: 44, endPoint y: 119, distance: 35.9
click at [20, 145] on button "Petition Navigation" at bounding box center [257, 142] width 483 height 30
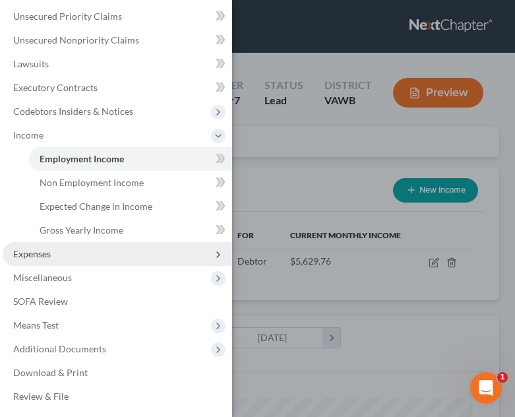
scroll to position [174, 0]
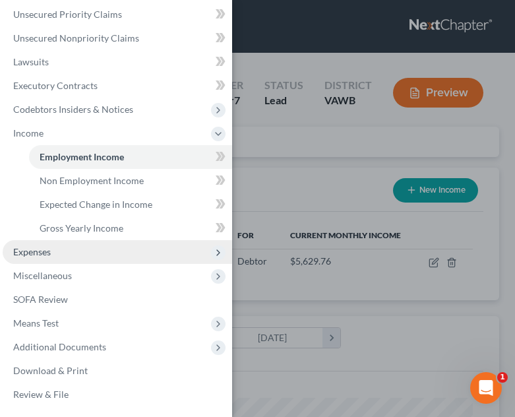
click at [103, 262] on span "Expenses" at bounding box center [117, 252] width 229 height 24
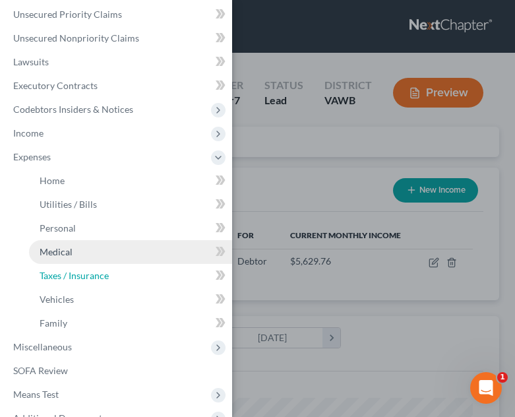
click at [103, 277] on span "Taxes / Insurance" at bounding box center [74, 275] width 69 height 11
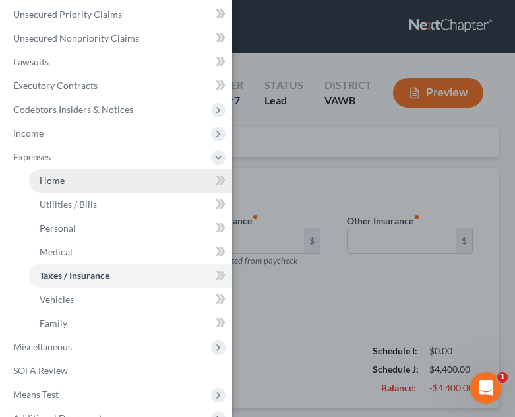
click at [100, 183] on link "Home" at bounding box center [130, 181] width 203 height 24
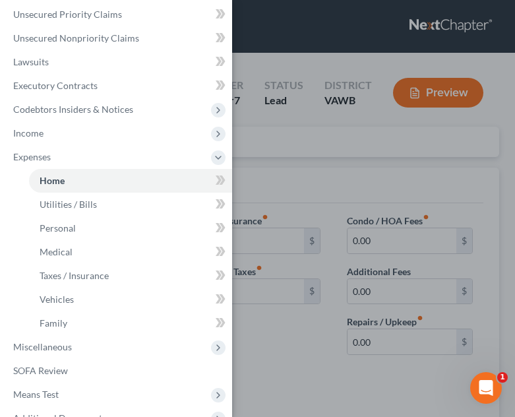
click at [294, 295] on div "Case Dashboard Payments Invoices Payments Payments Credit Report Client Profile" at bounding box center [257, 208] width 515 height 417
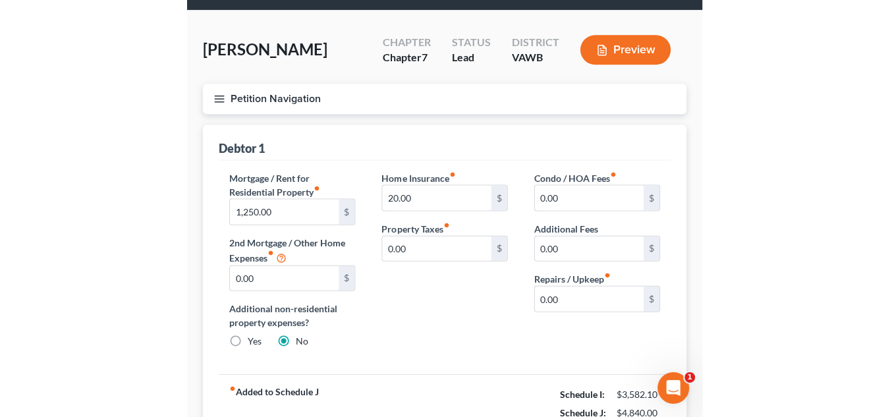
scroll to position [66, 0]
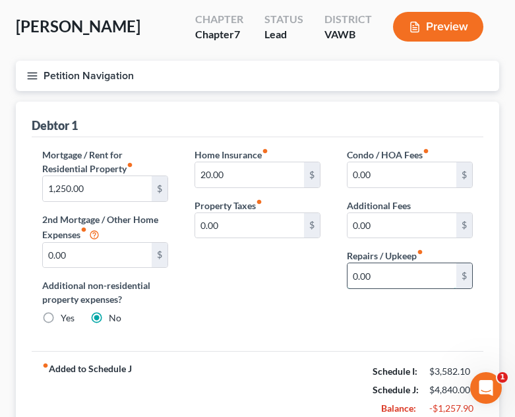
click at [382, 287] on input "0.00" at bounding box center [401, 275] width 109 height 25
type input "150.00"
click at [307, 297] on div "Home Insurance fiber_manual_record 20.00 $ Property Taxes fiber_manual_record 0…" at bounding box center [257, 242] width 152 height 188
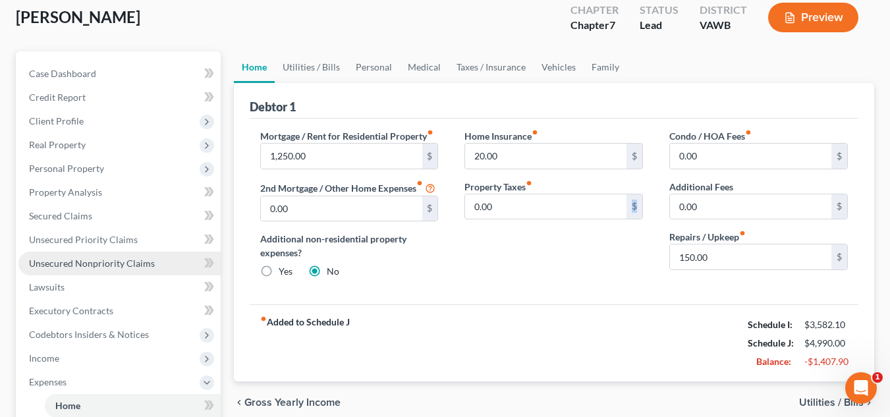
scroll to position [198, 0]
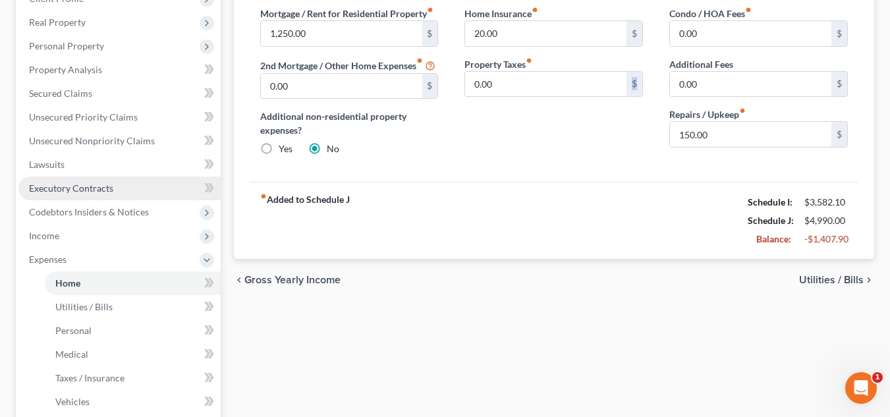
click at [105, 188] on span "Executory Contracts" at bounding box center [71, 188] width 84 height 11
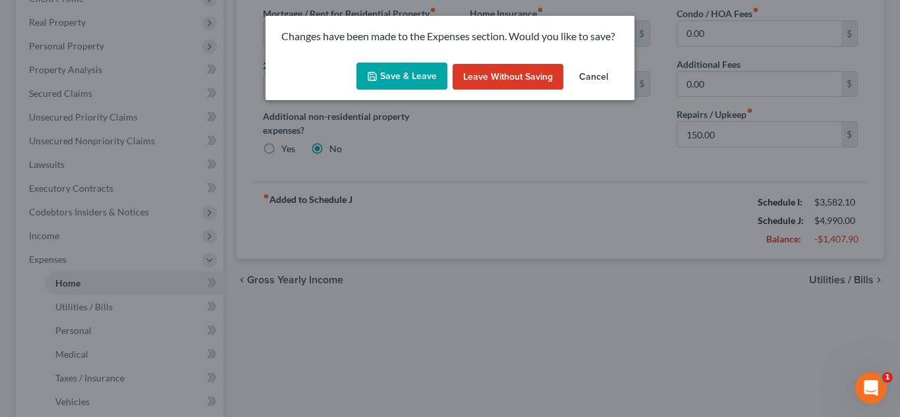
drag, startPoint x: 405, startPoint y: 11, endPoint x: 407, endPoint y: 33, distance: 21.8
click at [405, 16] on div "Changes have been made to the Expenses section. Would you like to save? Save & …" at bounding box center [450, 208] width 900 height 417
click at [401, 54] on div "Changes have been made to the Expenses section. Would you like to save?" at bounding box center [450, 37] width 369 height 42
click at [401, 74] on button "Save & Leave" at bounding box center [402, 77] width 91 height 28
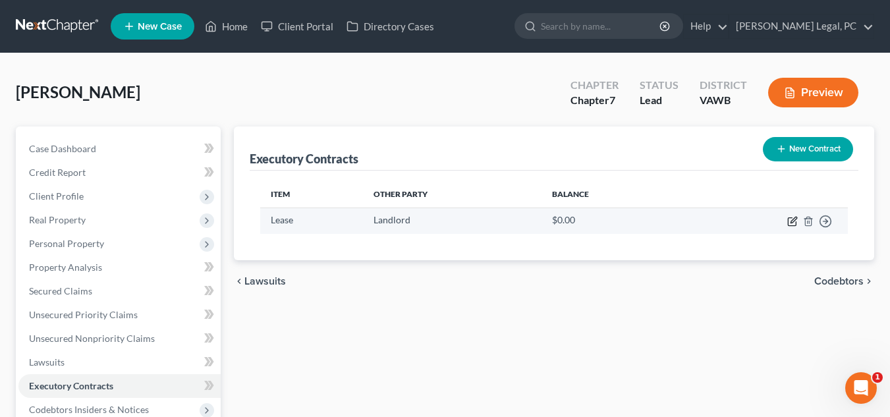
click at [524, 222] on icon "button" at bounding box center [793, 221] width 11 height 11
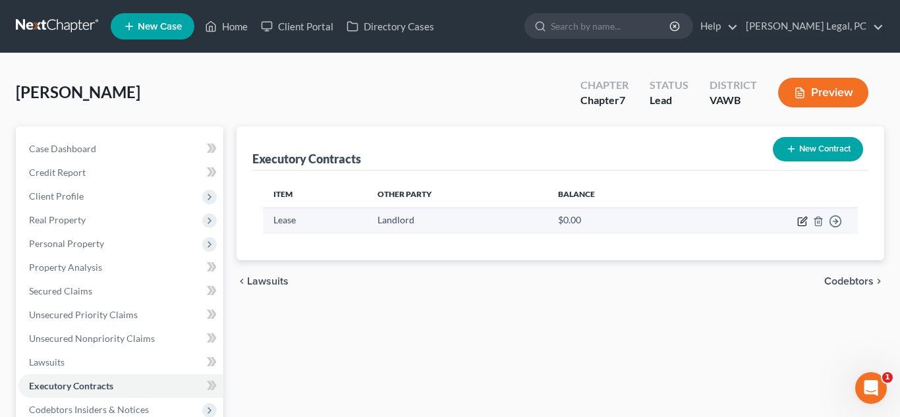
select select "3"
select select "0"
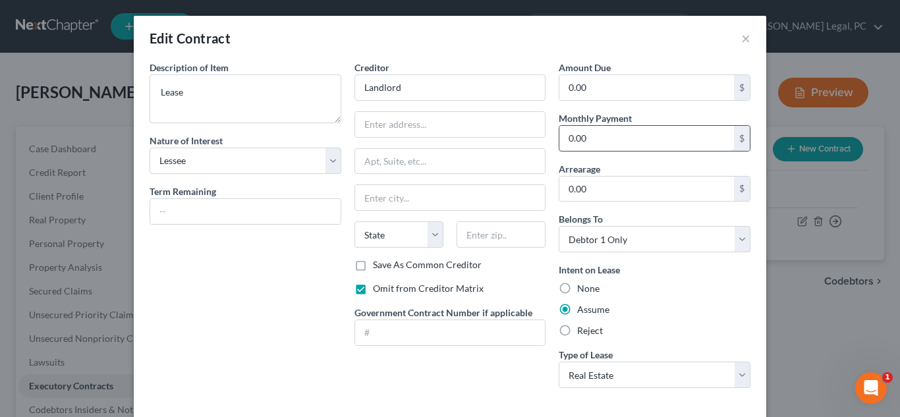
click at [524, 142] on input "0.00" at bounding box center [647, 138] width 175 height 25
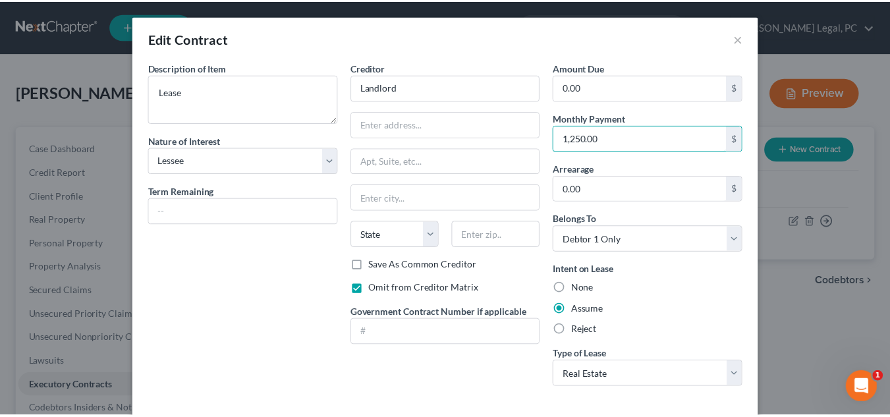
scroll to position [65, 0]
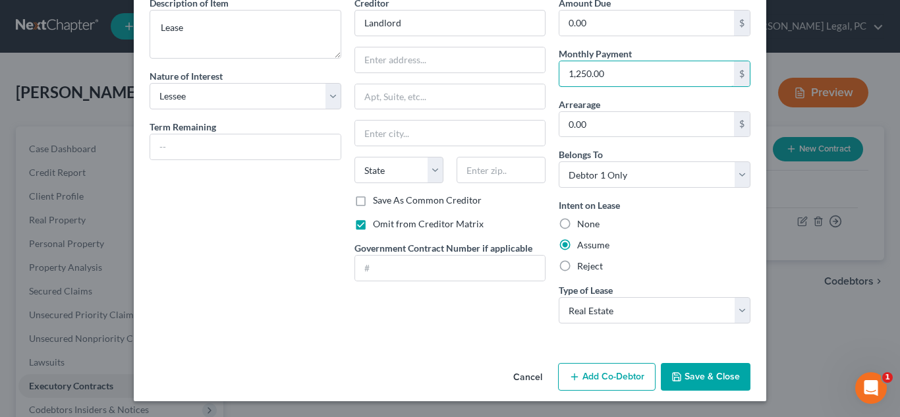
type input "1,250.00"
click at [524, 373] on button "Save & Close" at bounding box center [706, 377] width 90 height 28
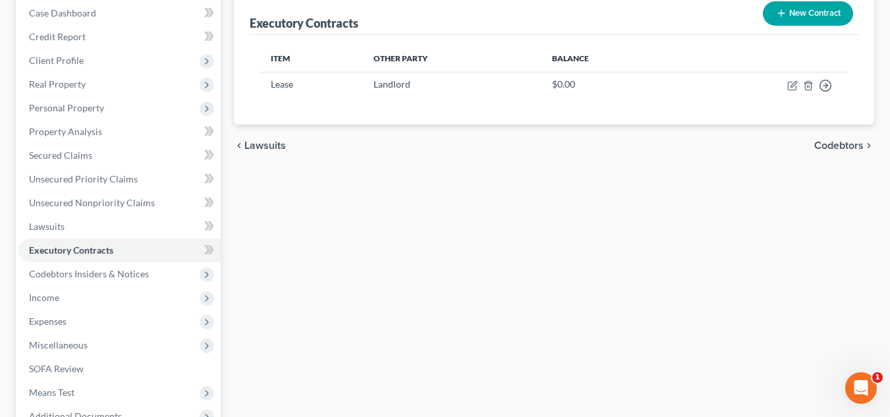
scroll to position [264, 0]
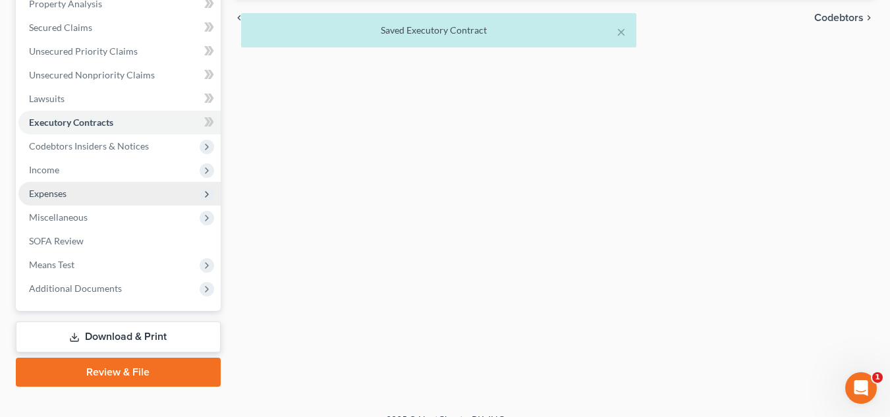
click at [96, 200] on span "Expenses" at bounding box center [119, 194] width 202 height 24
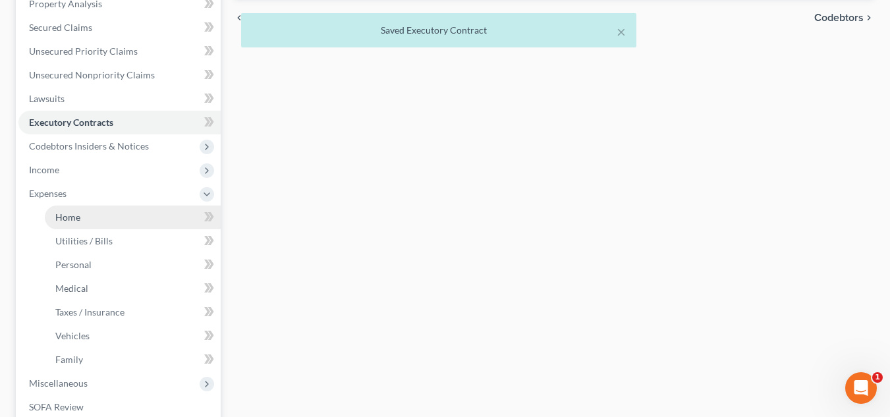
click at [107, 220] on link "Home" at bounding box center [133, 218] width 176 height 24
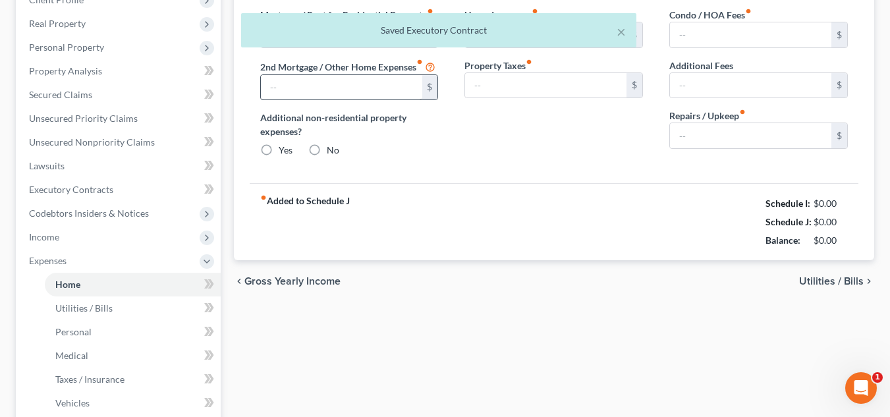
scroll to position [49, 0]
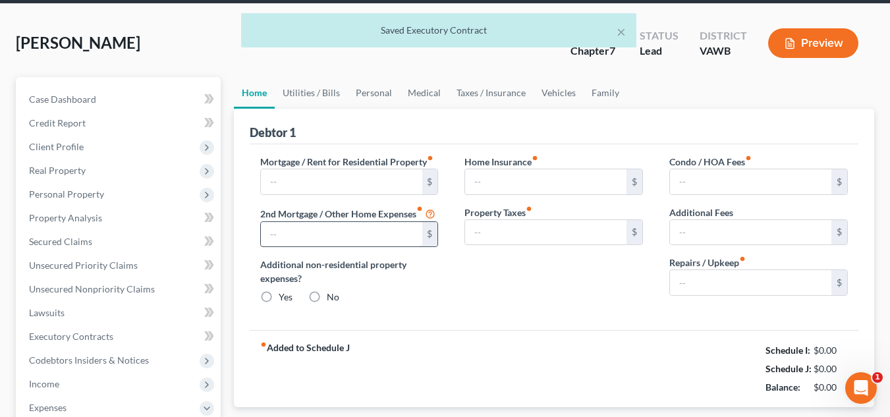
type input "1,250.00"
type input "0.00"
radio input "true"
type input "20.00"
type input "0.00"
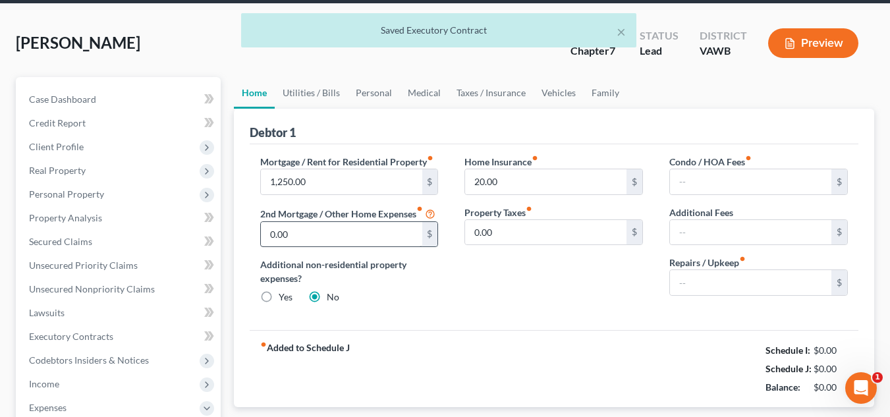
type input "0.00"
type input "150.00"
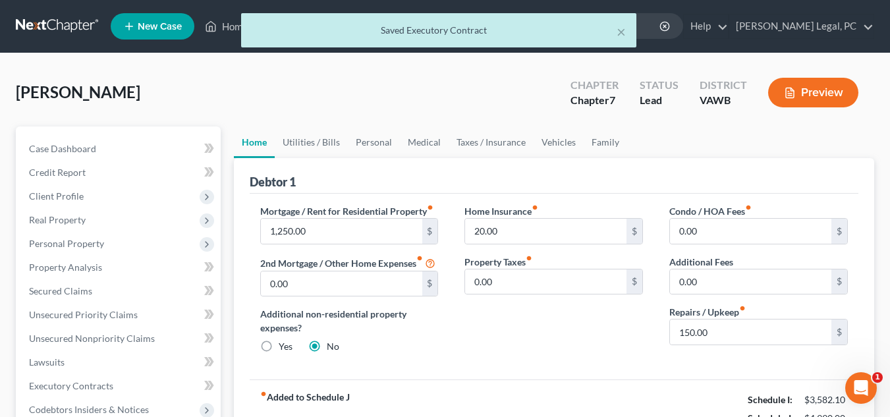
scroll to position [132, 0]
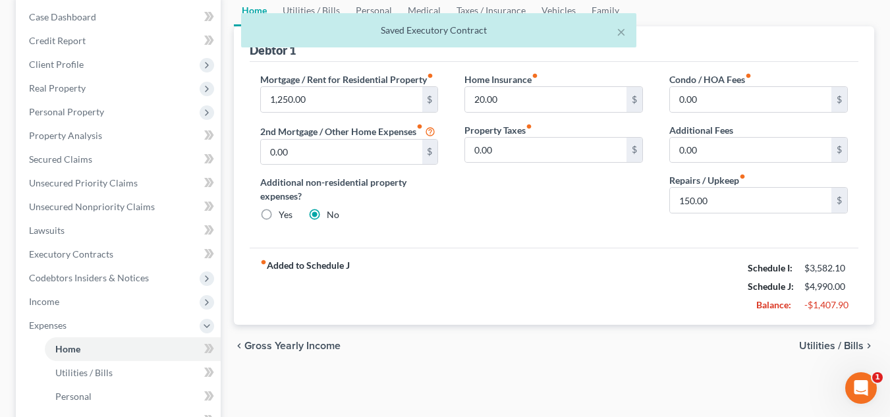
click at [524, 335] on div "chevron_left Gross Yearly Income Utilities / Bills chevron_right" at bounding box center [554, 346] width 641 height 42
click at [524, 343] on span "Utilities / Bills" at bounding box center [831, 346] width 65 height 11
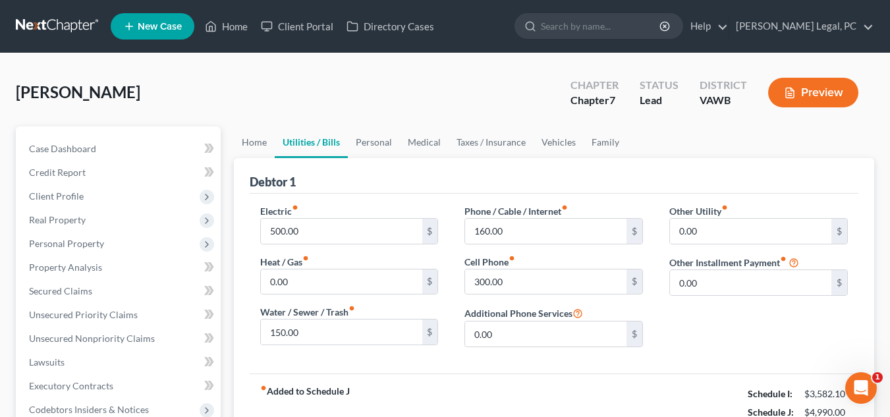
scroll to position [66, 0]
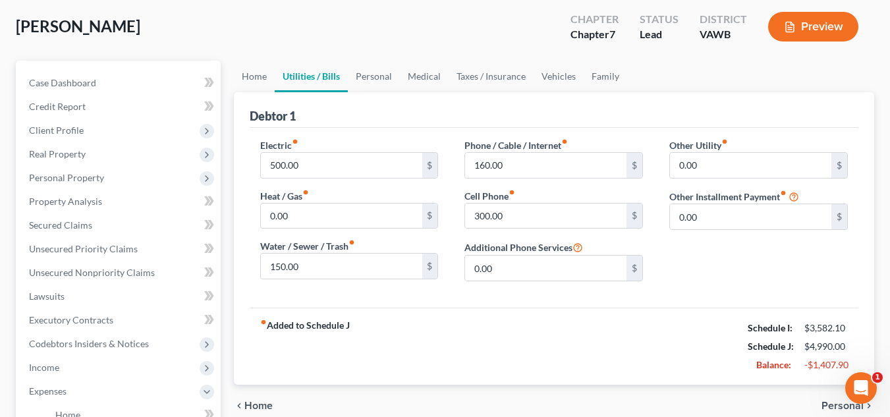
click at [524, 405] on span "Personal" at bounding box center [843, 406] width 42 height 11
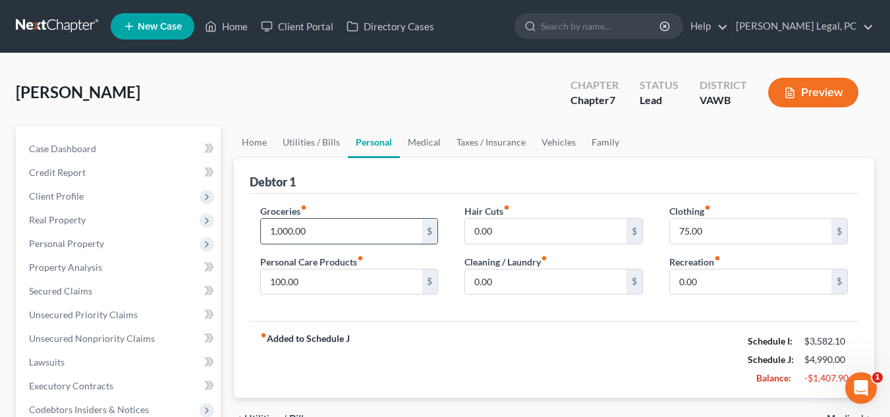
click at [385, 229] on input "1,000.00" at bounding box center [341, 231] width 161 height 25
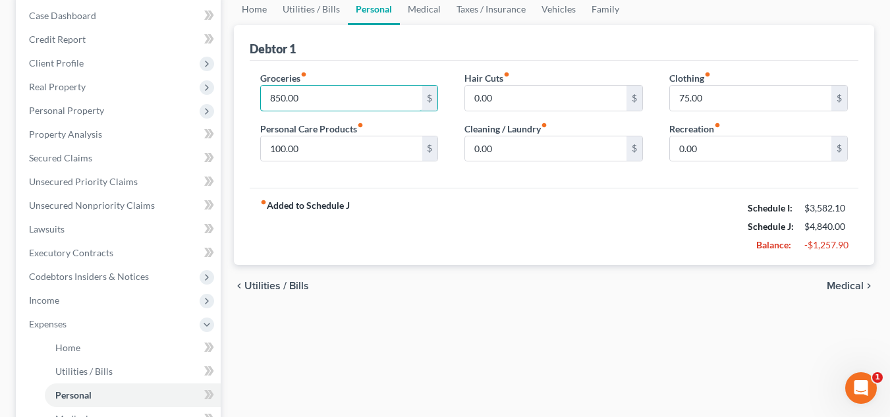
scroll to position [132, 0]
type input "850.00"
drag, startPoint x: 856, startPoint y: 284, endPoint x: 830, endPoint y: 281, distance: 26.6
click at [524, 284] on span "Medical" at bounding box center [845, 287] width 37 height 11
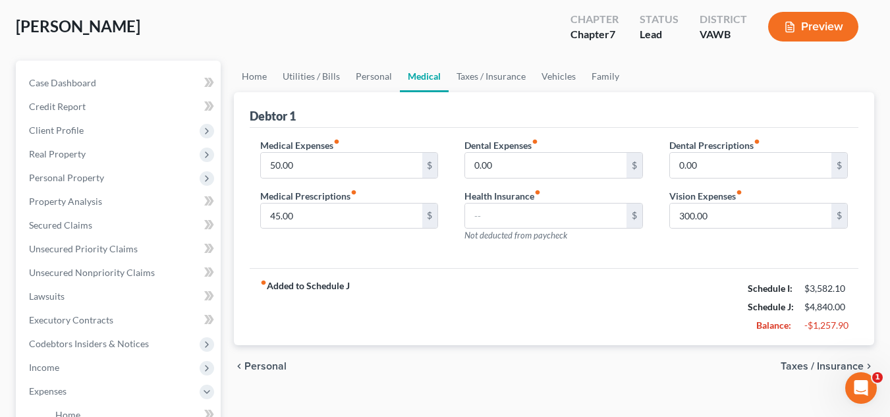
click at [524, 367] on span "Taxes / Insurance" at bounding box center [822, 366] width 83 height 11
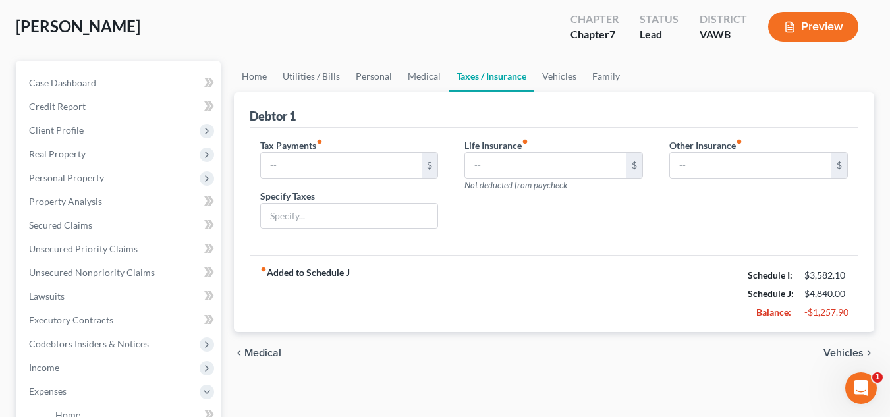
click at [524, 351] on span "Vehicles" at bounding box center [844, 353] width 40 height 11
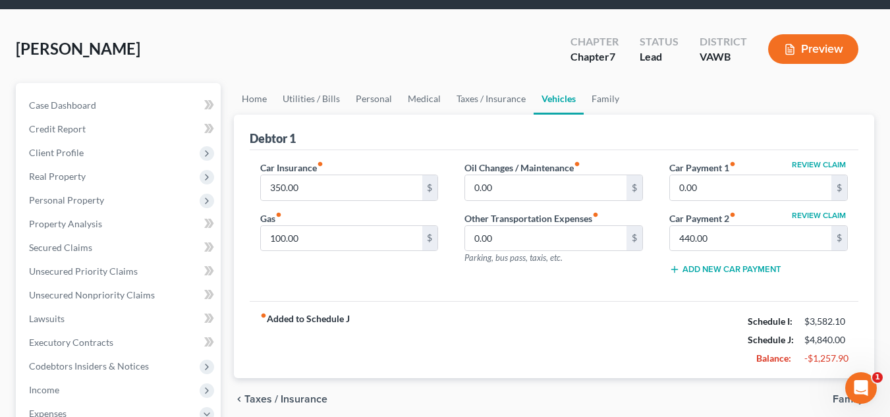
scroll to position [66, 0]
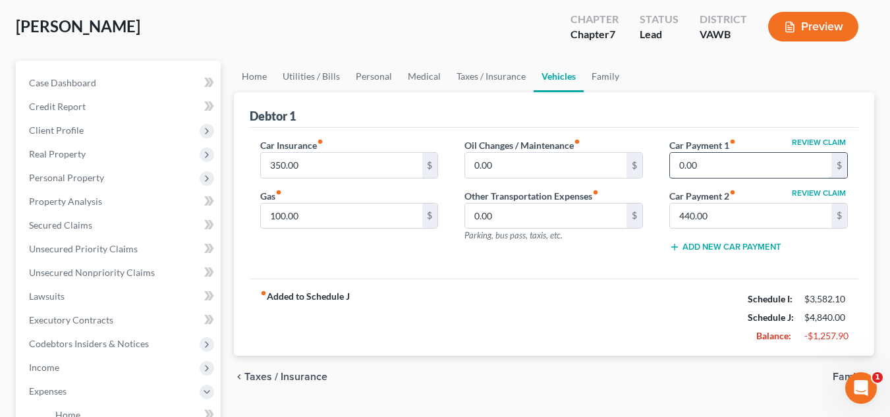
click at [524, 170] on input "0.00" at bounding box center [750, 165] width 161 height 25
click at [524, 316] on div "fiber_manual_record Added to Schedule J Schedule I: $3,582.10 Schedule J: $4,84…" at bounding box center [554, 317] width 609 height 77
click at [389, 216] on input "100.00" at bounding box center [341, 216] width 161 height 25
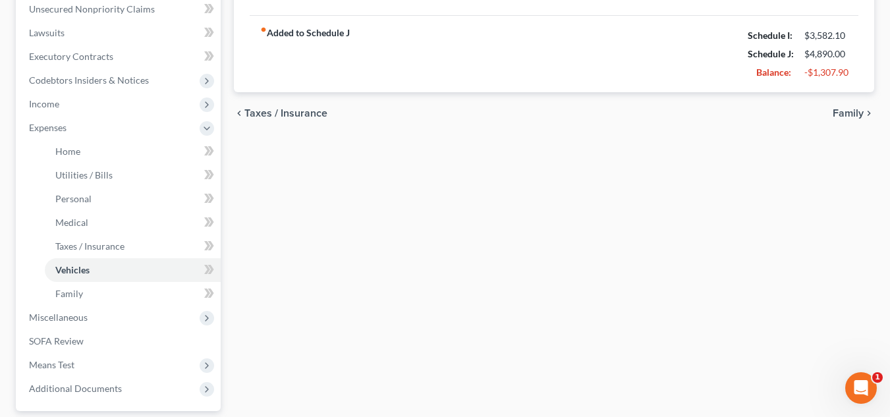
type input "150.00"
click at [524, 110] on span "Family" at bounding box center [848, 113] width 31 height 11
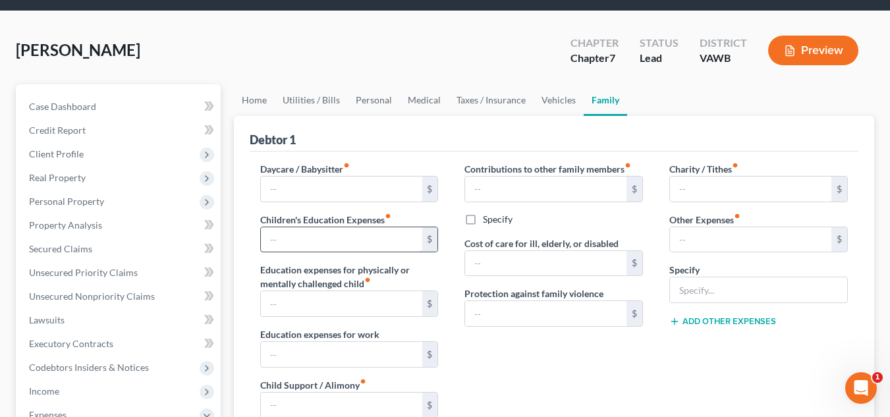
scroll to position [66, 0]
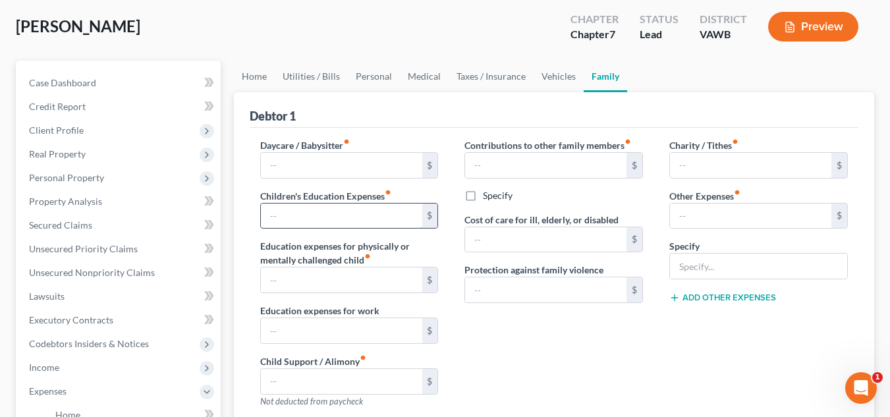
click at [328, 222] on input "text" at bounding box center [341, 216] width 161 height 25
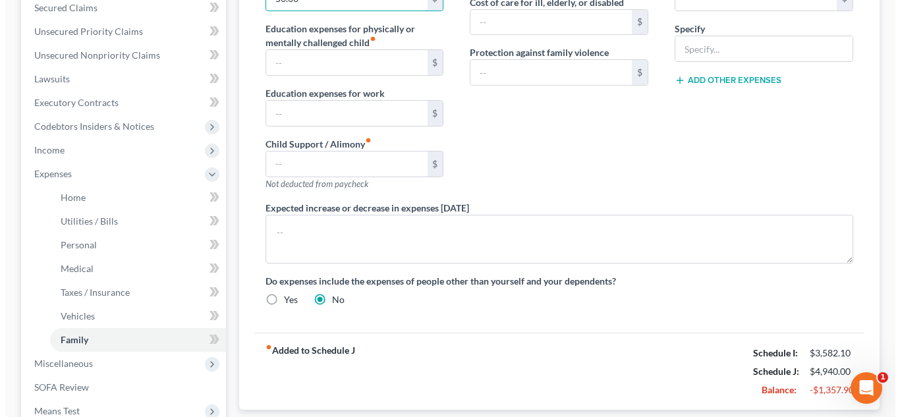
scroll to position [330, 0]
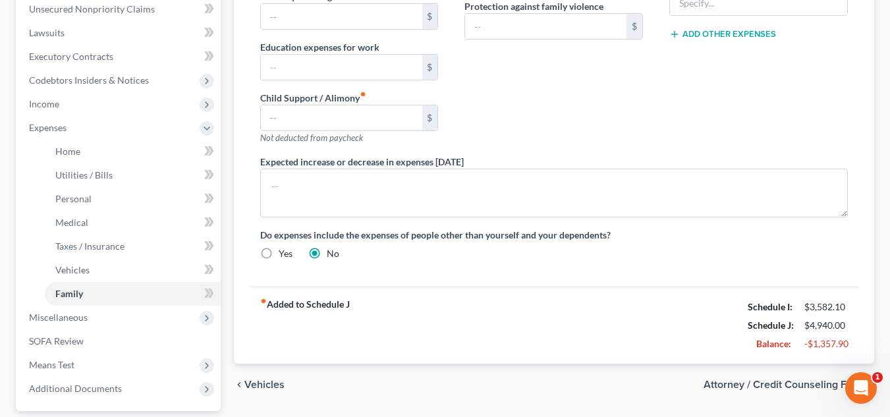
type input "50.00"
click at [524, 385] on span "Attorney / Credit Counseling Fees" at bounding box center [784, 385] width 160 height 11
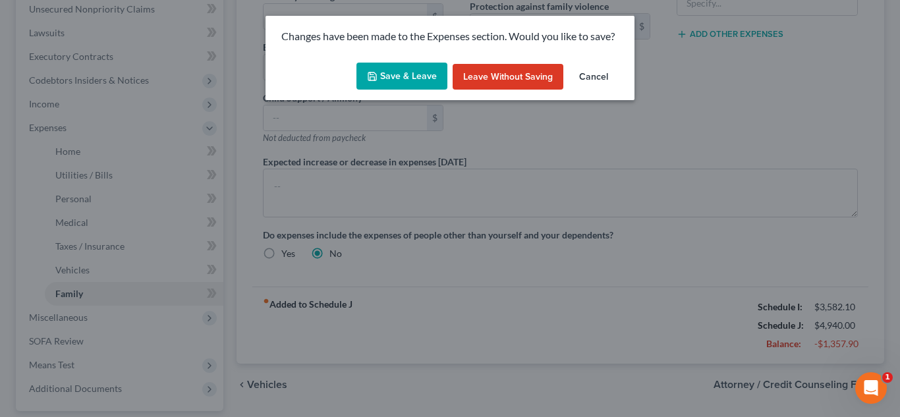
click at [411, 84] on button "Save & Leave" at bounding box center [402, 77] width 91 height 28
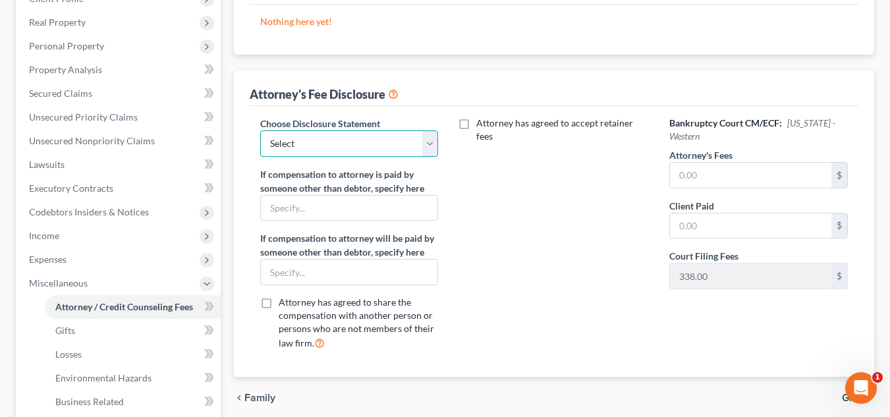
click at [368, 148] on select "Select Fee Disclosure" at bounding box center [349, 143] width 179 height 26
click at [368, 152] on select "Select Fee Disclosure" at bounding box center [349, 143] width 179 height 26
select select "0"
click at [260, 130] on select "Select Fee Disclosure" at bounding box center [349, 143] width 179 height 26
click at [524, 180] on input "text" at bounding box center [750, 175] width 161 height 25
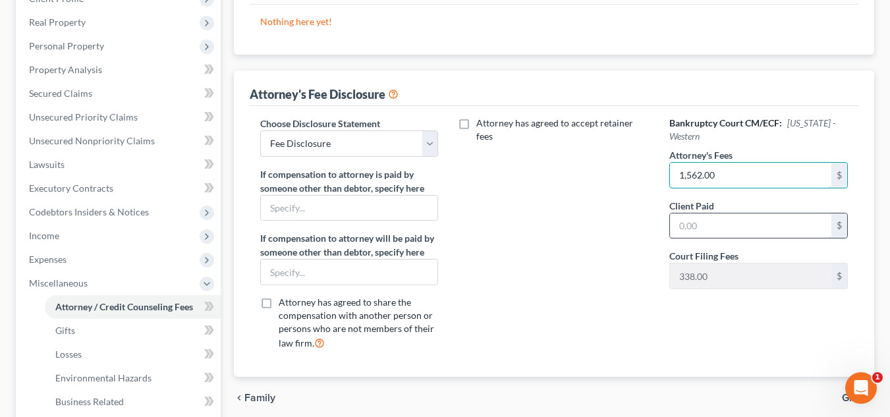
type input "1,562.00"
click at [524, 228] on input "text" at bounding box center [750, 226] width 161 height 25
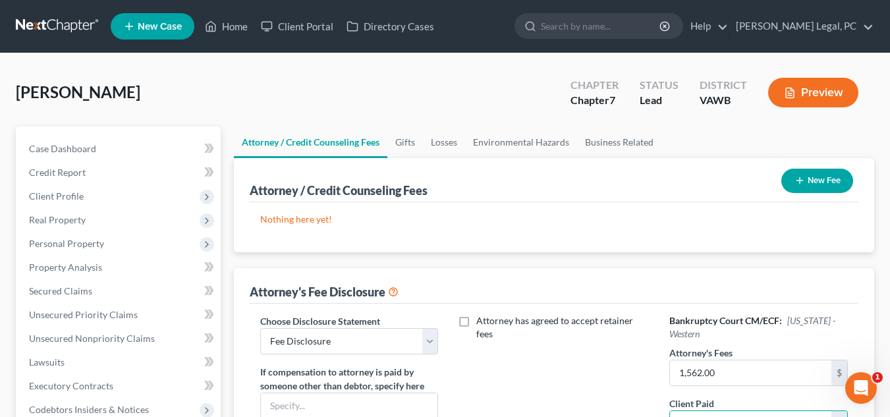
type input "1,562.00"
drag, startPoint x: 799, startPoint y: 194, endPoint x: 813, endPoint y: 192, distance: 14.1
click at [524, 194] on div "New Fee" at bounding box center [817, 180] width 82 height 35
click at [524, 189] on button "New Fee" at bounding box center [818, 181] width 72 height 24
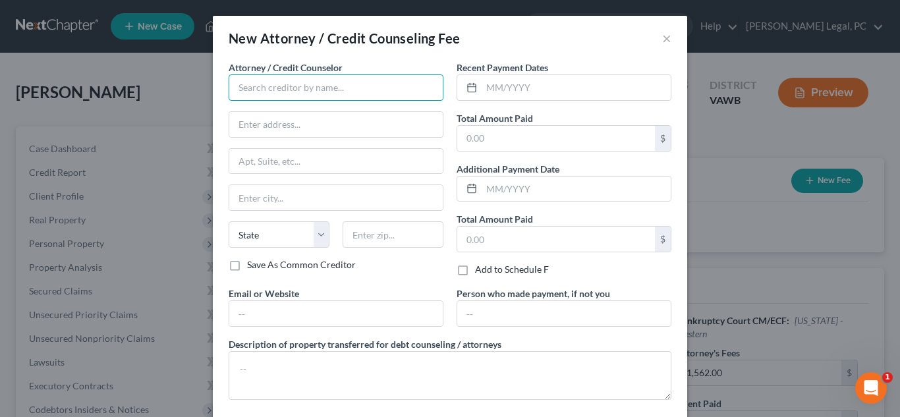
click at [327, 97] on input "text" at bounding box center [336, 87] width 215 height 26
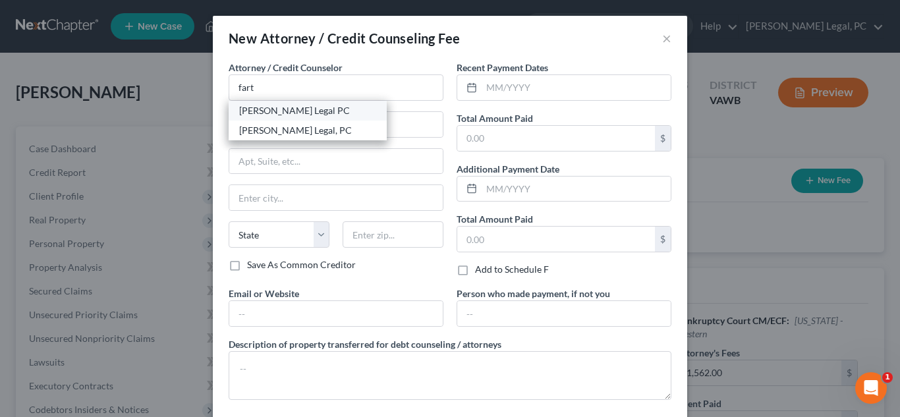
click at [315, 107] on div "Farthing Legal PC" at bounding box center [307, 110] width 137 height 13
type input "Farthing Legal PC"
type input "PO Box 1315"
type input "Wytheville"
select select "48"
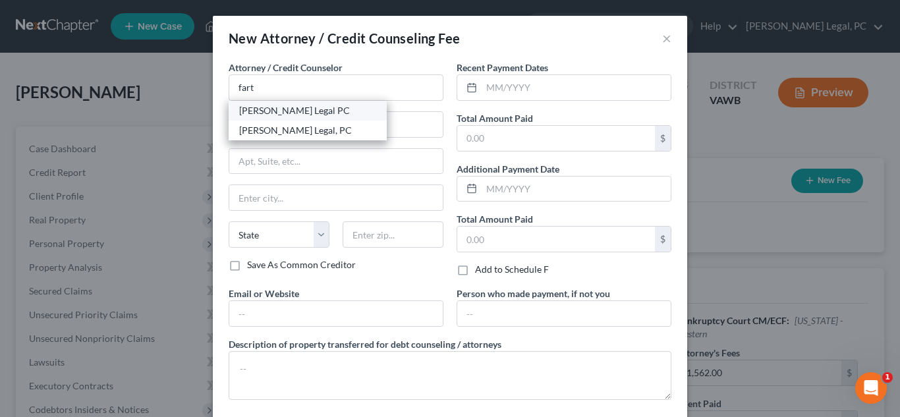
type input "24382"
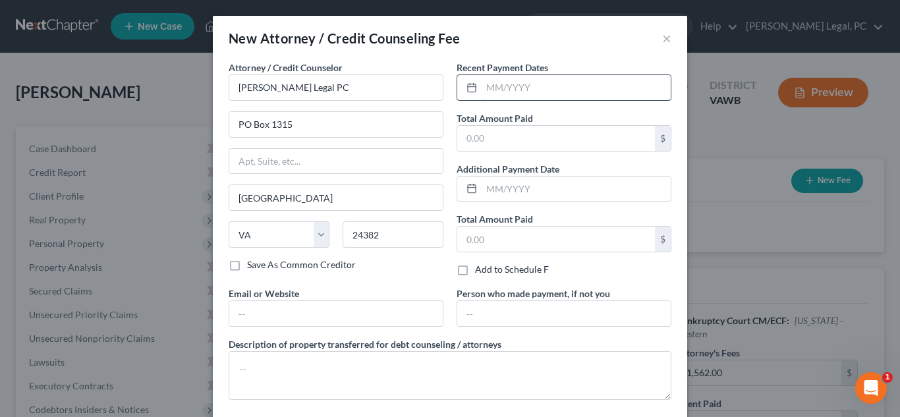
click at [492, 87] on input "text" at bounding box center [576, 87] width 189 height 25
type input "06/30/2025"
click at [502, 142] on input "text" at bounding box center [556, 138] width 198 height 25
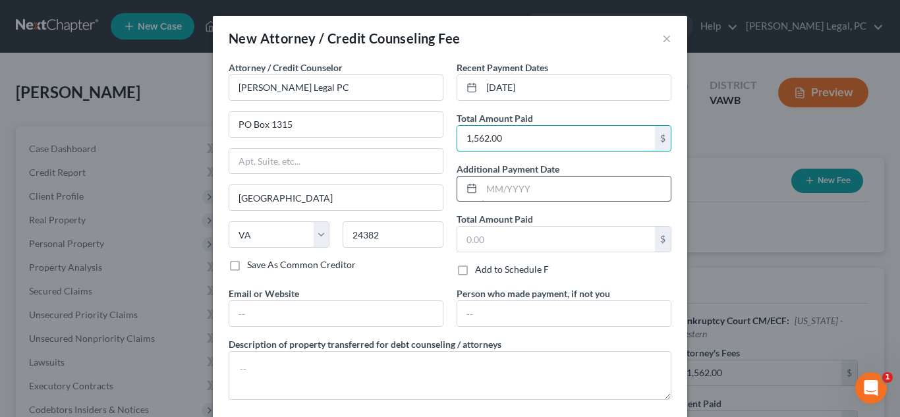
type input "1,562.00"
click at [501, 191] on input "text" at bounding box center [576, 189] width 189 height 25
type input "06/2/2025"
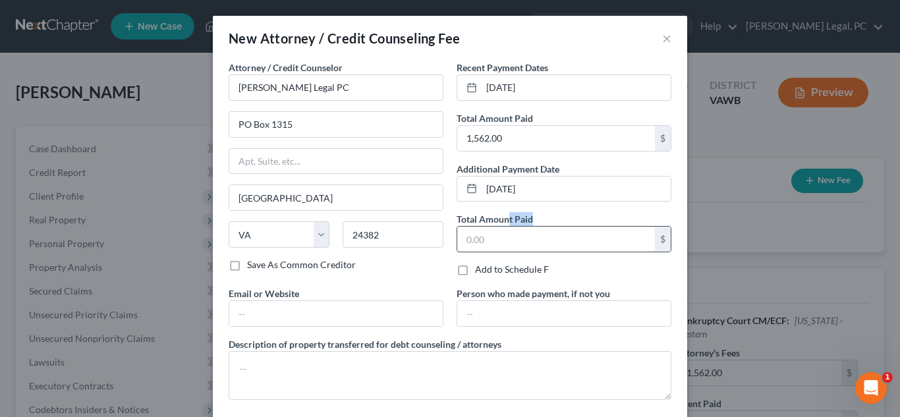
click at [505, 231] on div "Total Amount Paid $" at bounding box center [564, 232] width 215 height 40
click at [505, 231] on input "text" at bounding box center [556, 239] width 198 height 25
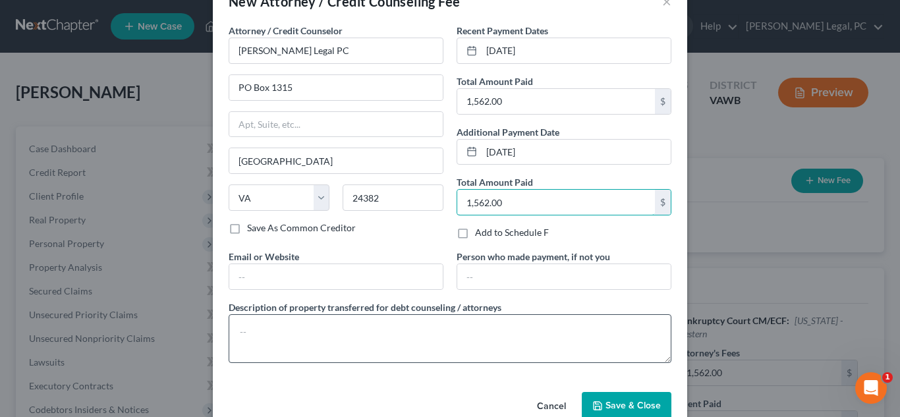
scroll to position [66, 0]
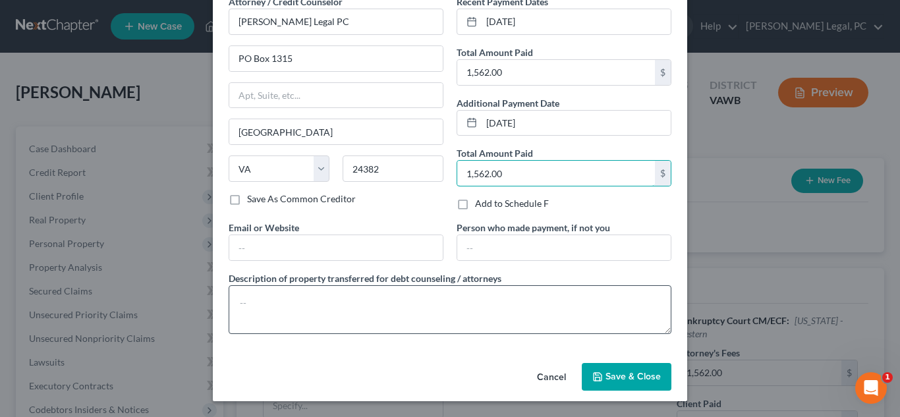
type input "1,562.00"
click at [386, 326] on textarea at bounding box center [450, 309] width 443 height 49
type textarea "a"
type textarea "Attorney Fees"
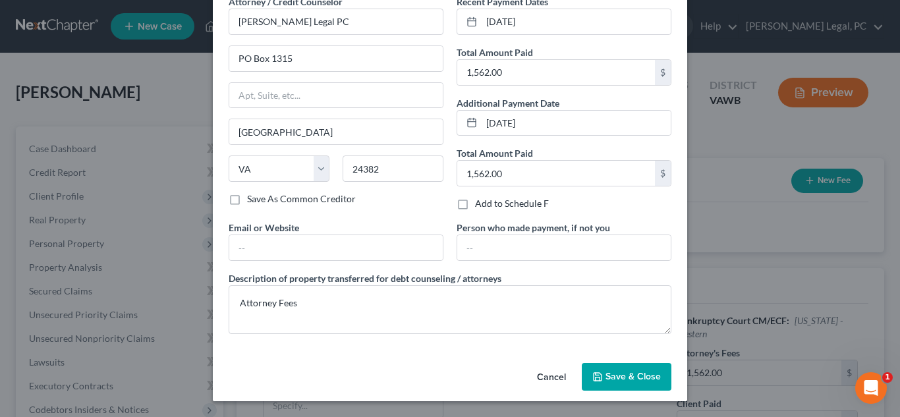
click at [524, 366] on button "Save & Close" at bounding box center [627, 377] width 90 height 28
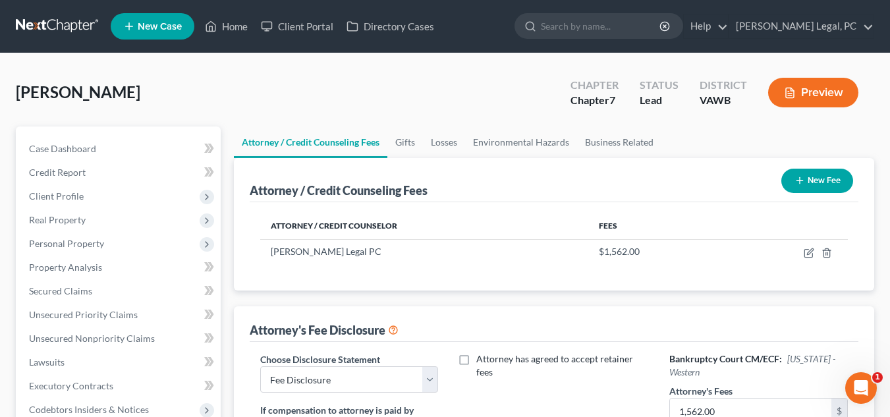
click at [524, 175] on button "New Fee" at bounding box center [818, 181] width 72 height 24
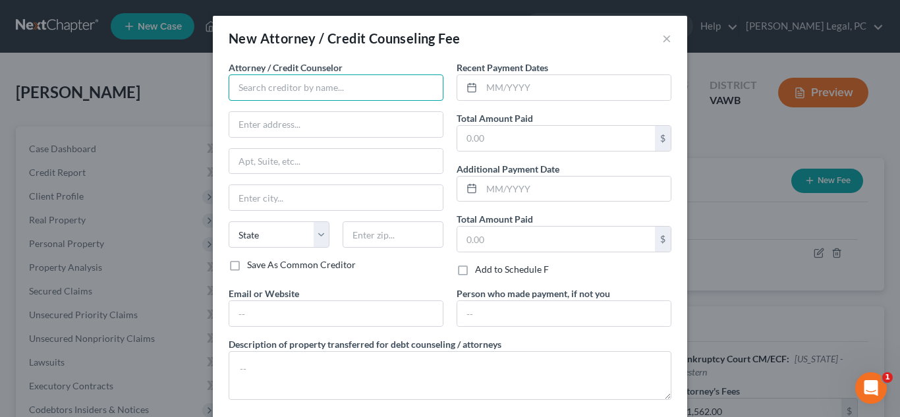
click at [299, 84] on input "text" at bounding box center [336, 87] width 215 height 26
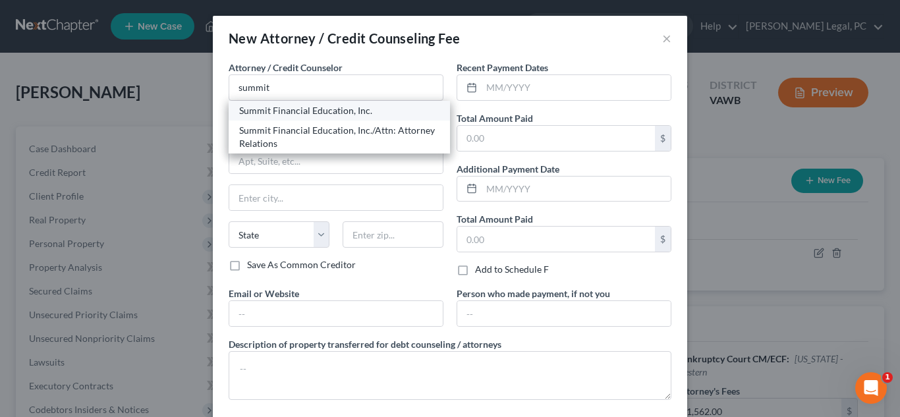
click at [302, 107] on div "Summit Financial Education, Inc." at bounding box center [339, 110] width 200 height 13
type input "Summit Financial Education, Inc."
type input "4800 E Flower Street"
type input "Tucson"
select select "3"
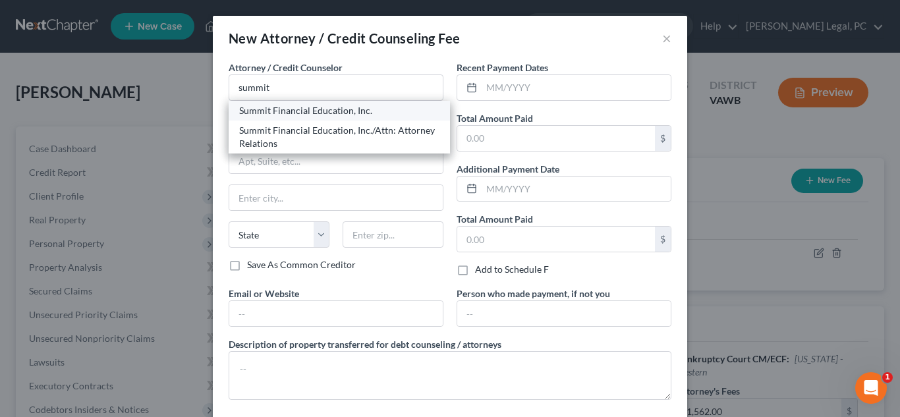
type input "85712"
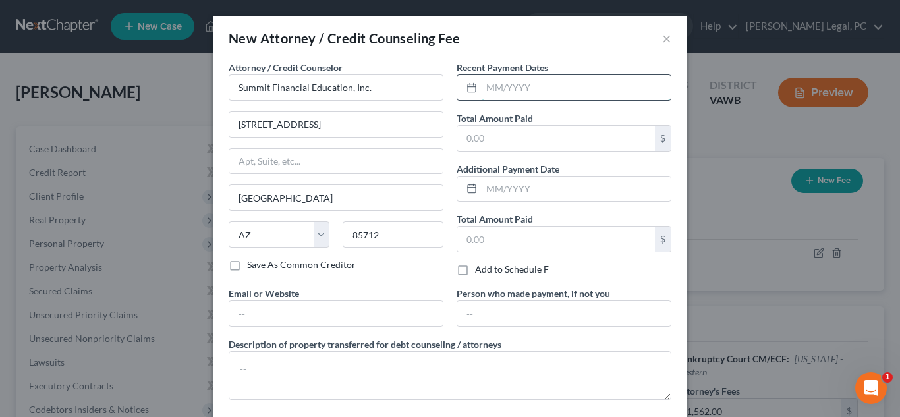
click at [521, 96] on input "text" at bounding box center [576, 87] width 189 height 25
type input "08/04/2025"
type input "30.00"
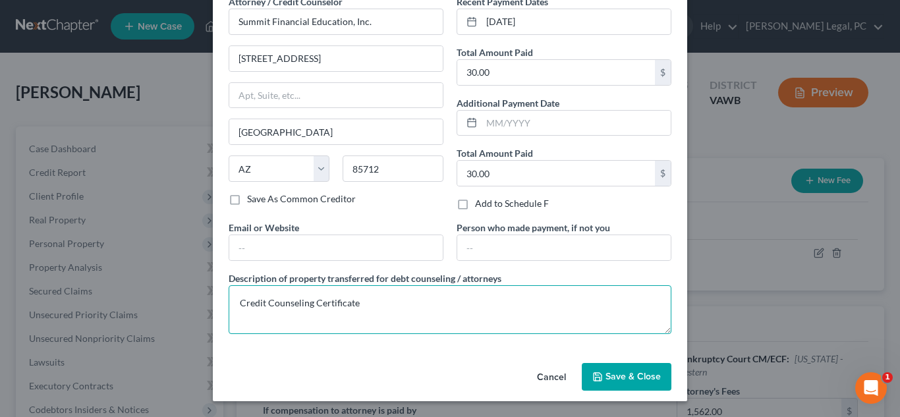
type textarea "Credit Counseling Certificate"
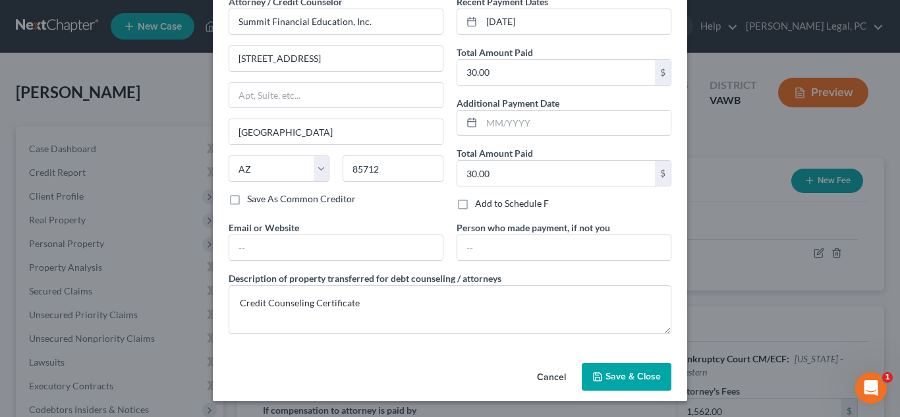
click at [524, 370] on button "Save & Close" at bounding box center [627, 377] width 90 height 28
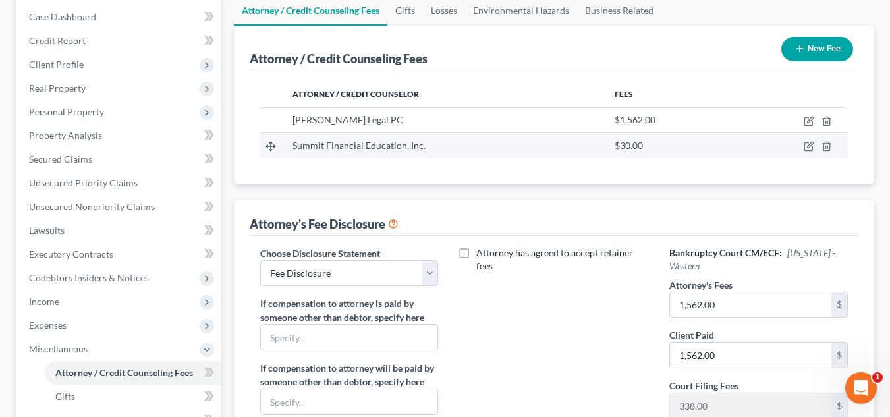
scroll to position [0, 0]
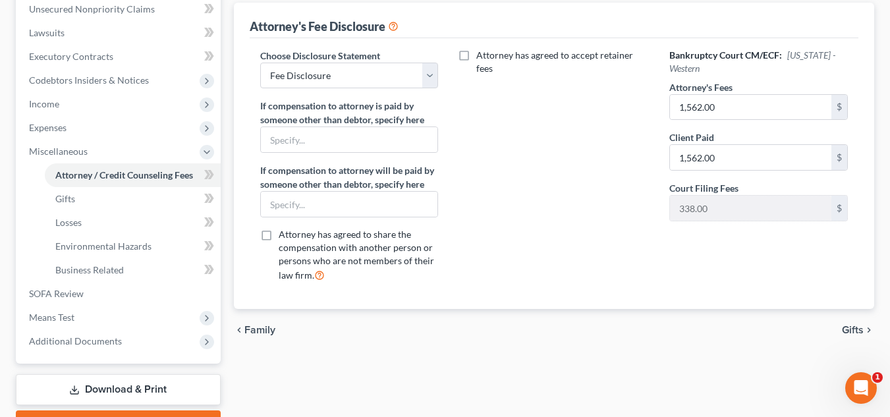
click at [86, 355] on div "Case Dashboard Payments Invoices Payments Payments Credit Report Client Profile…" at bounding box center [118, 80] width 205 height 567
click at [86, 295] on link "SOFA Review" at bounding box center [119, 294] width 202 height 24
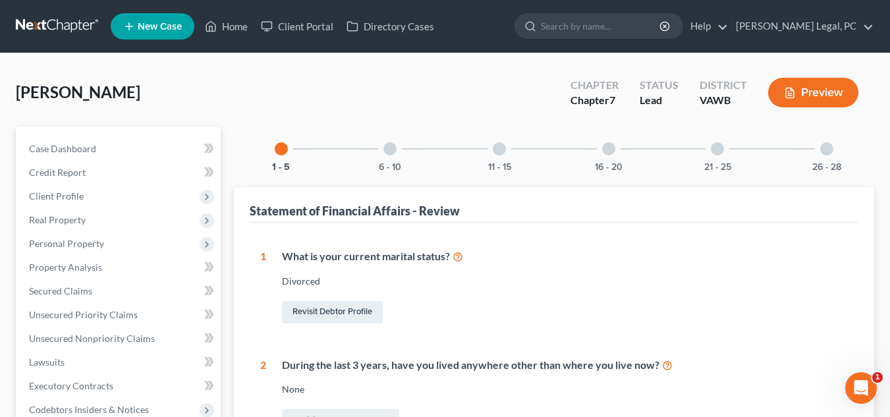
click at [524, 148] on div at bounding box center [608, 148] width 13 height 13
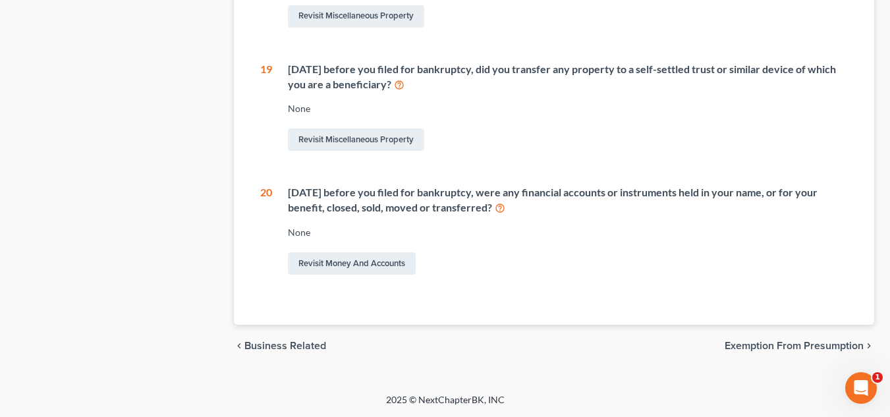
click at [524, 343] on span "Exemption from Presumption" at bounding box center [794, 346] width 139 height 11
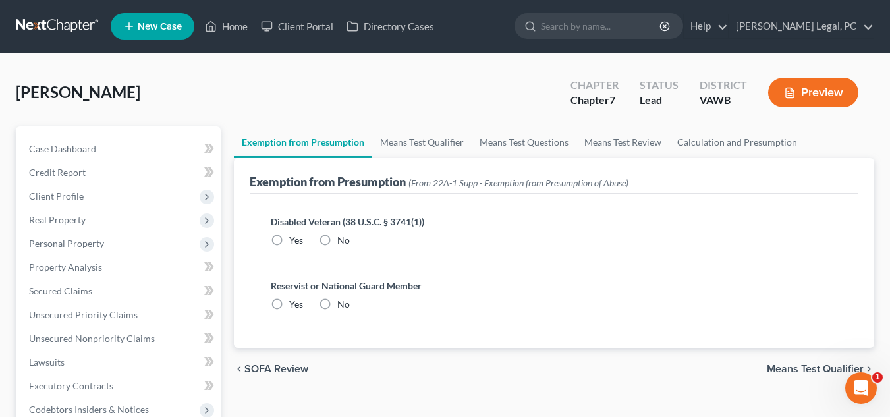
click at [337, 244] on label "No" at bounding box center [343, 240] width 13 height 13
click at [343, 243] on input "No" at bounding box center [347, 238] width 9 height 9
radio input "true"
click at [337, 311] on label "No" at bounding box center [343, 304] width 13 height 13
click at [343, 306] on input "No" at bounding box center [347, 302] width 9 height 9
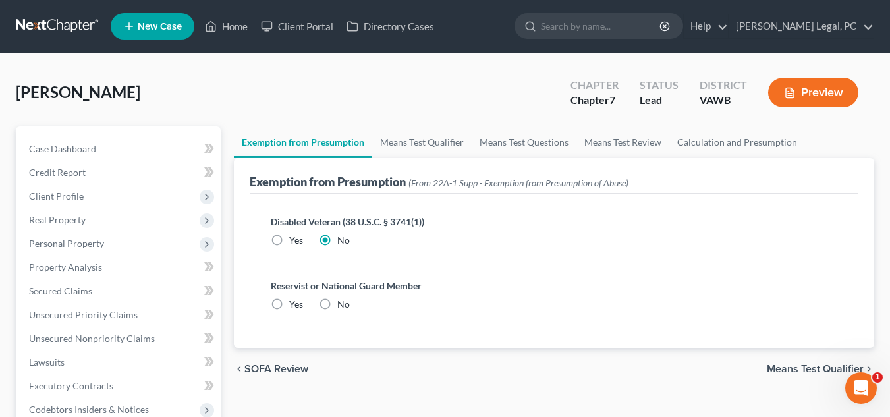
radio input "true"
click at [524, 366] on span "Means Test Qualifier" at bounding box center [815, 369] width 97 height 11
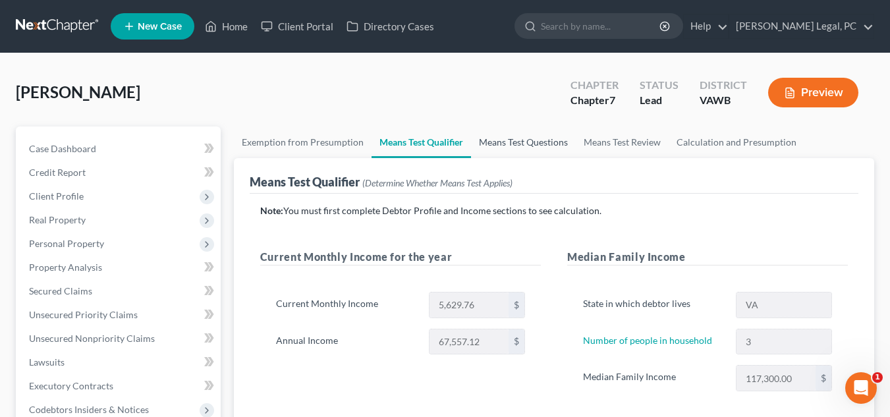
click at [524, 146] on link "Means Test Questions" at bounding box center [523, 143] width 105 height 32
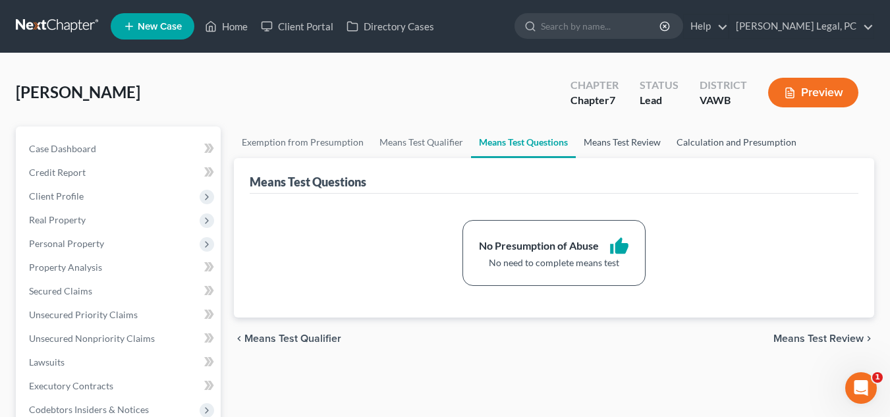
click at [524, 138] on link "Means Test Review" at bounding box center [622, 143] width 93 height 32
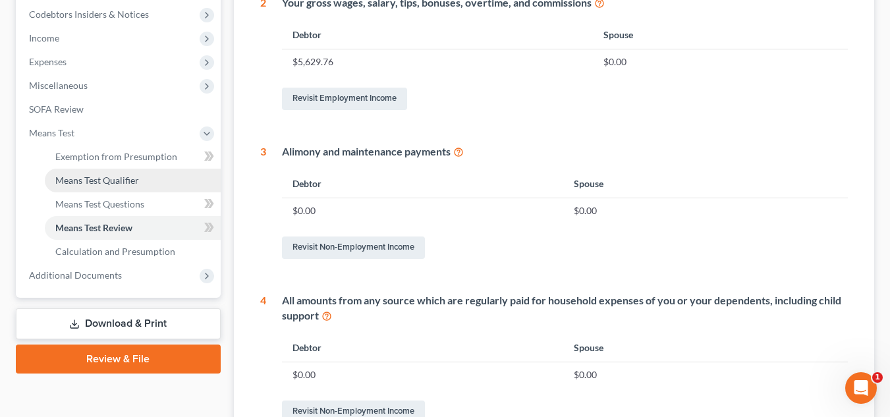
scroll to position [198, 0]
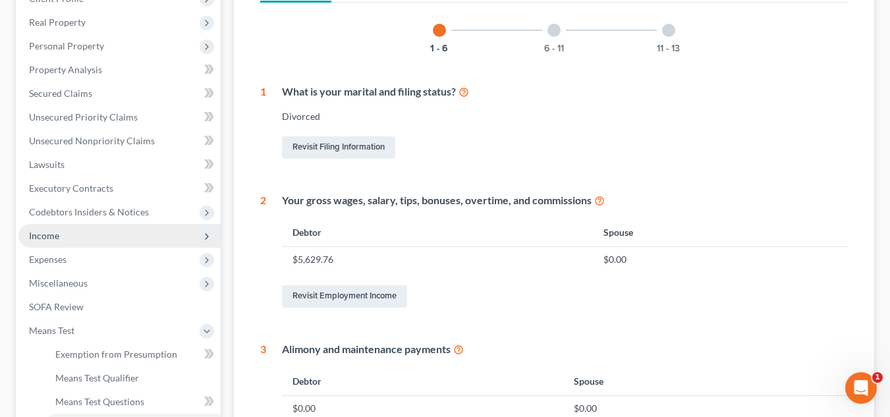
click at [82, 241] on span "Income" at bounding box center [119, 236] width 202 height 24
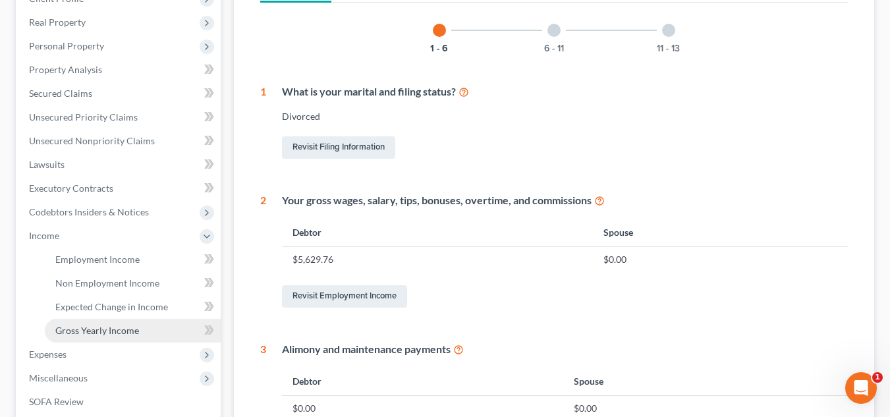
click at [106, 330] on span "Gross Yearly Income" at bounding box center [97, 330] width 84 height 11
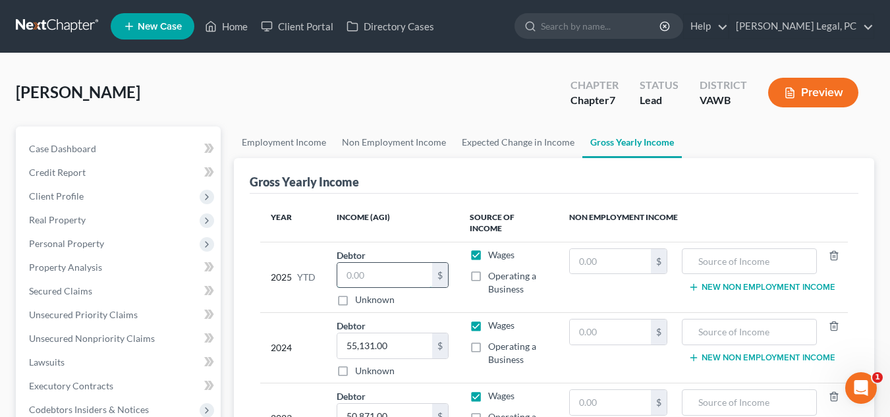
click at [373, 263] on input "text" at bounding box center [385, 275] width 96 height 25
click at [409, 271] on input "37,712.68" at bounding box center [385, 275] width 96 height 25
type input "37,712.44"
click at [403, 248] on div "Debtor 37,712.44 $ Unknown Balance Undetermined 37,712.44 $ Unknown" at bounding box center [393, 277] width 113 height 59
click at [296, 149] on link "Employment Income" at bounding box center [284, 143] width 100 height 32
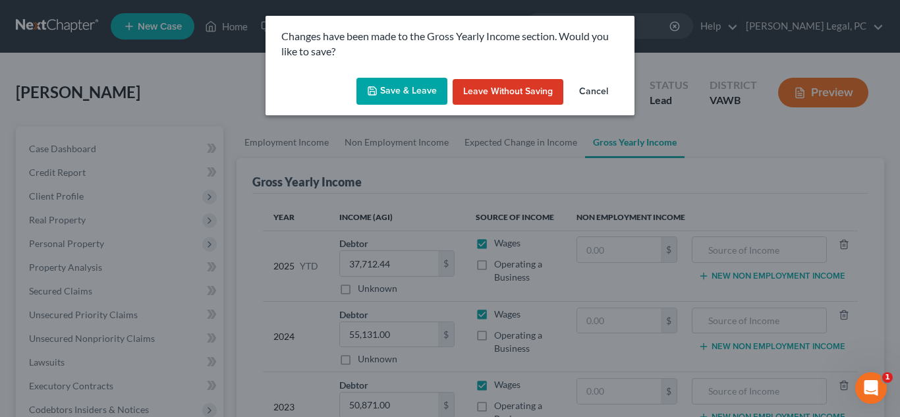
click at [401, 96] on button "Save & Leave" at bounding box center [402, 92] width 91 height 28
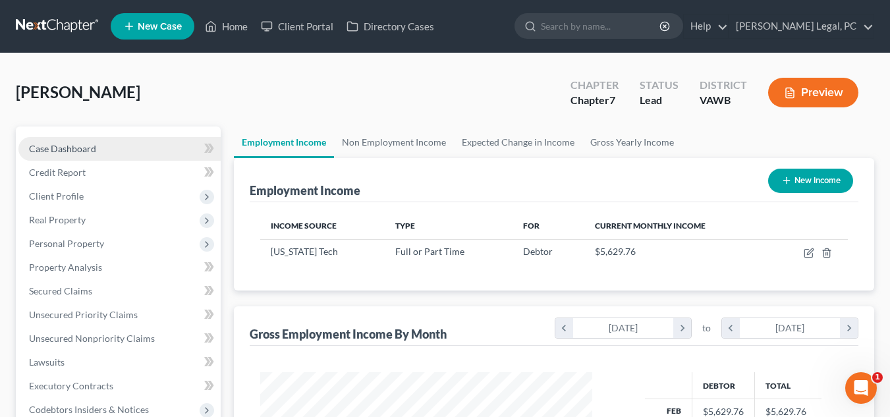
click at [109, 148] on link "Case Dashboard" at bounding box center [119, 149] width 202 height 24
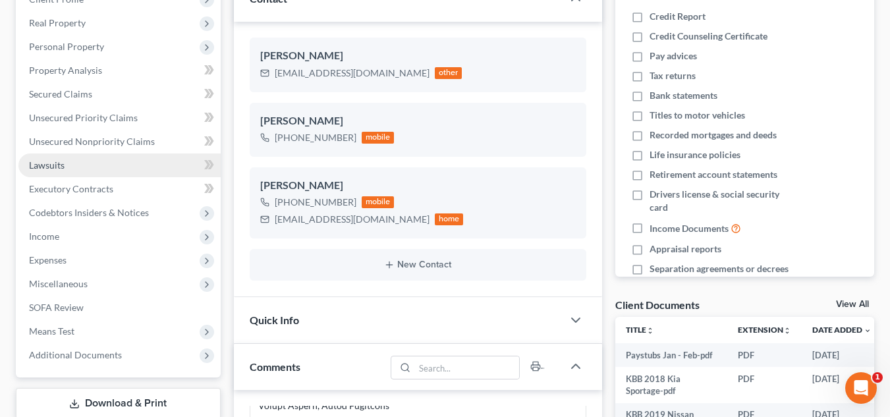
scroll to position [132, 0]
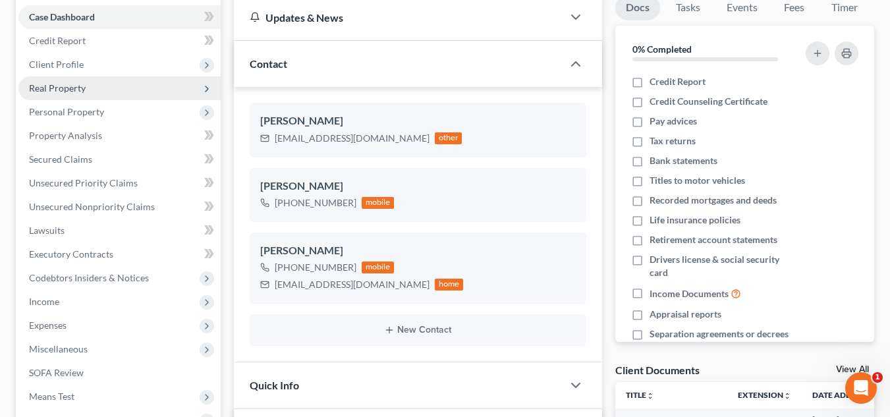
click at [90, 84] on span "Real Property" at bounding box center [119, 88] width 202 height 24
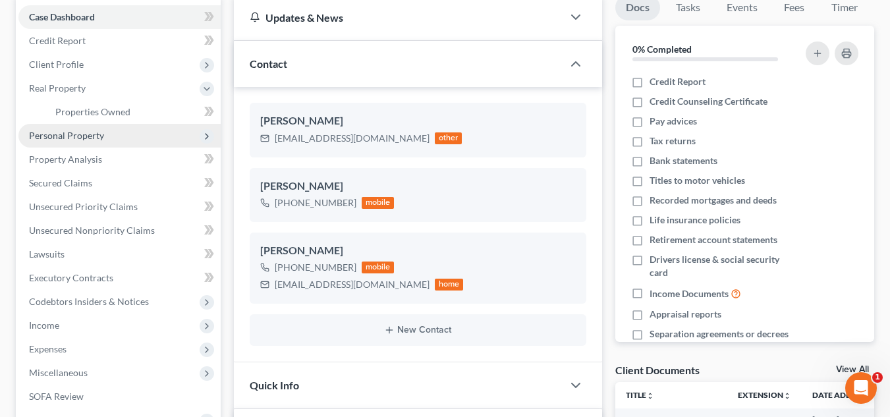
click at [90, 140] on span "Personal Property" at bounding box center [66, 135] width 75 height 11
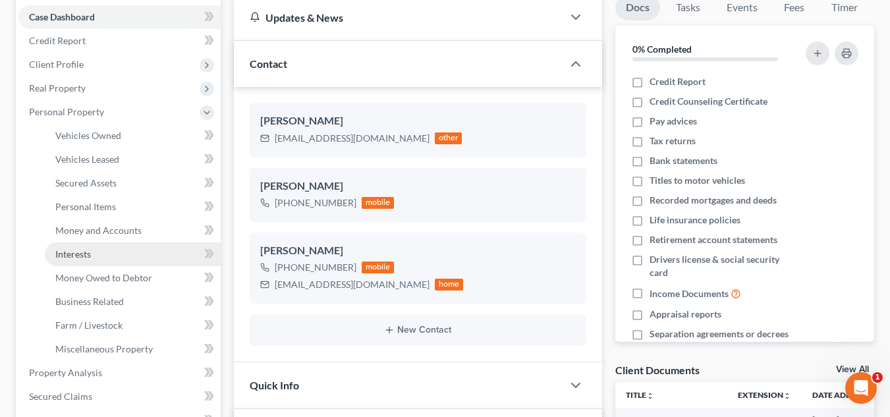
click at [100, 252] on link "Interests" at bounding box center [133, 255] width 176 height 24
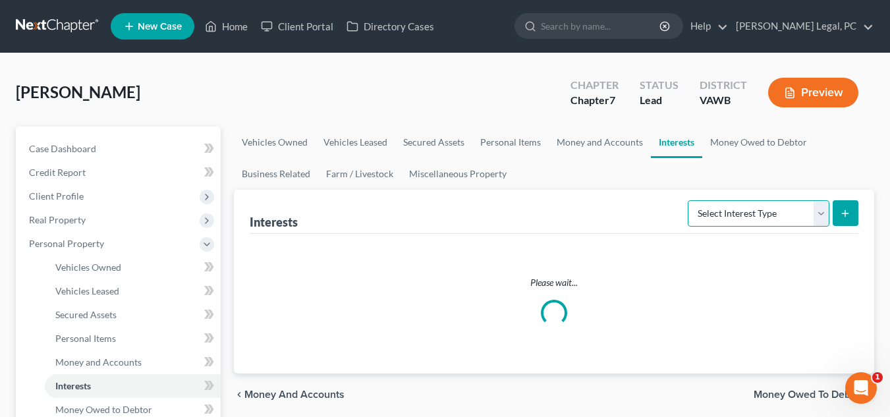
click at [524, 213] on select "Select Interest Type 401K Annuity Bond Education IRA Government Bond Government…" at bounding box center [759, 213] width 142 height 26
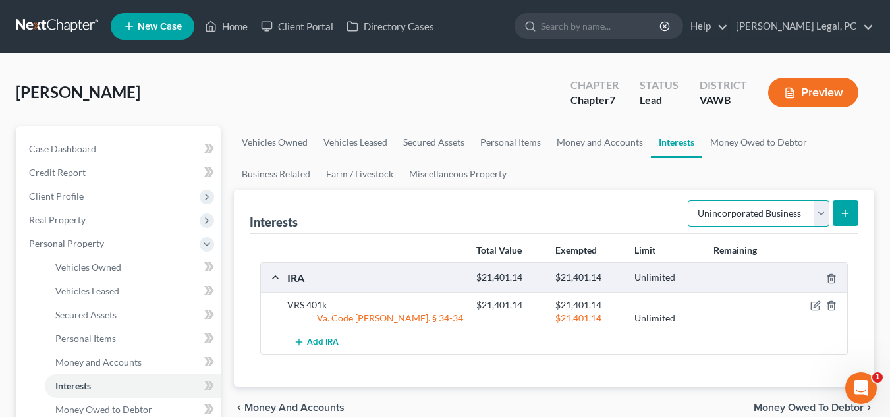
click at [524, 200] on select "Select Interest Type 401K Annuity Bond Education IRA Government Bond Government…" at bounding box center [759, 213] width 142 height 26
click at [524, 227] on div "Select Interest Type 401K Annuity Bond Education IRA Government Bond Government…" at bounding box center [771, 212] width 176 height 35
click at [524, 218] on select "Select Interest Type 401K Annuity Bond Education IRA Government Bond Government…" at bounding box center [759, 213] width 142 height 26
select select "term_life_insurance"
click at [524, 200] on select "Select Interest Type 401K Annuity Bond Education IRA Government Bond Government…" at bounding box center [759, 213] width 142 height 26
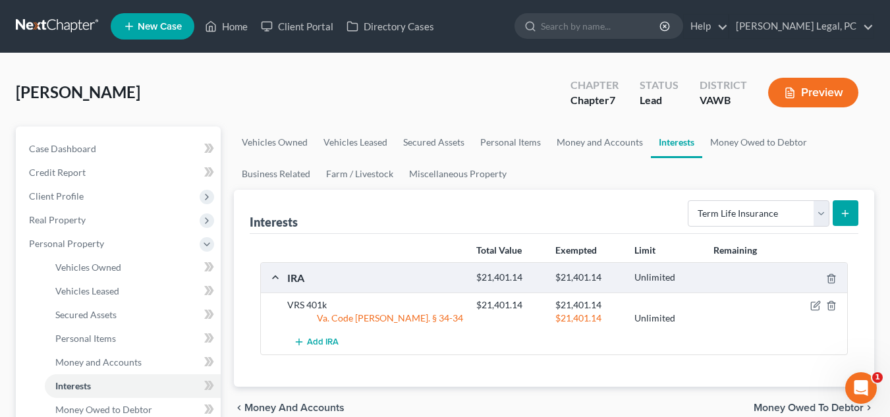
click at [524, 214] on icon "submit" at bounding box center [845, 213] width 11 height 11
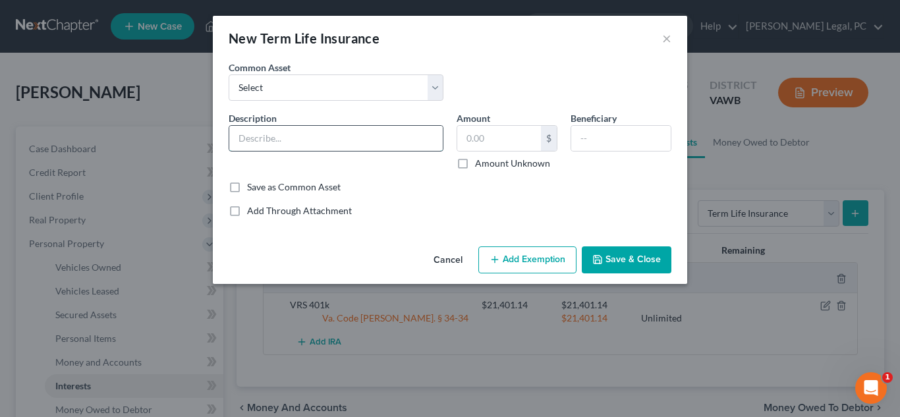
click at [358, 132] on input "text" at bounding box center [336, 138] width 214 height 25
type input "Life Ins. Through work (VOYA?)"
type input "0.00"
click at [524, 246] on button "Save & Close" at bounding box center [627, 260] width 90 height 28
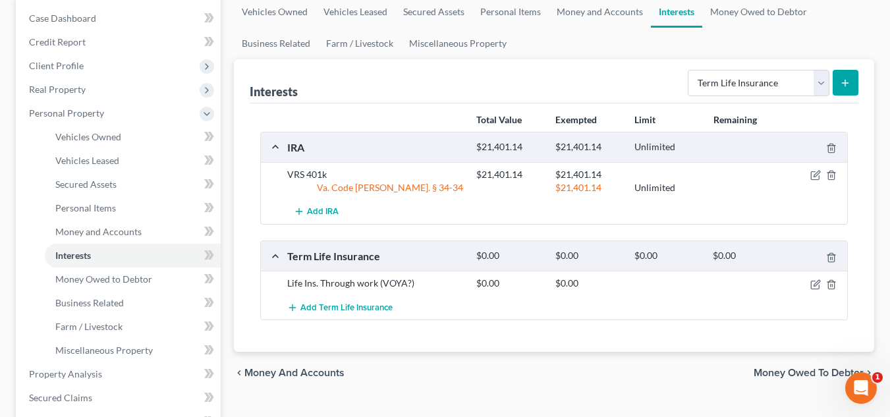
scroll to position [132, 0]
drag, startPoint x: 818, startPoint y: 283, endPoint x: 802, endPoint y: 274, distance: 18.3
click at [524, 283] on icon "button" at bounding box center [817, 282] width 6 height 6
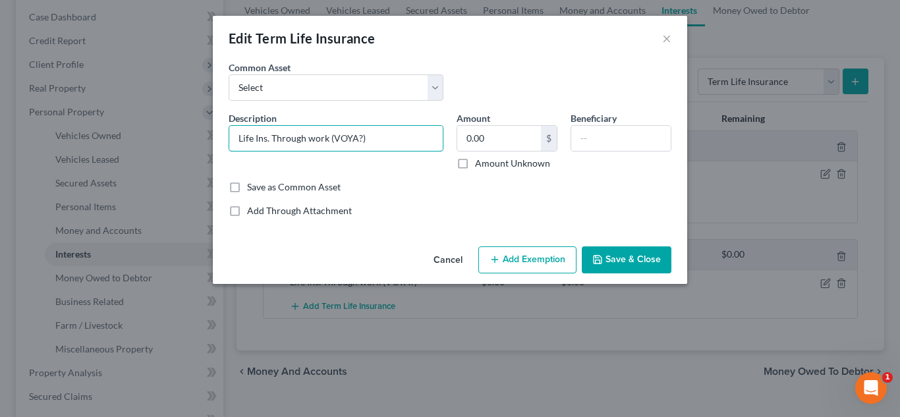
drag, startPoint x: 331, startPoint y: 137, endPoint x: 608, endPoint y: 179, distance: 279.9
click at [524, 179] on div "Description * Life Ins. Through work (VOYA?) Amount 0.00 $ Amount Unknown Benef…" at bounding box center [450, 145] width 456 height 69
type input "Life Ins. Through work"
click at [524, 247] on div "Cancel Add Exemption Save & Close" at bounding box center [450, 262] width 475 height 43
drag, startPoint x: 635, startPoint y: 247, endPoint x: 685, endPoint y: 214, distance: 60.5
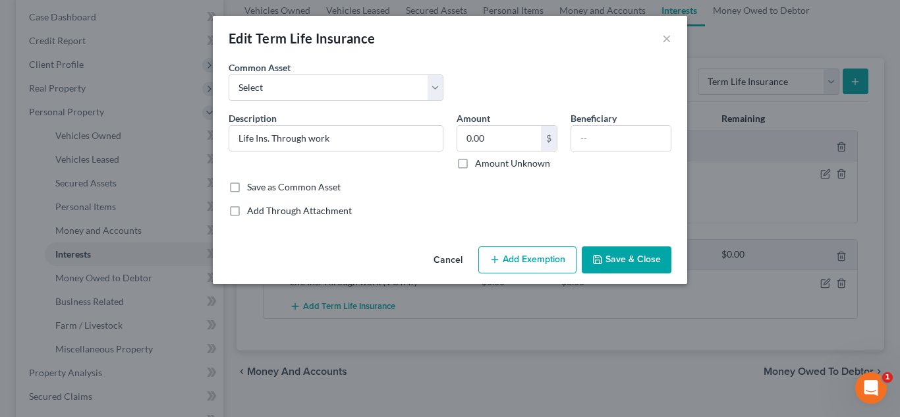
click at [524, 248] on button "Save & Close" at bounding box center [627, 260] width 90 height 28
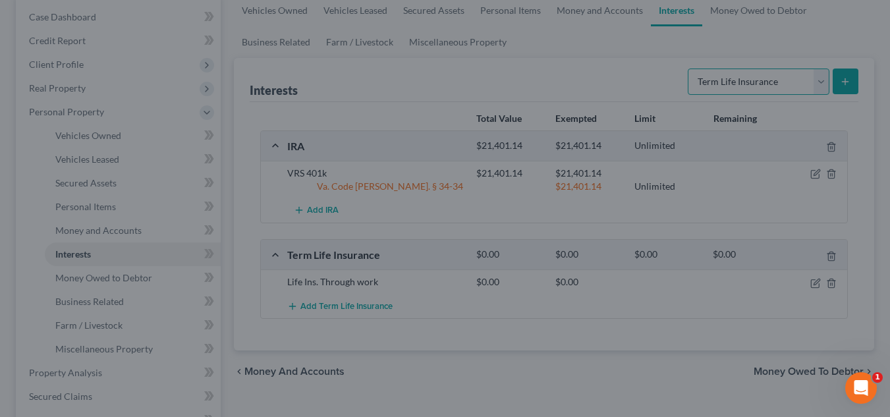
click at [524, 75] on select "Select Interest Type 401K Annuity Bond Education IRA Government Bond Government…" at bounding box center [759, 82] width 142 height 26
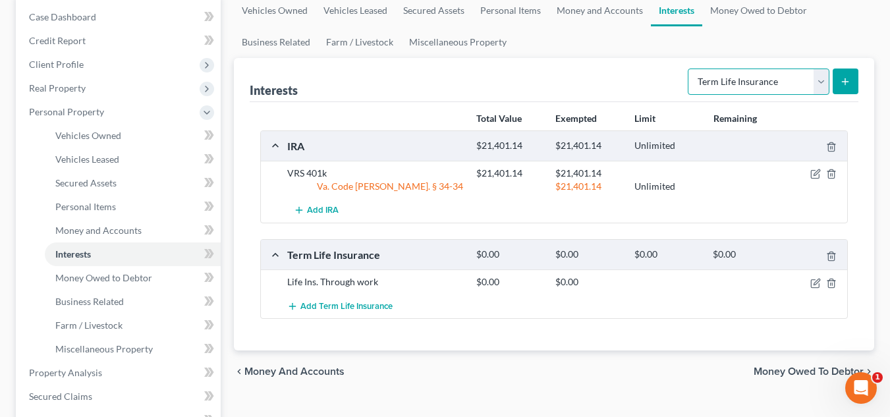
select select "ira"
click at [524, 69] on select "Select Interest Type 401K Annuity Bond Education IRA Government Bond Government…" at bounding box center [759, 82] width 142 height 26
click at [524, 78] on icon "submit" at bounding box center [845, 81] width 11 height 11
click at [524, 82] on icon "submit" at bounding box center [845, 81] width 11 height 11
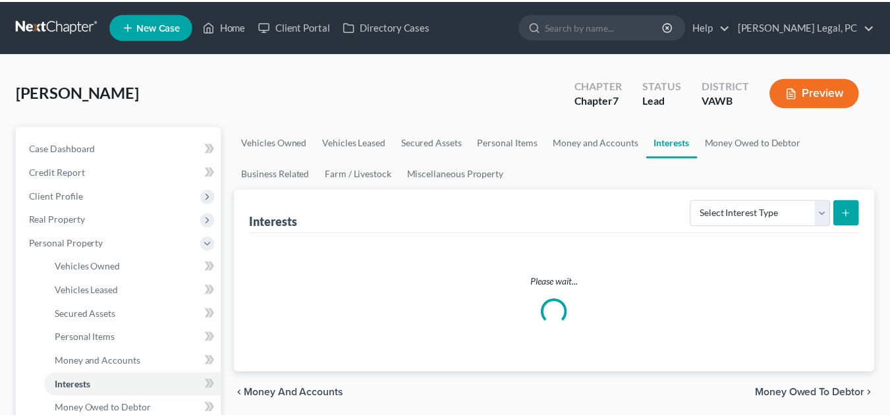
scroll to position [132, 0]
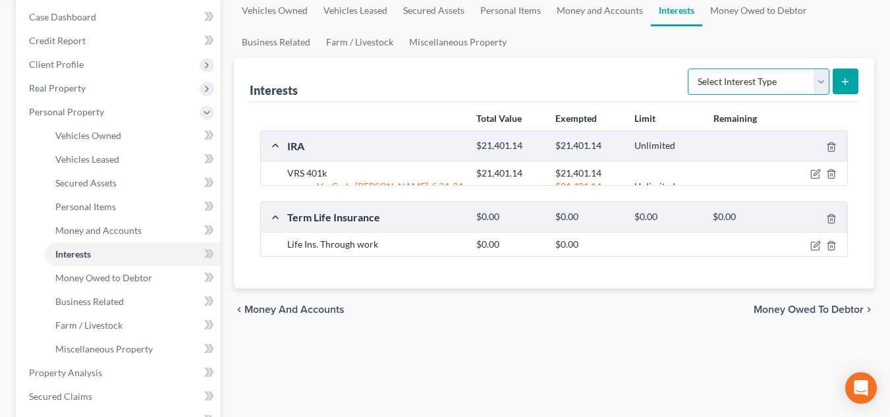
click at [797, 82] on select "Select Interest Type 401K Annuity Bond Education IRA Government Bond Government…" at bounding box center [759, 82] width 142 height 26
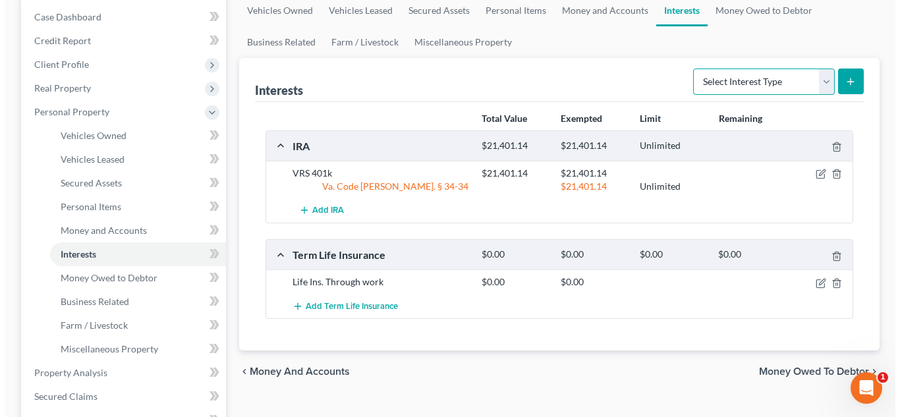
scroll to position [0, 0]
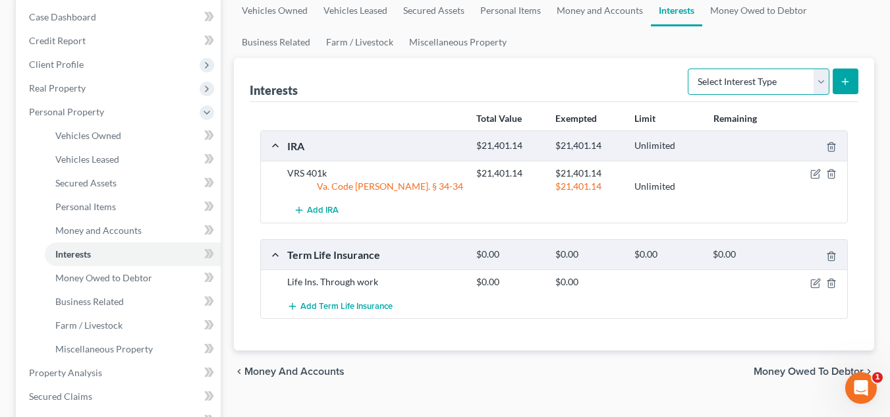
select select "ira"
click at [689, 69] on select "Select Interest Type 401K Annuity Bond Education IRA Government Bond Government…" at bounding box center [759, 82] width 142 height 26
click at [850, 86] on button "submit" at bounding box center [846, 82] width 26 height 26
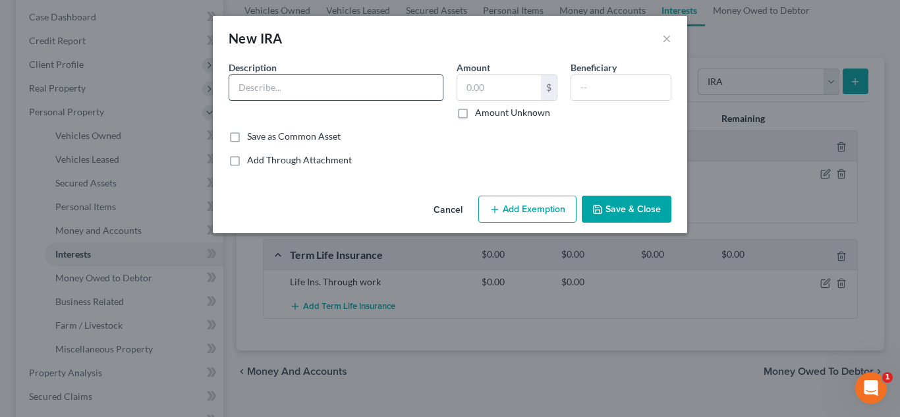
click at [325, 84] on input "text" at bounding box center [336, 87] width 214 height 25
type input "VOYA (457b)"
type input "2"
type input "1.00"
click at [598, 204] on icon "button" at bounding box center [598, 209] width 11 height 11
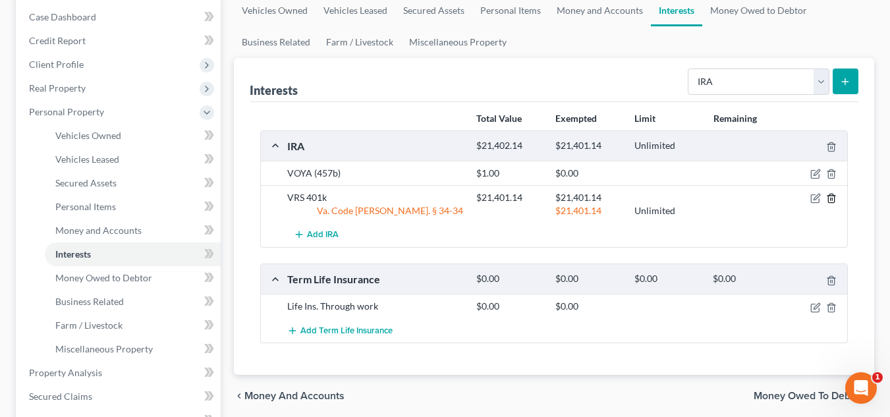
click at [834, 198] on icon "button" at bounding box center [831, 198] width 11 height 11
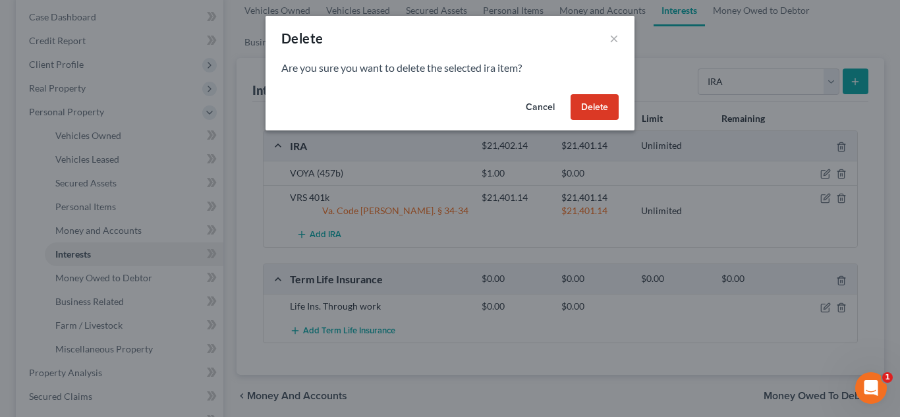
click at [594, 101] on button "Delete" at bounding box center [595, 107] width 48 height 26
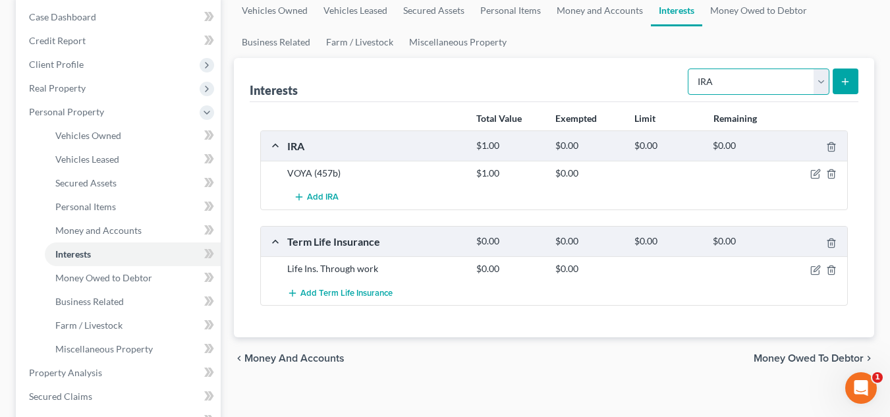
click at [741, 82] on select "Select Interest Type 401K Annuity Bond Education IRA Government Bond Government…" at bounding box center [759, 82] width 142 height 26
select select "401k"
click at [689, 69] on select "Select Interest Type 401K Annuity Bond Education IRA Government Bond Government…" at bounding box center [759, 82] width 142 height 26
click at [841, 82] on icon "submit" at bounding box center [845, 81] width 11 height 11
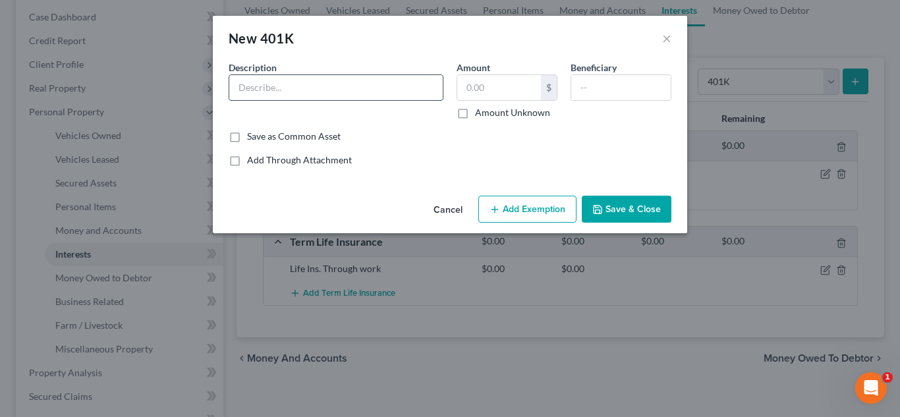
click at [415, 88] on input "text" at bounding box center [336, 87] width 214 height 25
type input "V"
click at [415, 88] on input "Virginia Retirement Systems" at bounding box center [336, 87] width 214 height 25
type input "Virginia Retirement System (VRS)"
type input "21,401.14"
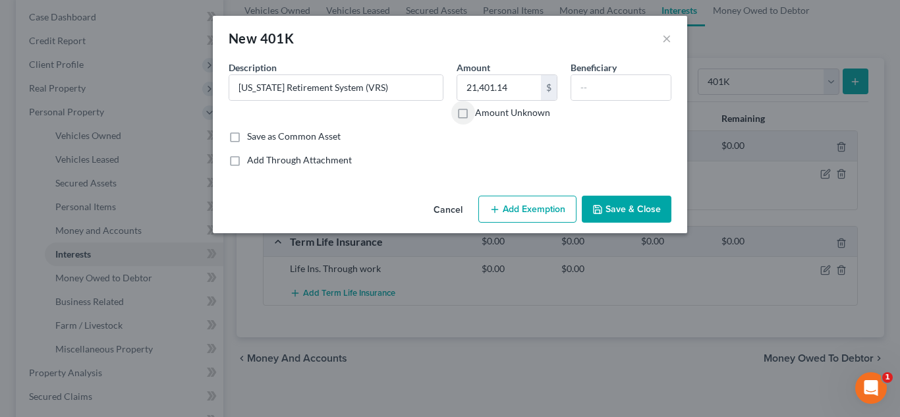
click at [536, 196] on button "Add Exemption" at bounding box center [527, 210] width 98 height 28
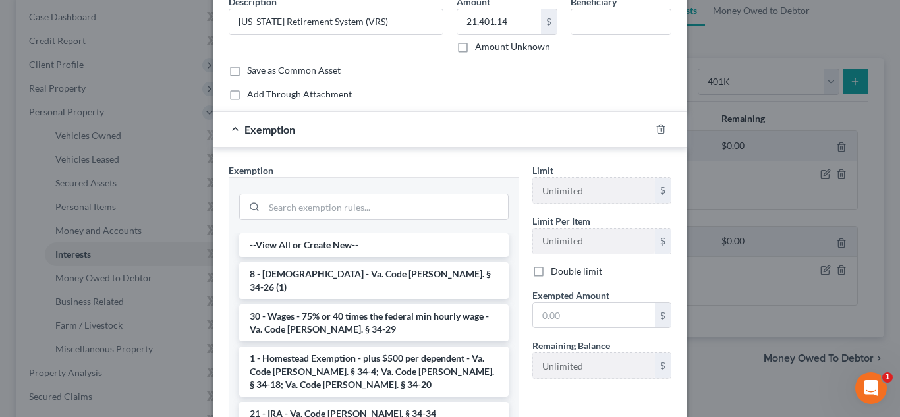
scroll to position [187, 0]
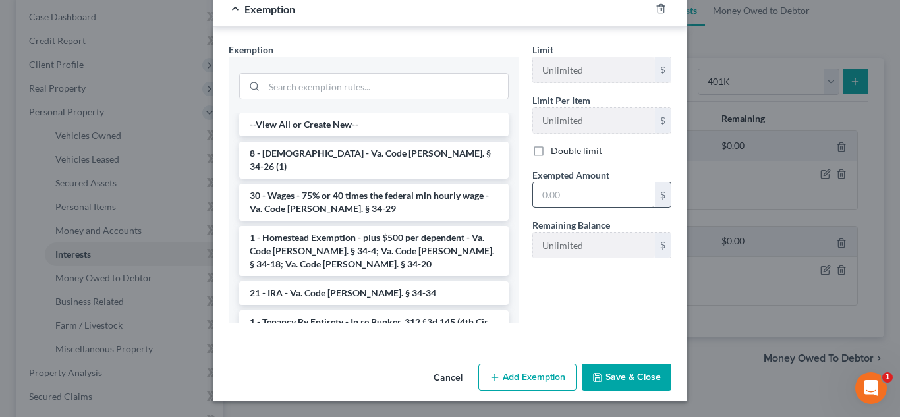
drag, startPoint x: 580, startPoint y: 171, endPoint x: 583, endPoint y: 200, distance: 28.5
click at [581, 191] on div "Exempted Amount * $" at bounding box center [602, 188] width 152 height 40
click at [583, 200] on input "text" at bounding box center [594, 195] width 122 height 25
type input "21,401.14"
drag, startPoint x: 315, startPoint y: 271, endPoint x: 426, endPoint y: 294, distance: 113.7
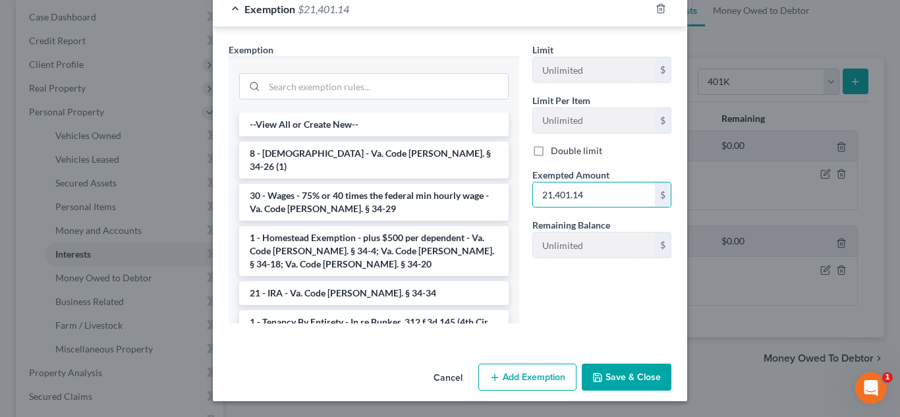
click at [314, 281] on li "21 - IRA - Va. Code Ann. § 34-34" at bounding box center [374, 293] width 270 height 24
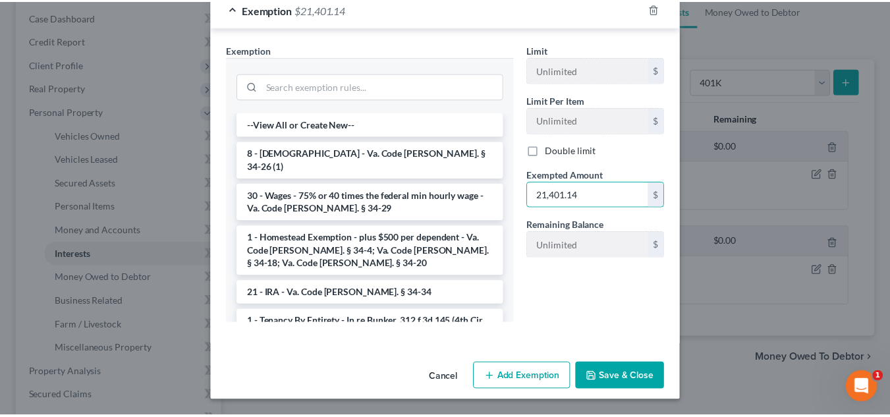
scroll to position [124, 0]
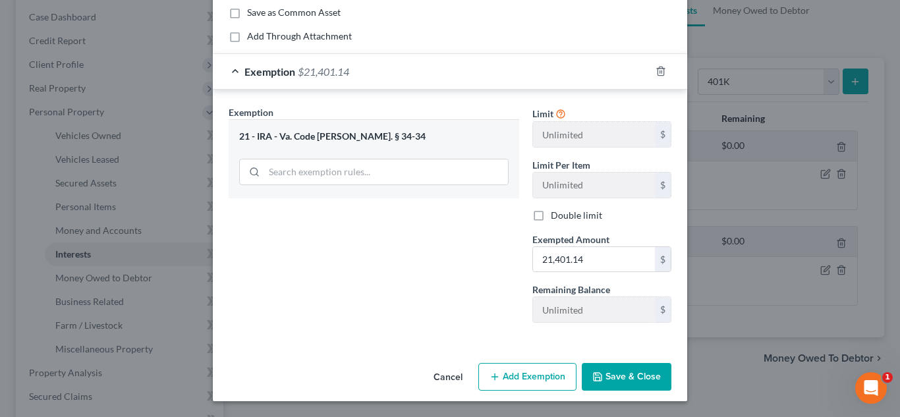
click at [612, 372] on button "Save & Close" at bounding box center [627, 377] width 90 height 28
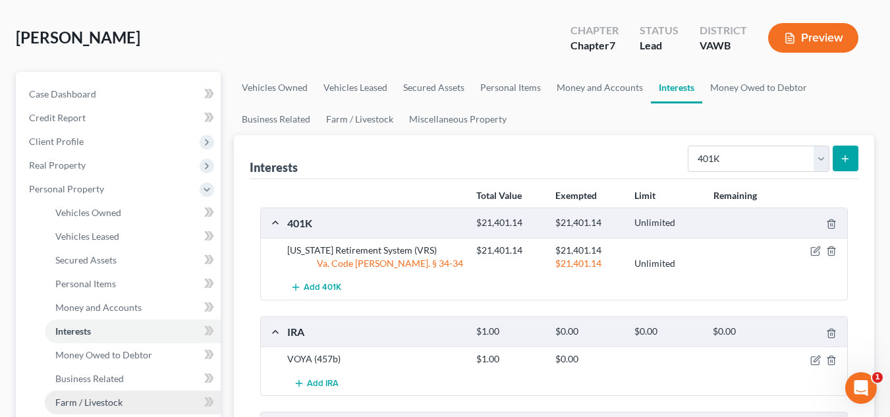
scroll to position [0, 0]
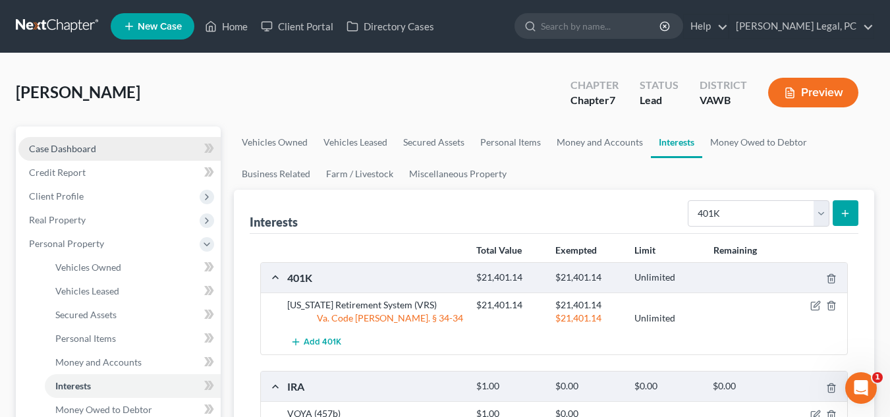
click at [110, 152] on link "Case Dashboard" at bounding box center [119, 149] width 202 height 24
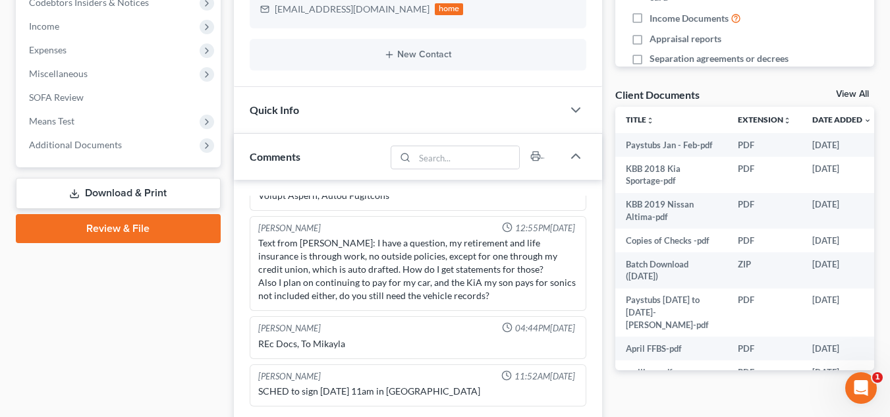
scroll to position [461, 0]
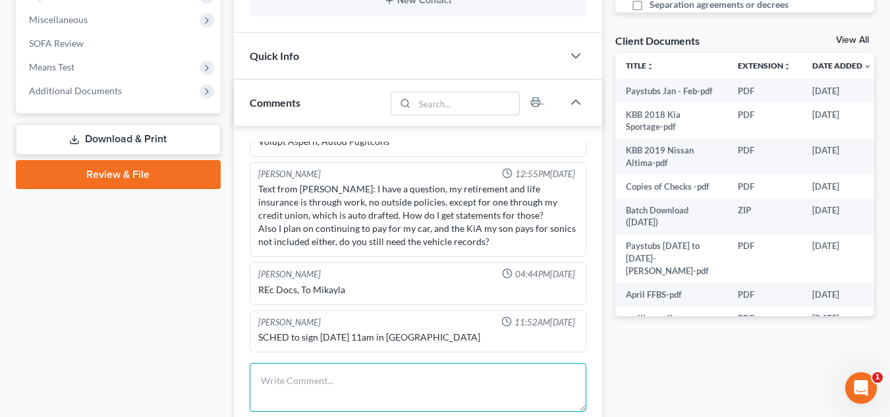
click at [367, 366] on textarea at bounding box center [418, 387] width 337 height 49
click at [366, 366] on textarea "NOTES: 1- Son works full time -need paystubs? 2- joint vehicle with son - he ma…" at bounding box center [418, 387] width 337 height 49
click at [326, 405] on textarea "NOTES: 1- Son works full time -need paystubs? 2- joint vehicle with son - he ma…" at bounding box center [418, 387] width 337 height 49
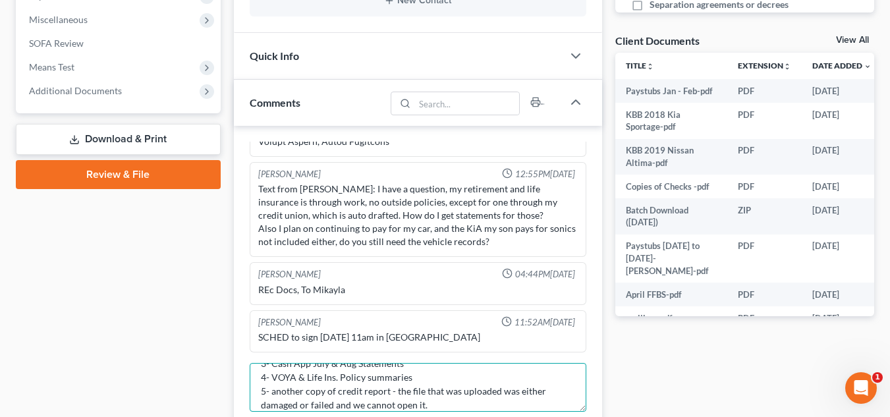
scroll to position [527, 0]
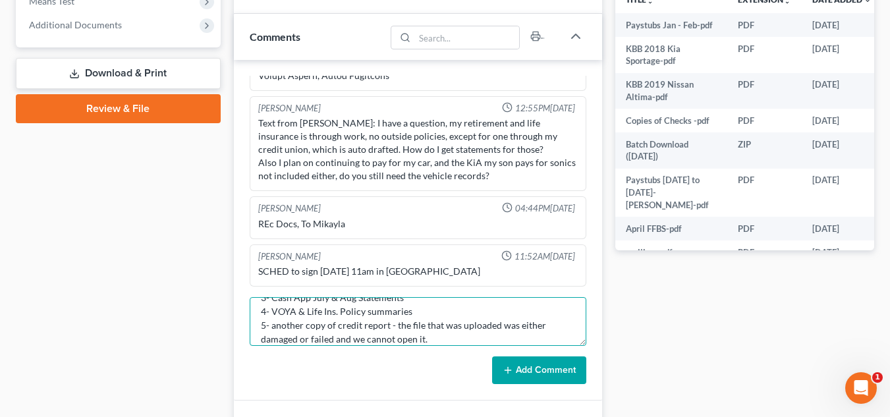
type textarea "NOTES: 1- Son works full time -need paystubs? 2- joint vehicle with son - he ma…"
click at [539, 363] on button "Add Comment" at bounding box center [539, 371] width 94 height 28
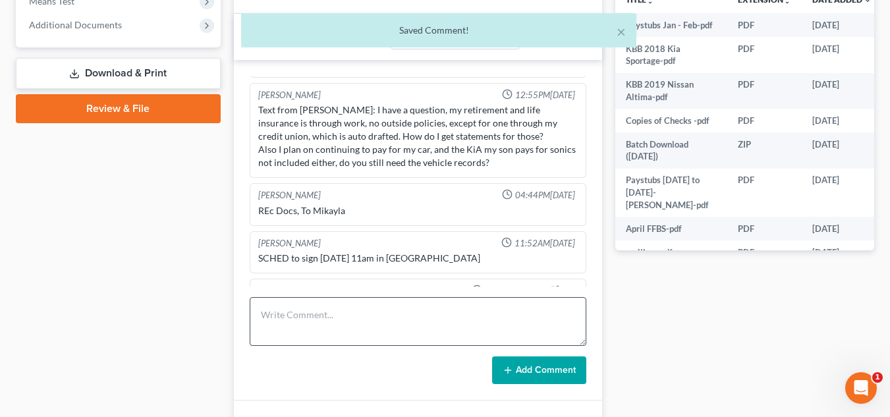
scroll to position [1166, 0]
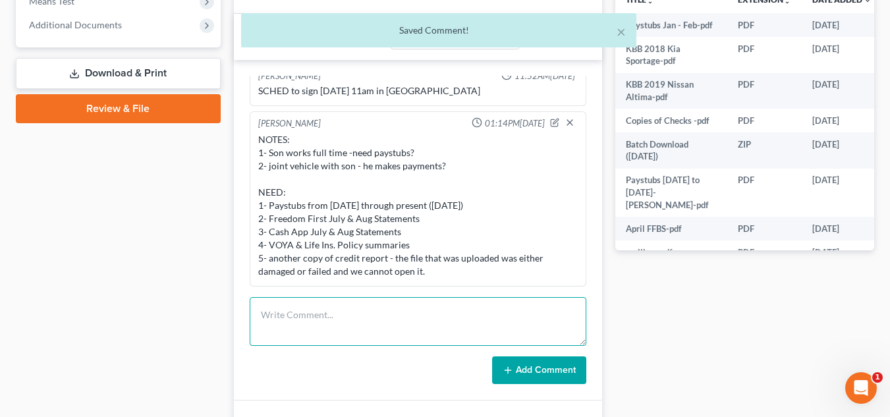
click at [425, 299] on textarea at bounding box center [418, 321] width 337 height 49
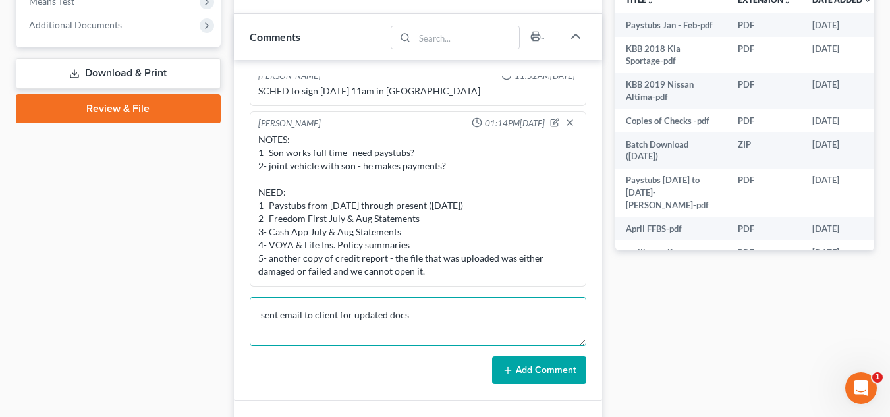
type textarea "sent email to client for updated docs"
click at [546, 376] on button "Add Comment" at bounding box center [539, 371] width 94 height 28
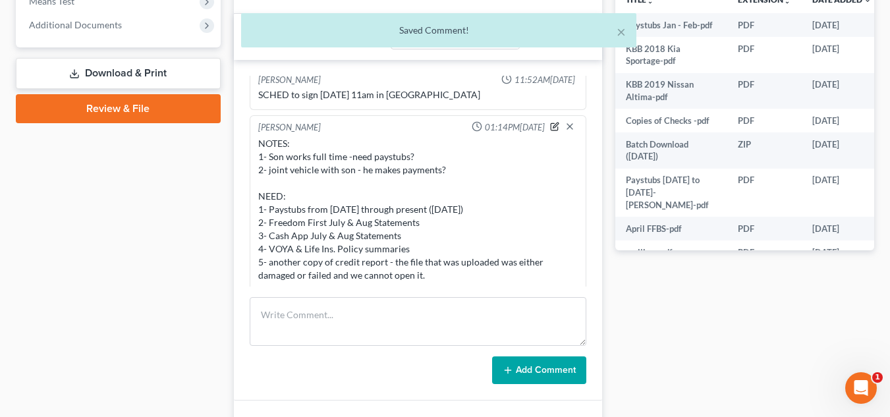
click at [550, 131] on icon "button" at bounding box center [554, 126] width 9 height 9
type textarea "NOTES: 1- Son works full time -need paystubs? 2- joint vehicle with son - he ma…"
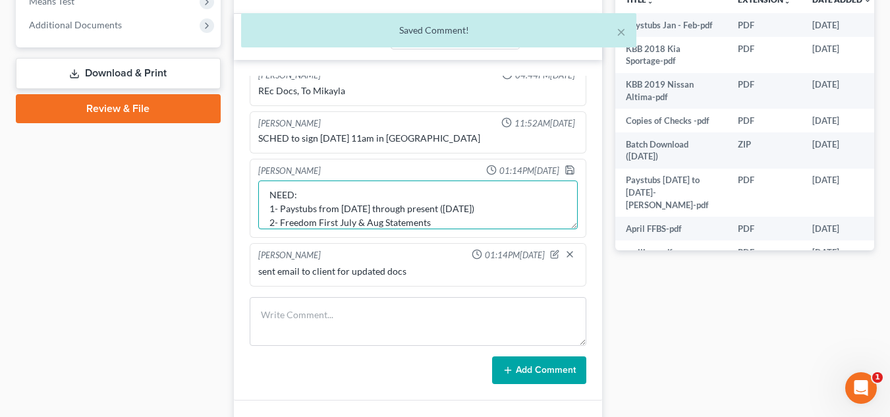
scroll to position [125, 0]
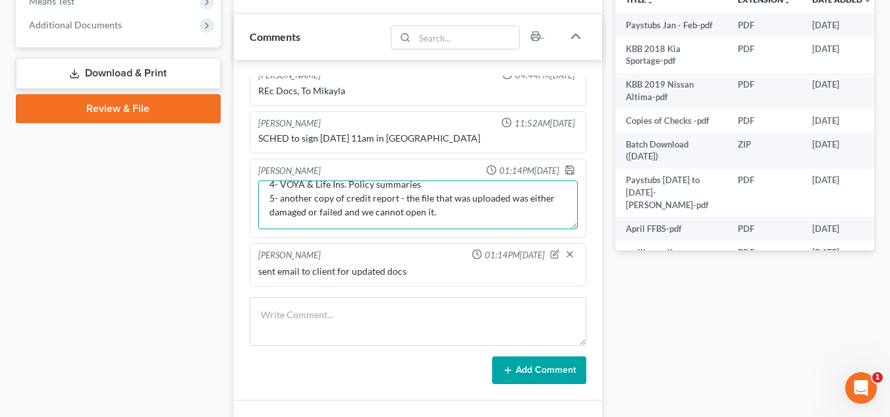
drag, startPoint x: 268, startPoint y: 198, endPoint x: 469, endPoint y: 251, distance: 207.8
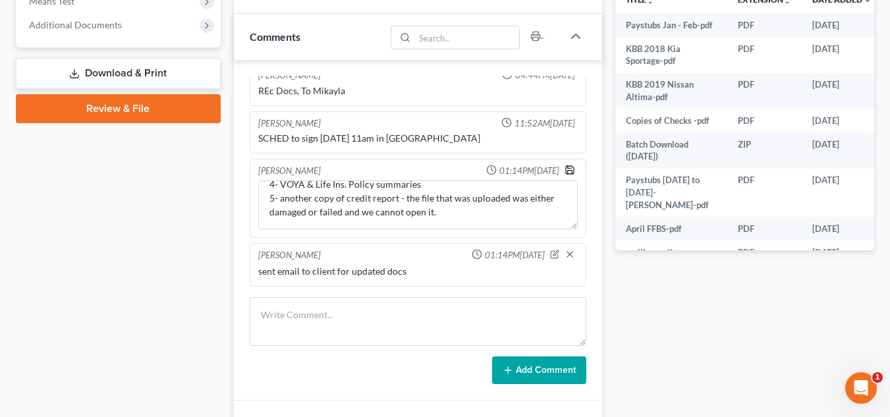
click at [565, 170] on icon "button" at bounding box center [570, 170] width 11 height 11
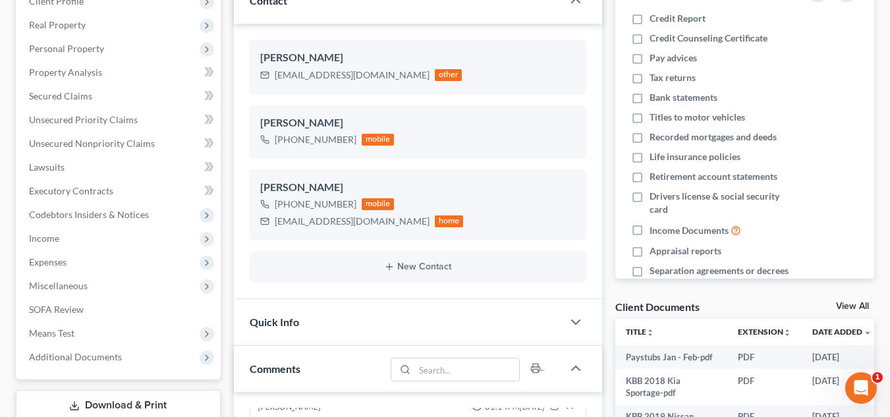
scroll to position [0, 0]
